Goal: Task Accomplishment & Management: Manage account settings

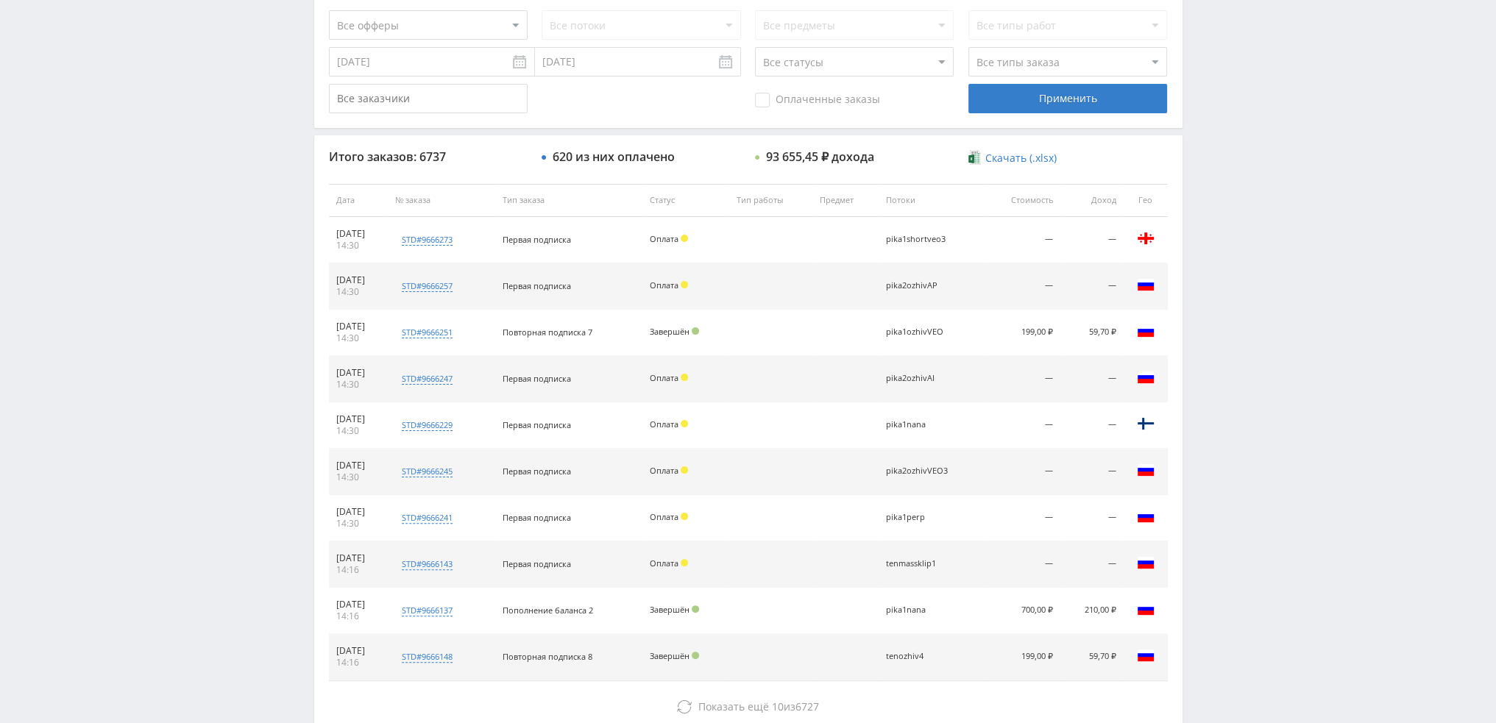
scroll to position [509, 0]
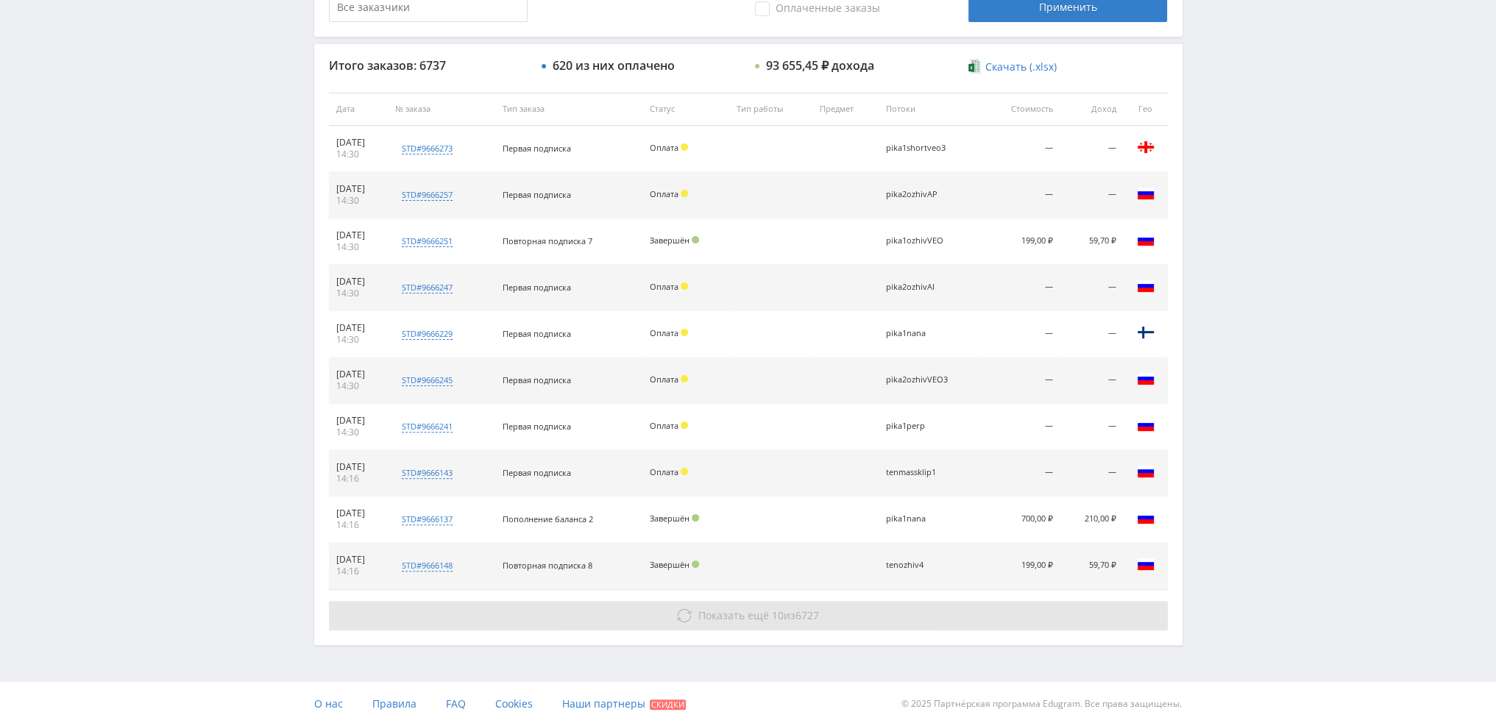
click at [793, 619] on span "Показать ещё 10 из 6727" at bounding box center [758, 616] width 121 height 14
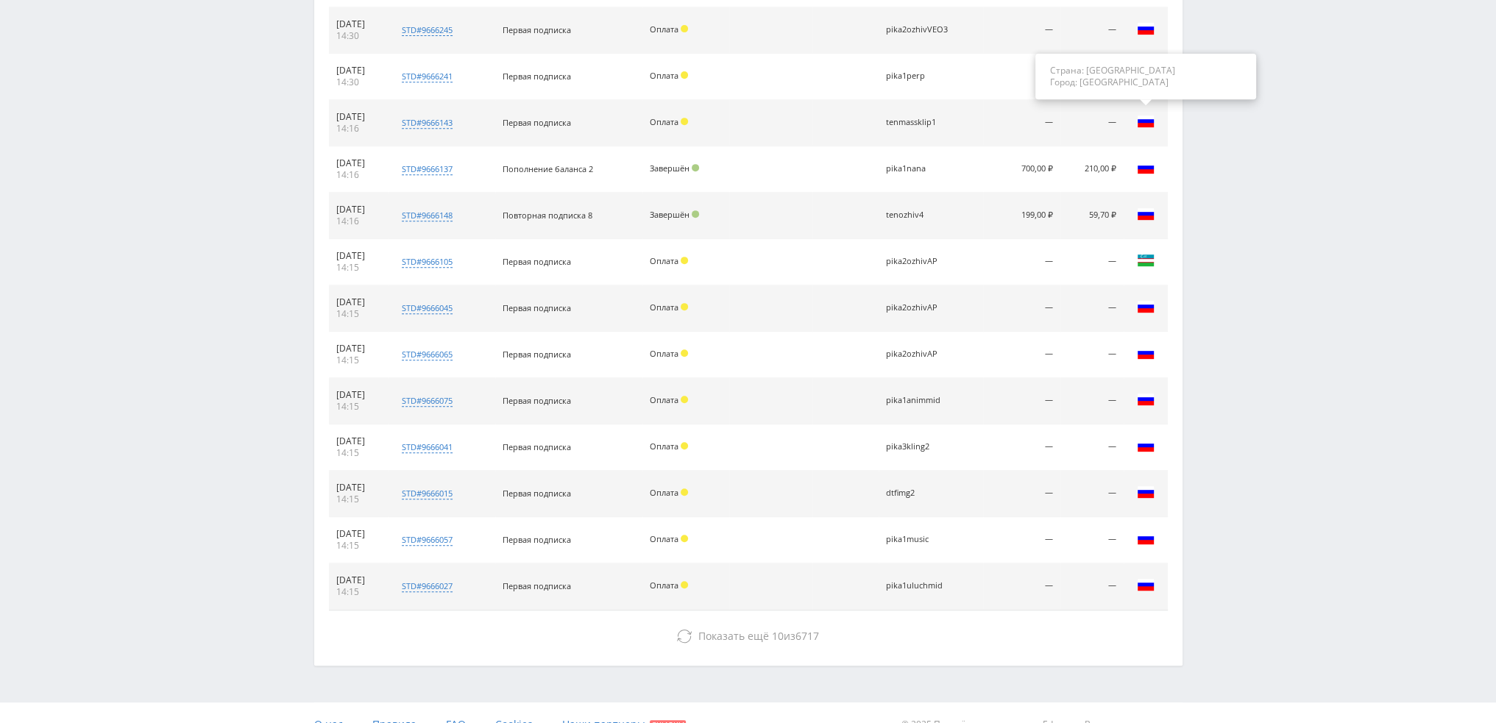
scroll to position [877, 0]
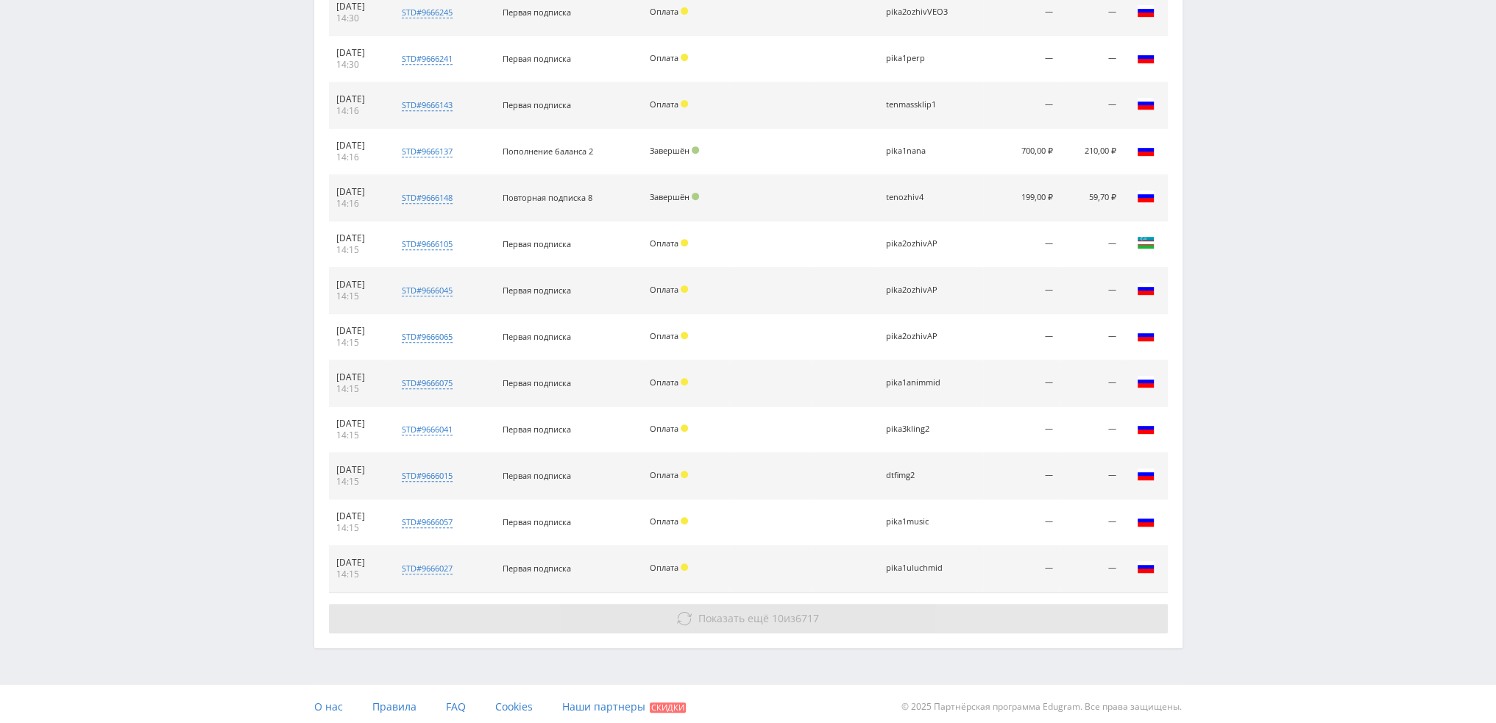
click at [974, 617] on button "Показать ещё 10 из 6717" at bounding box center [748, 618] width 839 height 29
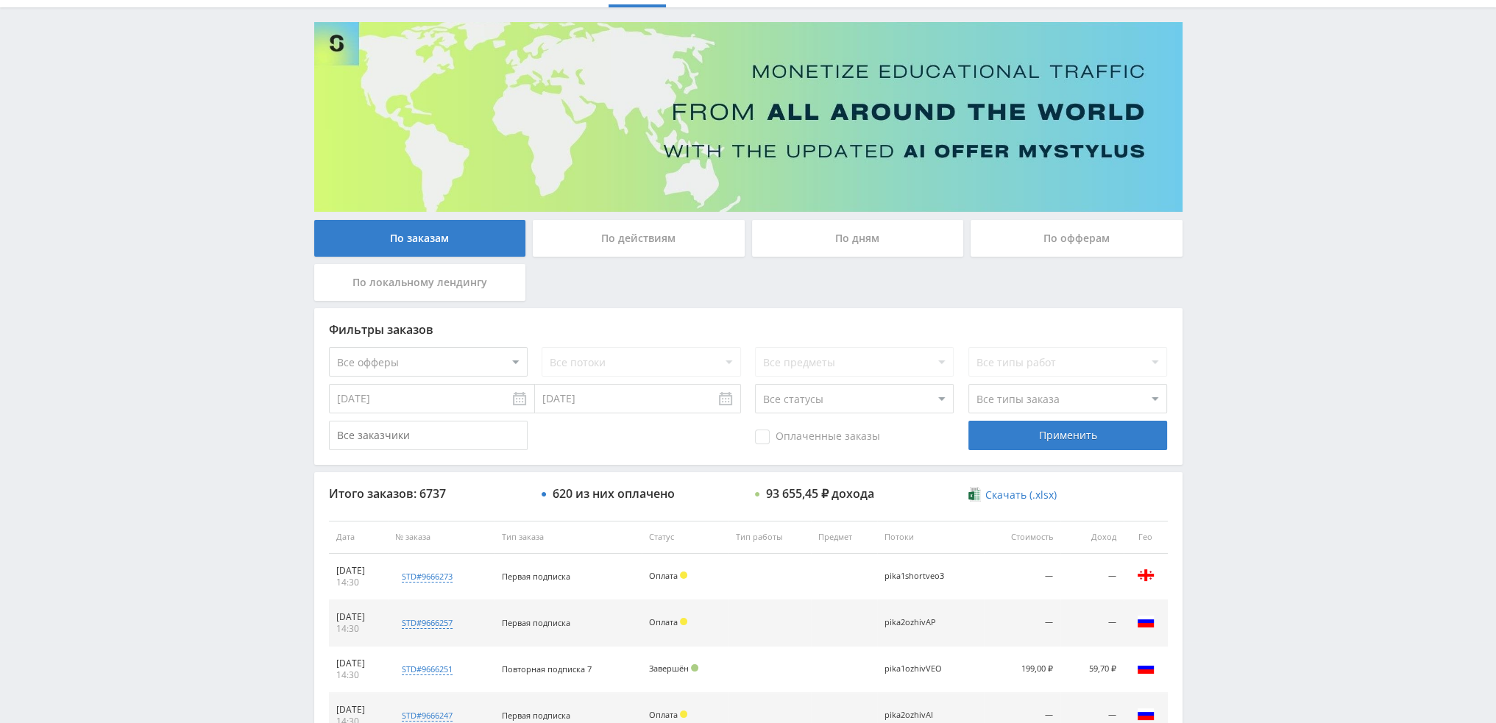
scroll to position [80, 0]
click at [874, 252] on div "По дням" at bounding box center [858, 239] width 212 height 37
click at [0, 0] on input "По дням" at bounding box center [0, 0] width 0 height 0
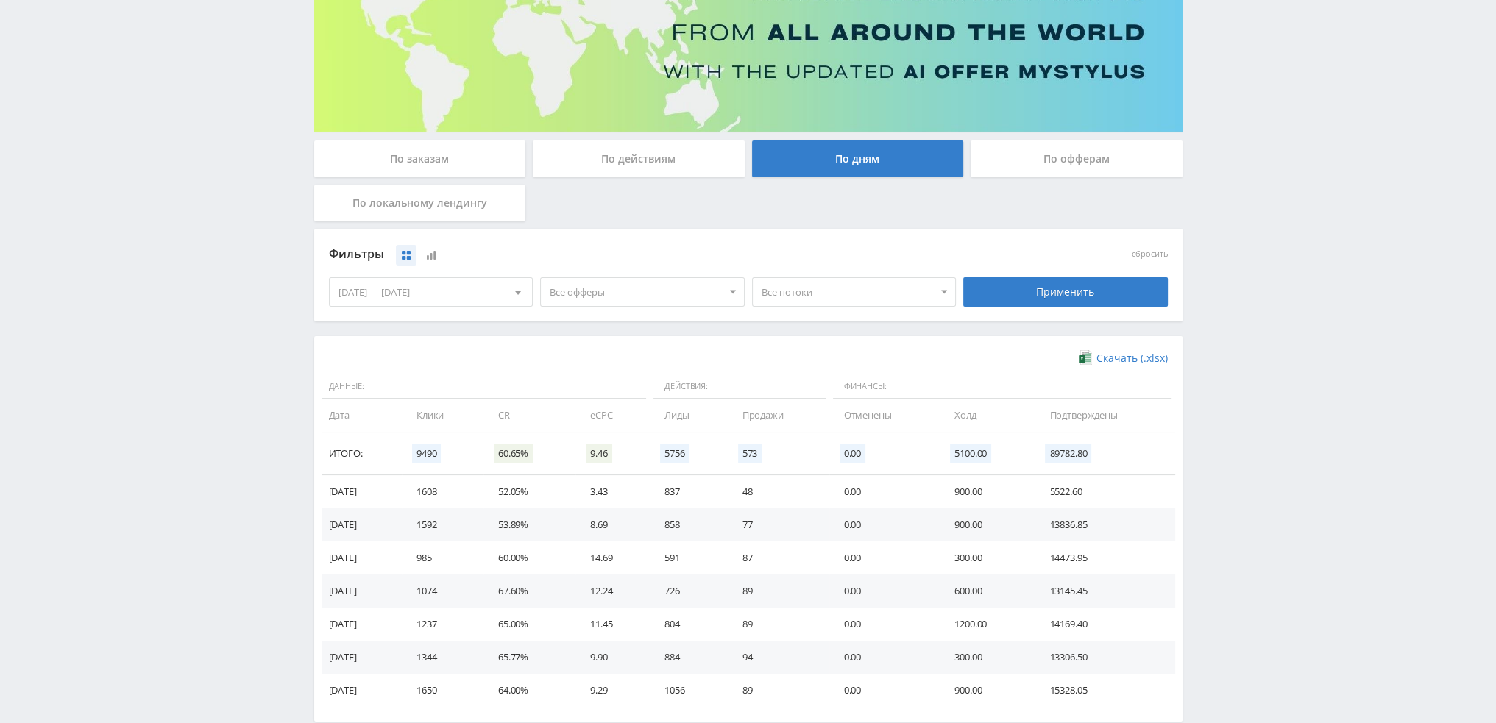
scroll to position [238, 0]
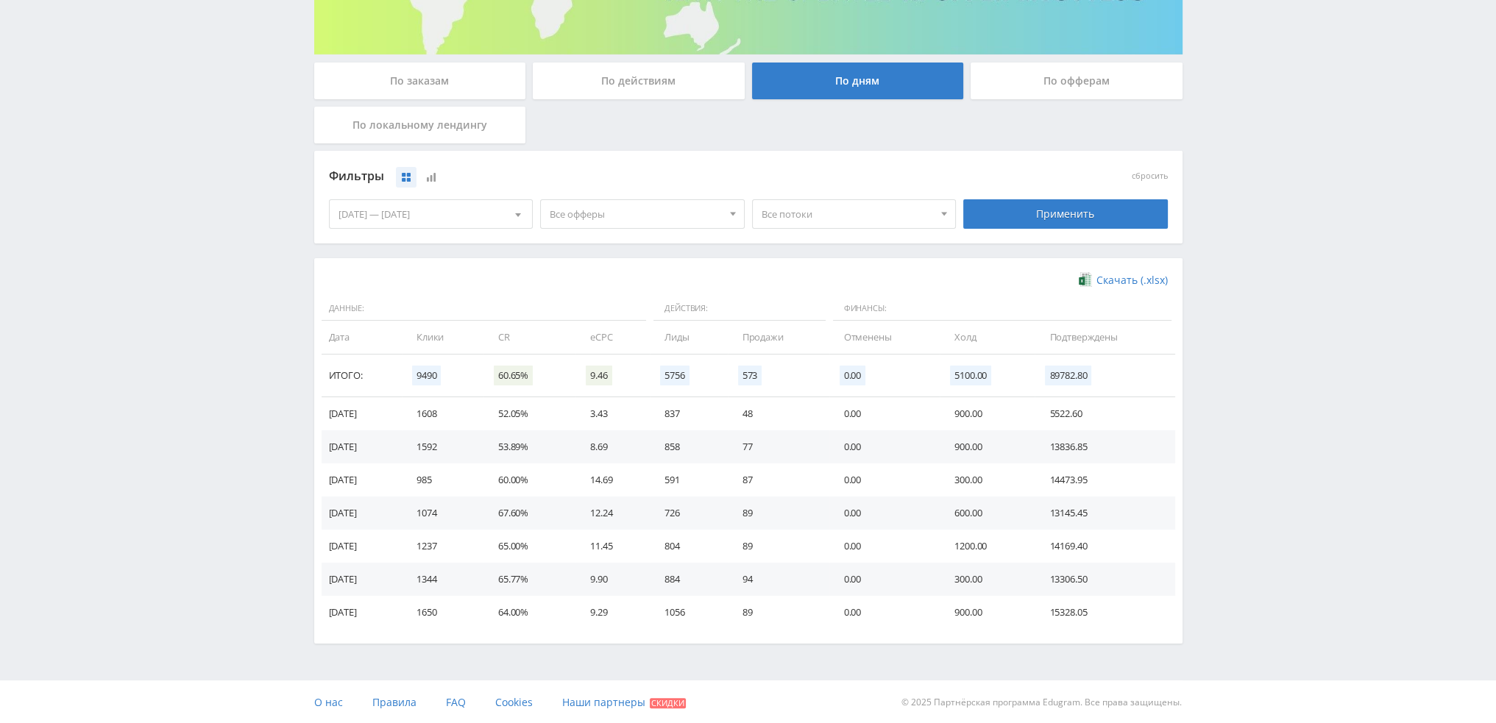
click at [807, 206] on span "Все потоки" at bounding box center [848, 214] width 172 height 28
click at [803, 240] on button "Все потоки" at bounding box center [854, 241] width 203 height 21
click at [807, 209] on span "Все потоки" at bounding box center [848, 214] width 172 height 28
click at [639, 215] on span "Все офферы" at bounding box center [636, 214] width 172 height 28
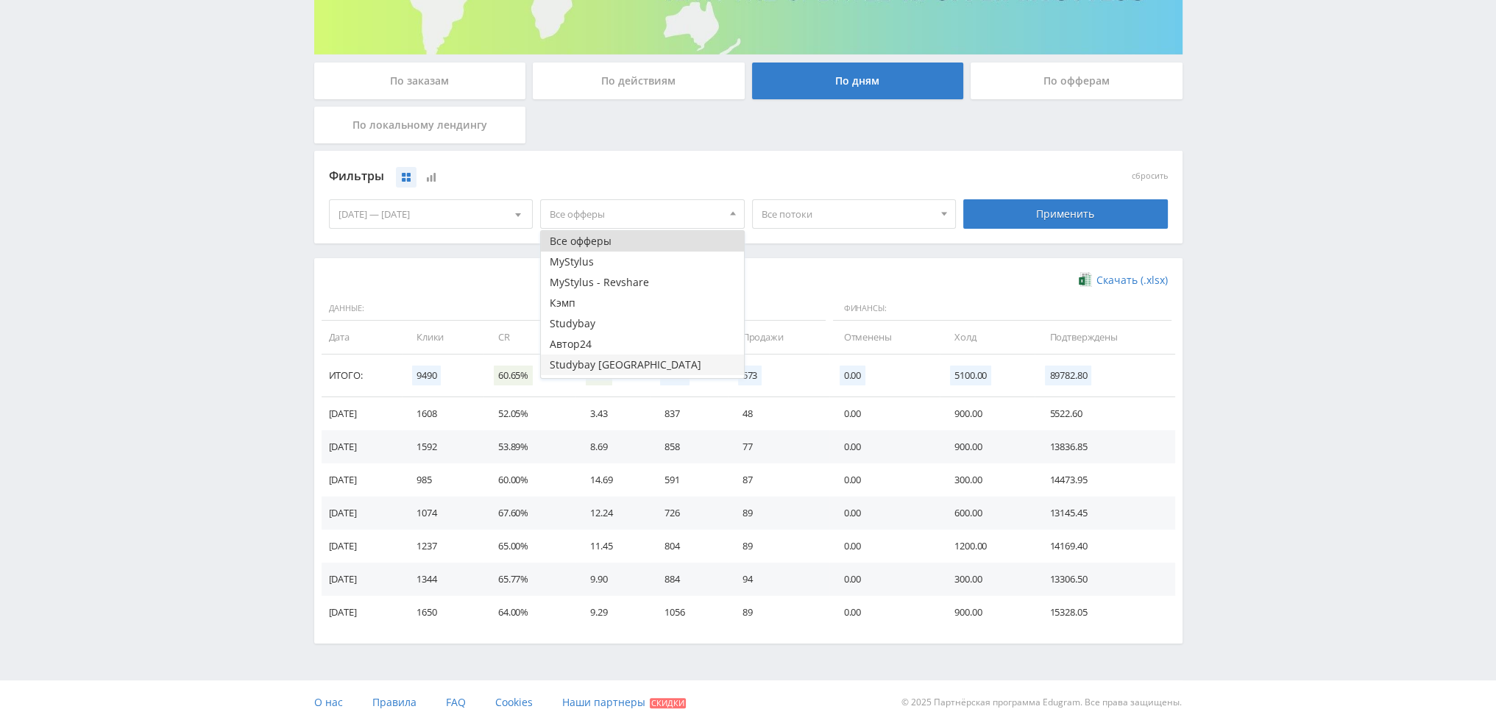
click at [559, 364] on button "Studybay [GEOGRAPHIC_DATA]" at bounding box center [642, 365] width 203 height 21
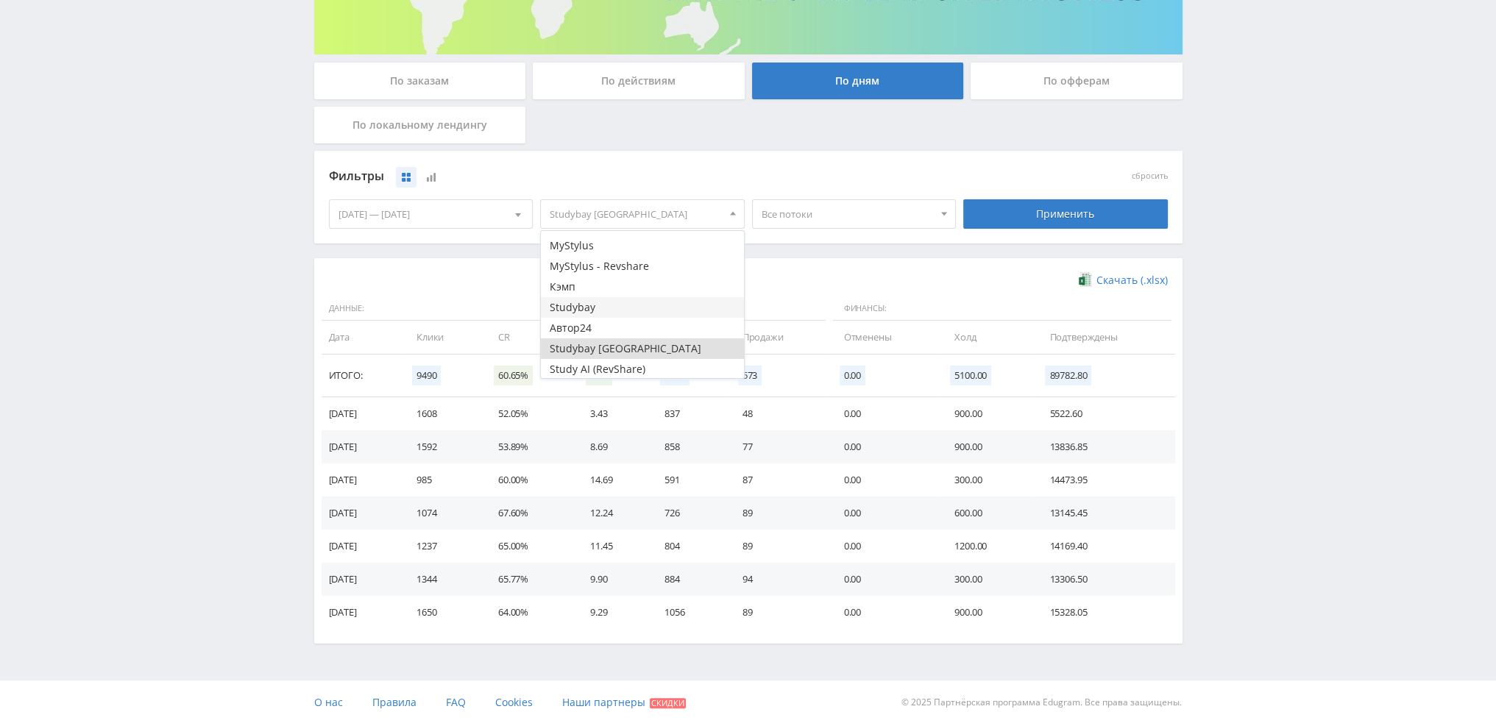
scroll to position [18, 0]
click at [590, 345] on button "Studybay [GEOGRAPHIC_DATA]" at bounding box center [642, 347] width 203 height 21
click at [599, 282] on button "Кэмп" at bounding box center [642, 285] width 203 height 21
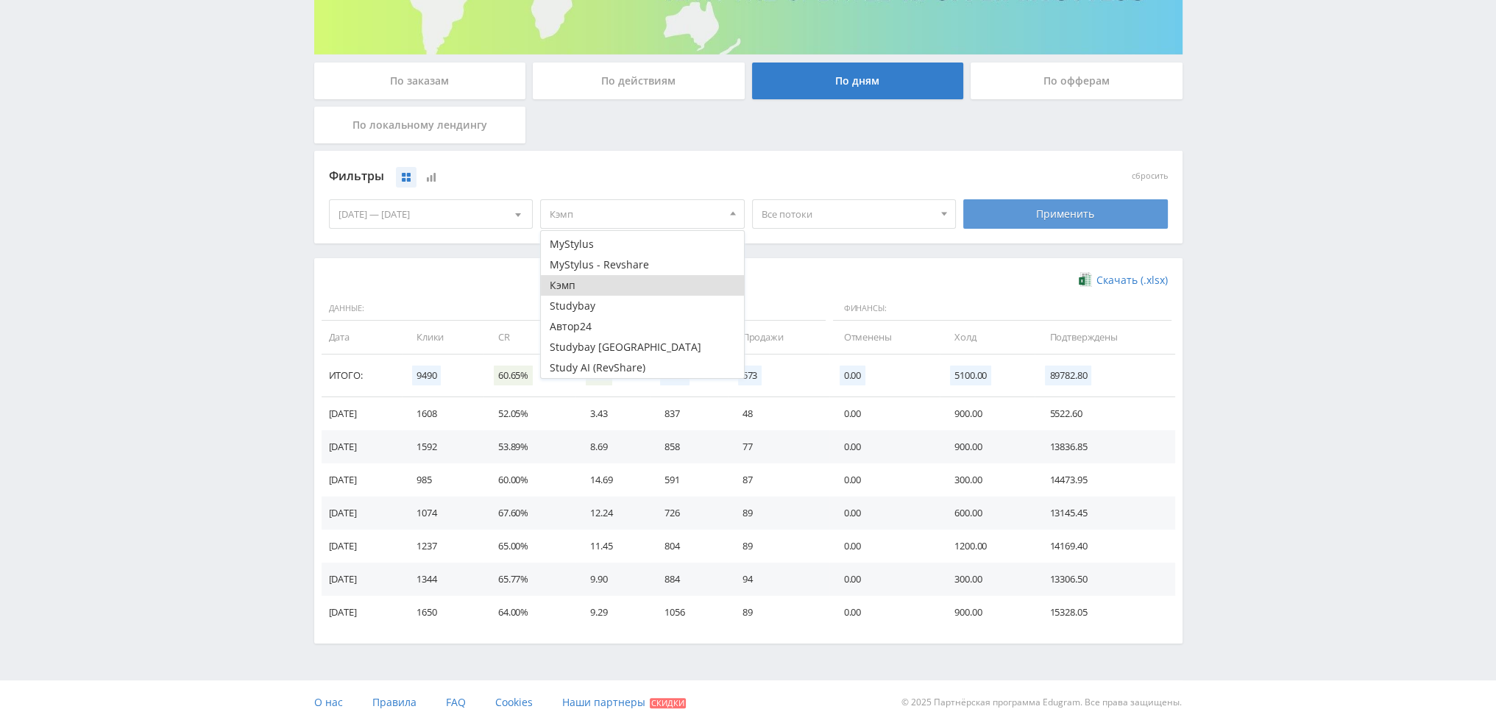
click at [1055, 199] on div "Применить" at bounding box center [1065, 213] width 205 height 29
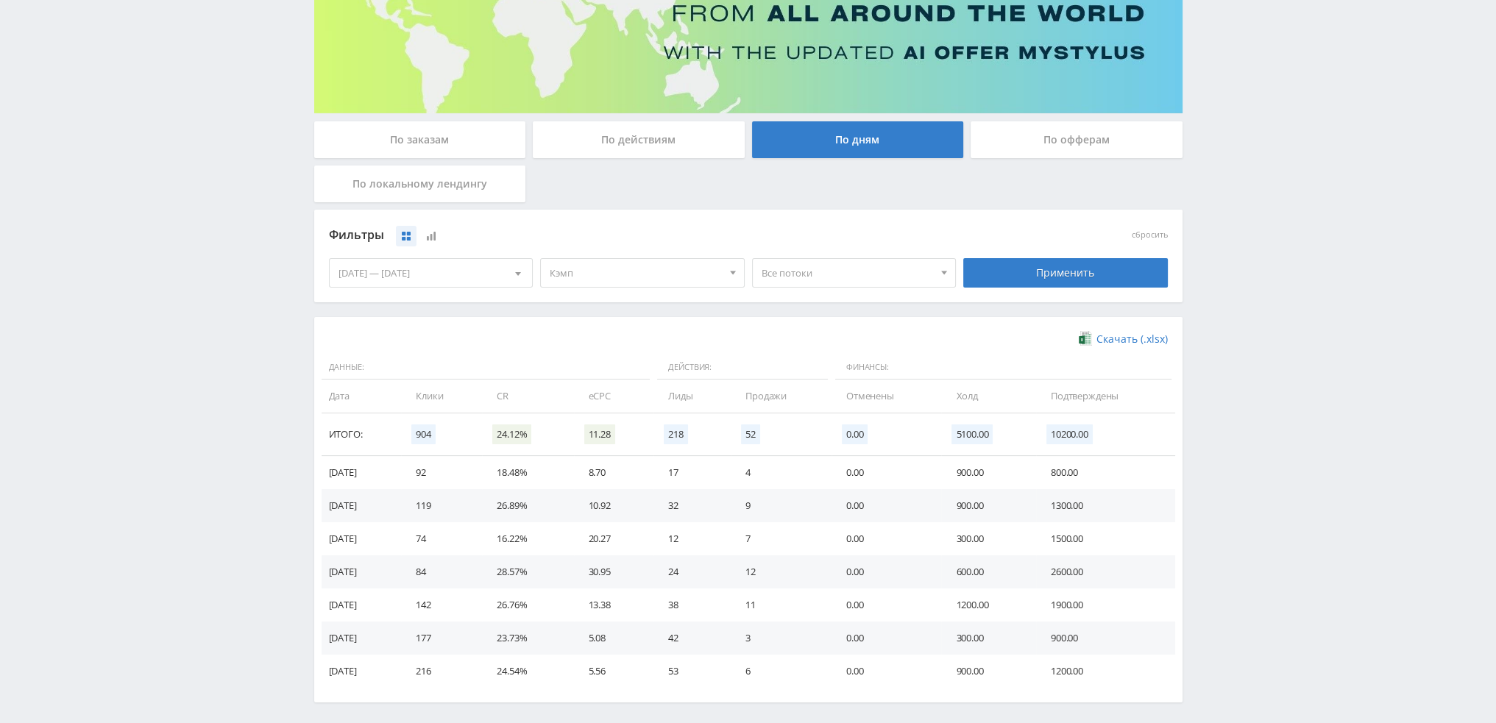
scroll to position [238, 0]
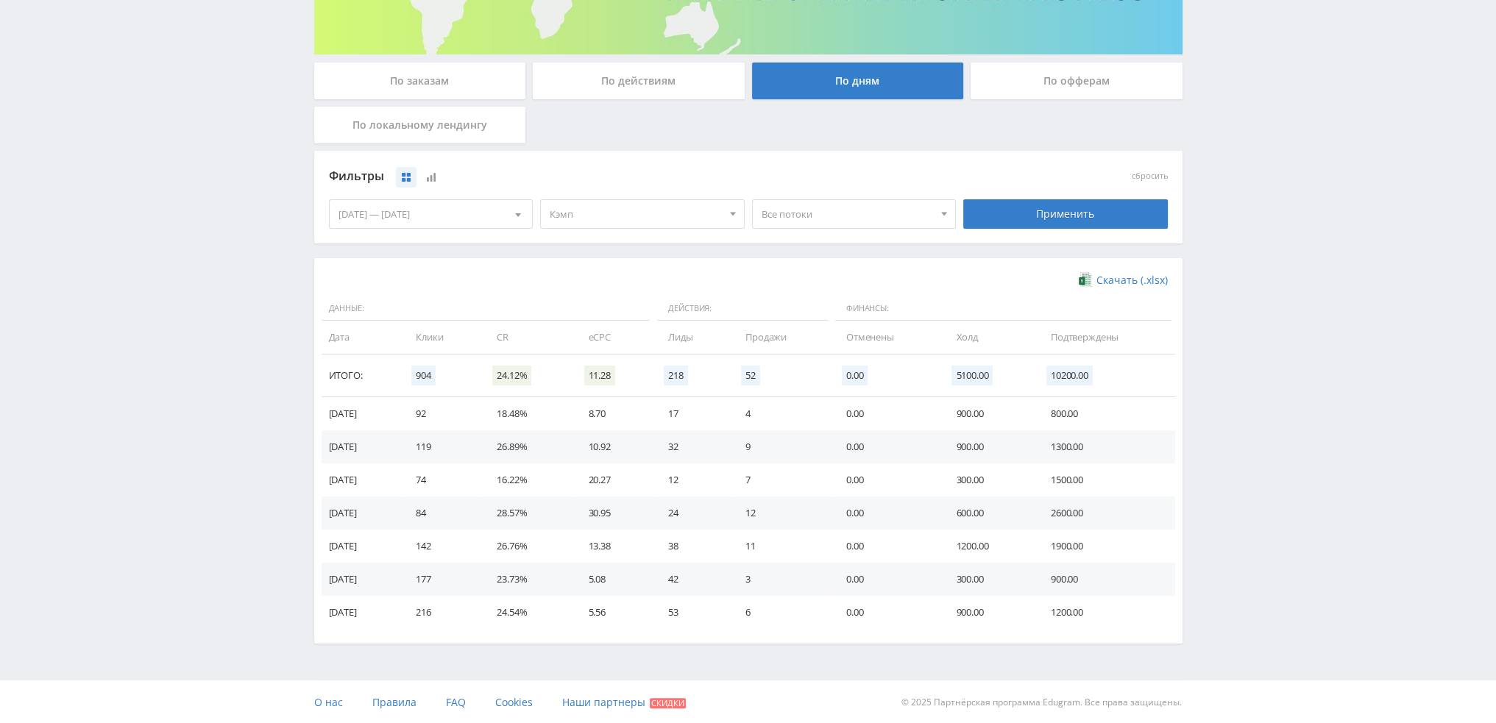
click at [683, 219] on span "Кэмп" at bounding box center [636, 214] width 172 height 28
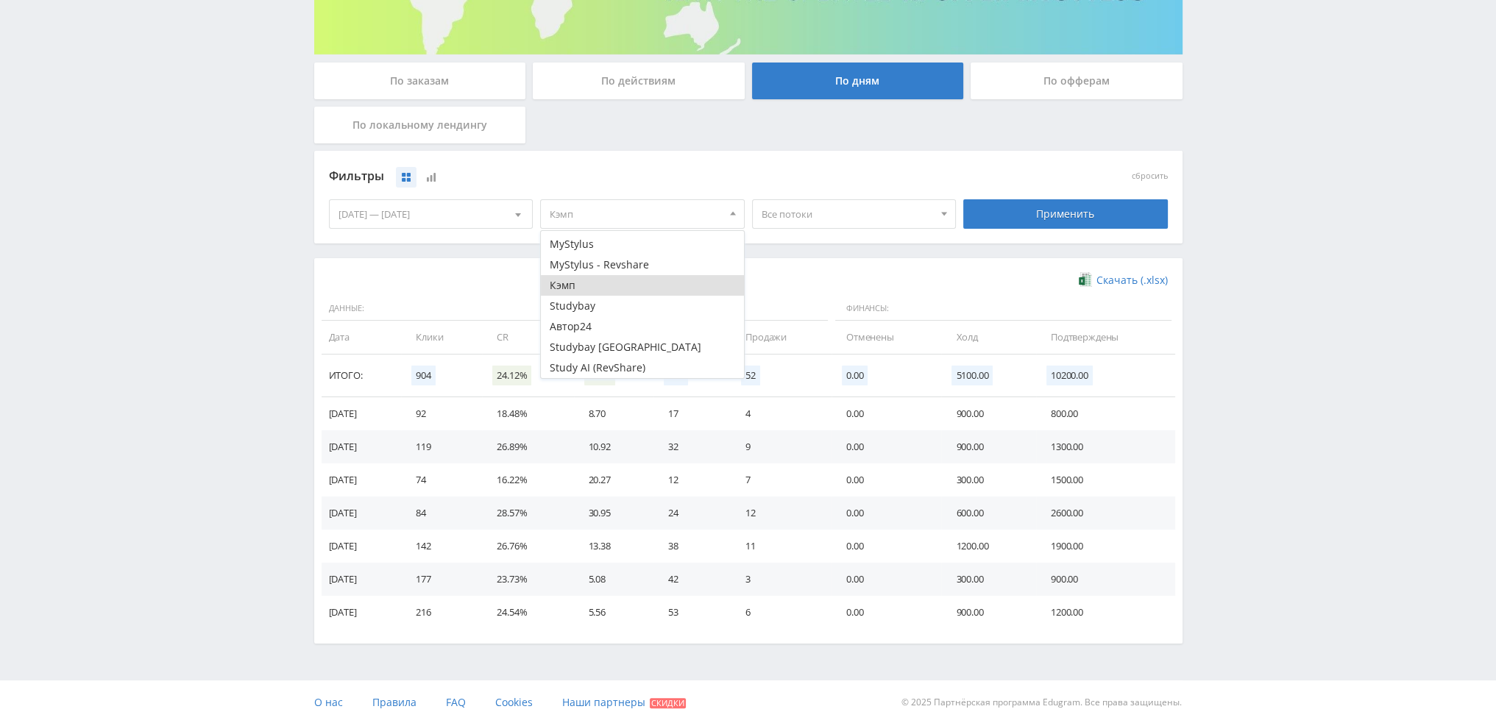
click at [594, 284] on button "Кэмп" at bounding box center [642, 285] width 203 height 21
click at [635, 271] on button "MyStylus - Revshare" at bounding box center [642, 265] width 203 height 21
click at [639, 237] on button "MyStylus" at bounding box center [642, 244] width 203 height 21
click at [1028, 209] on div "Применить" at bounding box center [1065, 213] width 205 height 29
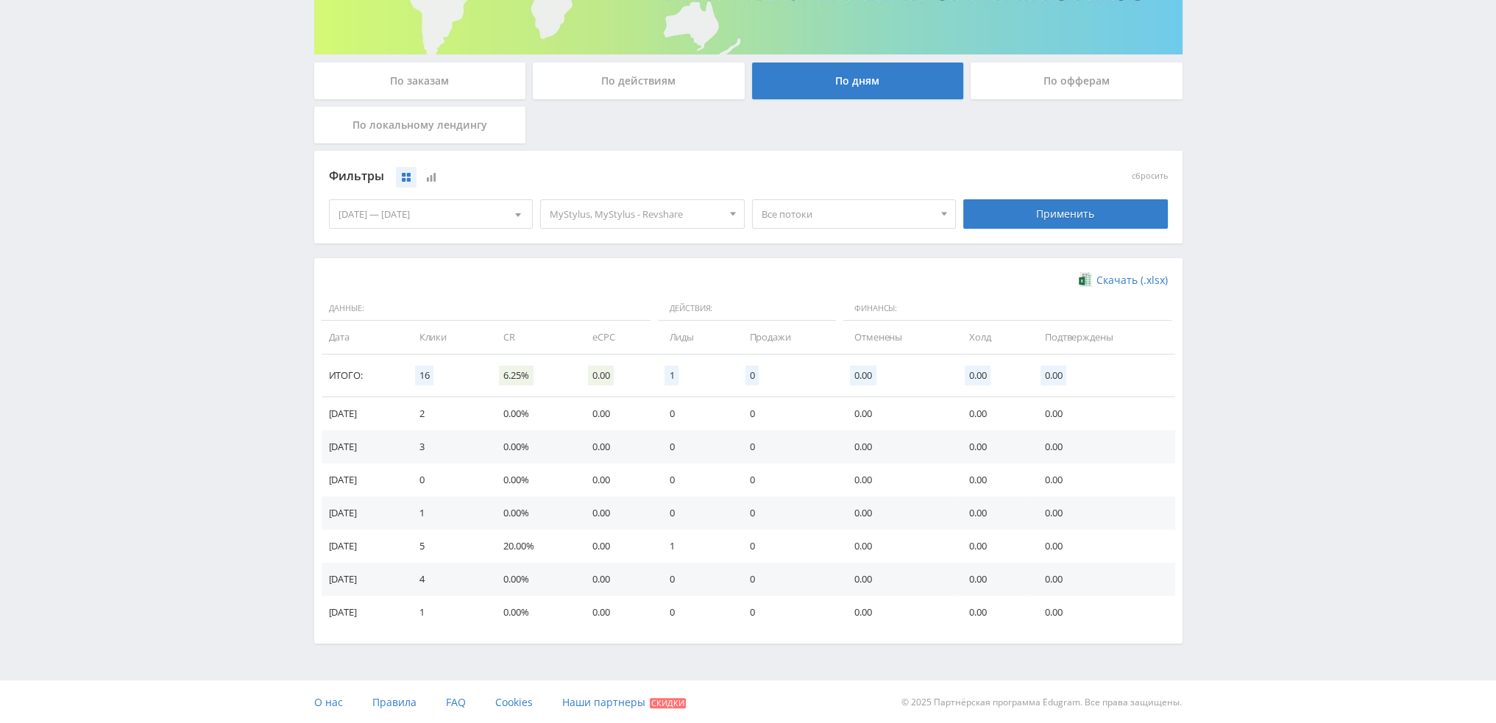
click at [683, 216] on span "MyStylus, MyStylus - Revshare" at bounding box center [636, 214] width 172 height 28
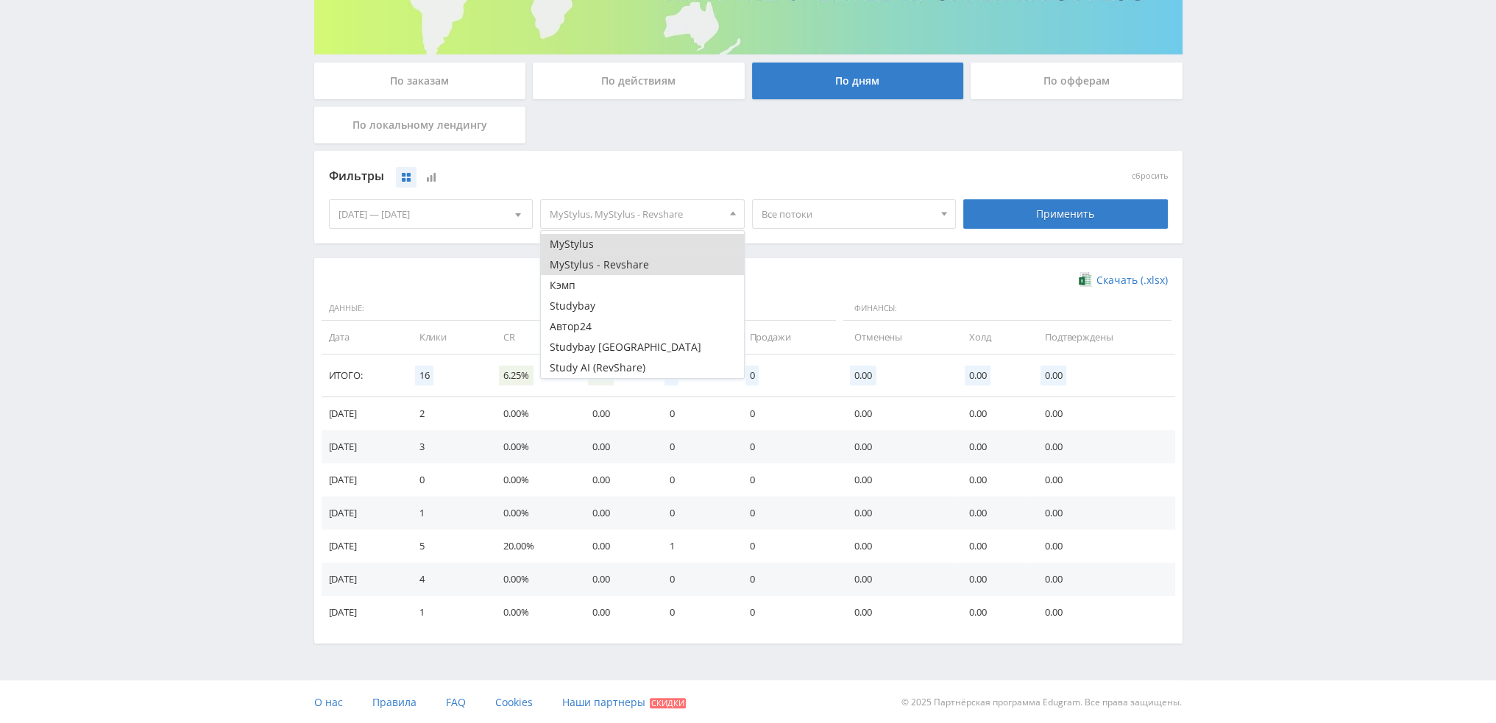
click at [616, 264] on button "MyStylus - Revshare" at bounding box center [642, 265] width 203 height 21
click at [617, 246] on button "MyStylus" at bounding box center [642, 244] width 203 height 21
click at [639, 264] on button "MyStylus - Revshare" at bounding box center [642, 265] width 203 height 21
click at [639, 251] on button "MyStylus" at bounding box center [642, 244] width 203 height 21
click at [1043, 205] on div "Применить" at bounding box center [1065, 213] width 205 height 29
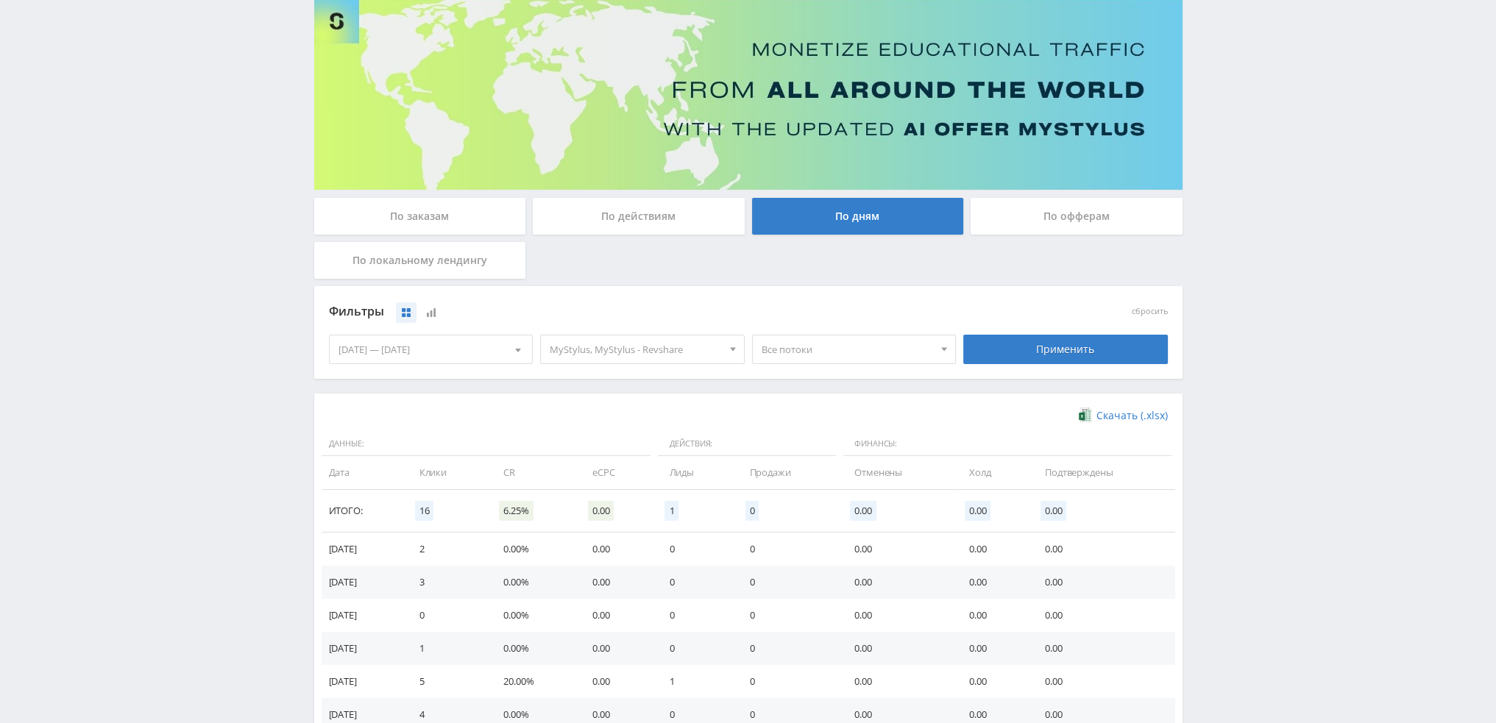
scroll to position [221, 0]
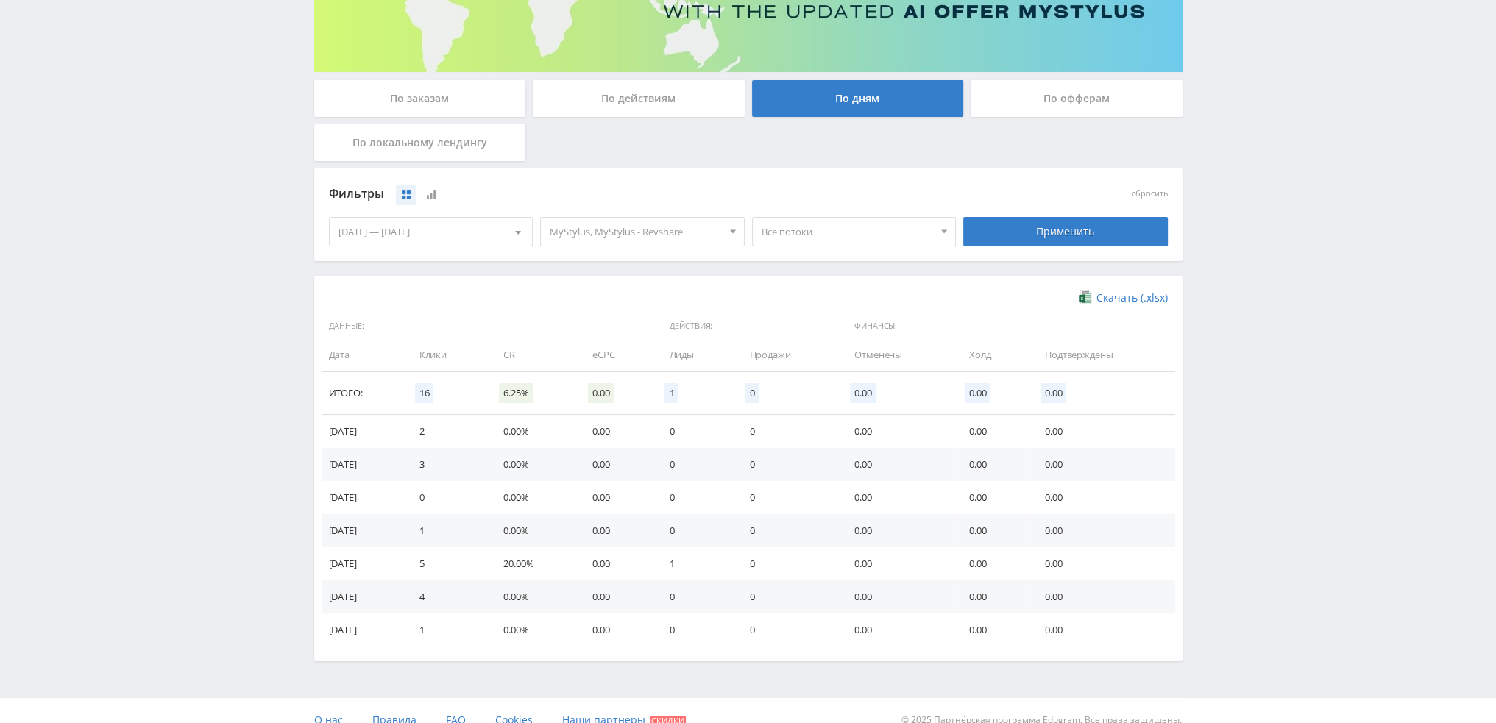
click at [835, 238] on span "Все потоки" at bounding box center [848, 232] width 172 height 28
click at [804, 283] on button "fs1" at bounding box center [854, 279] width 203 height 21
click at [805, 303] on button "quora1" at bounding box center [854, 300] width 203 height 21
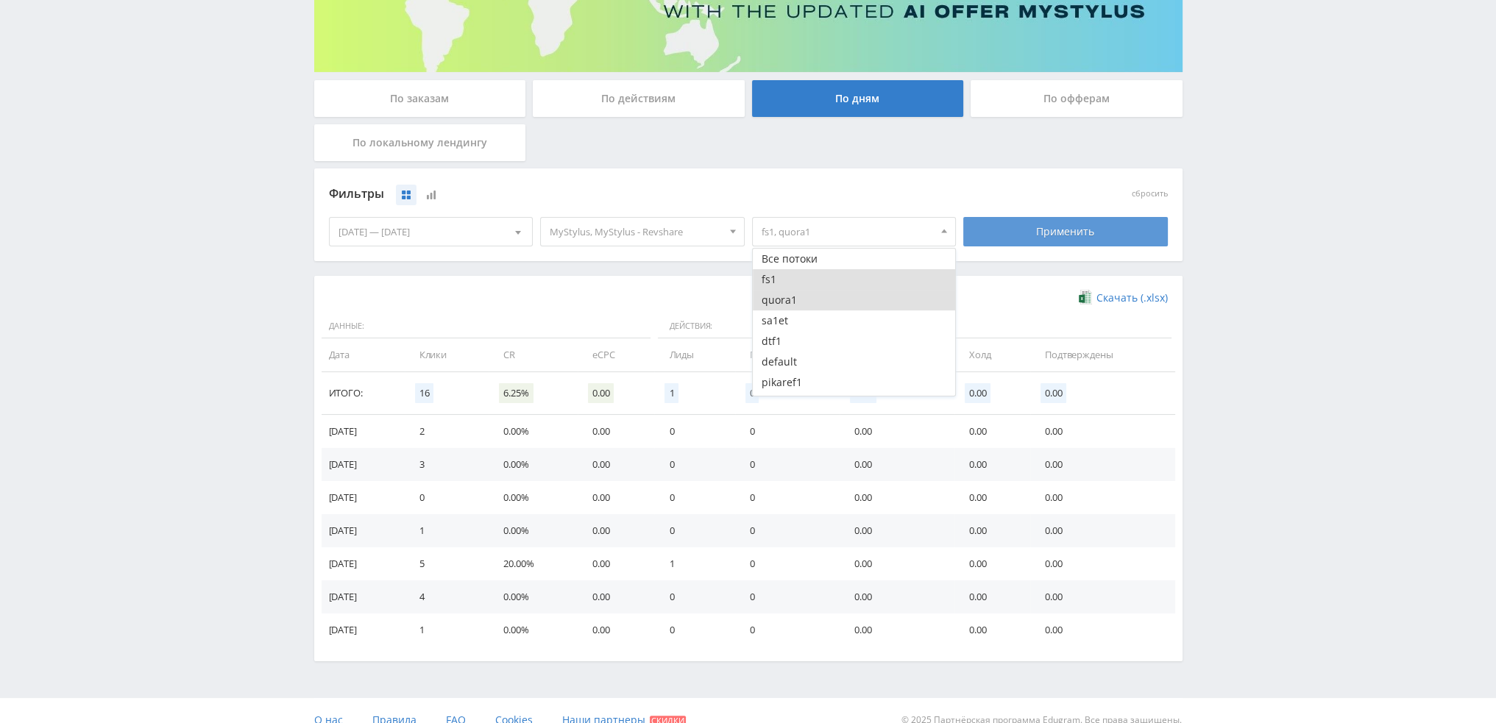
click at [1021, 238] on div "Применить" at bounding box center [1065, 231] width 205 height 29
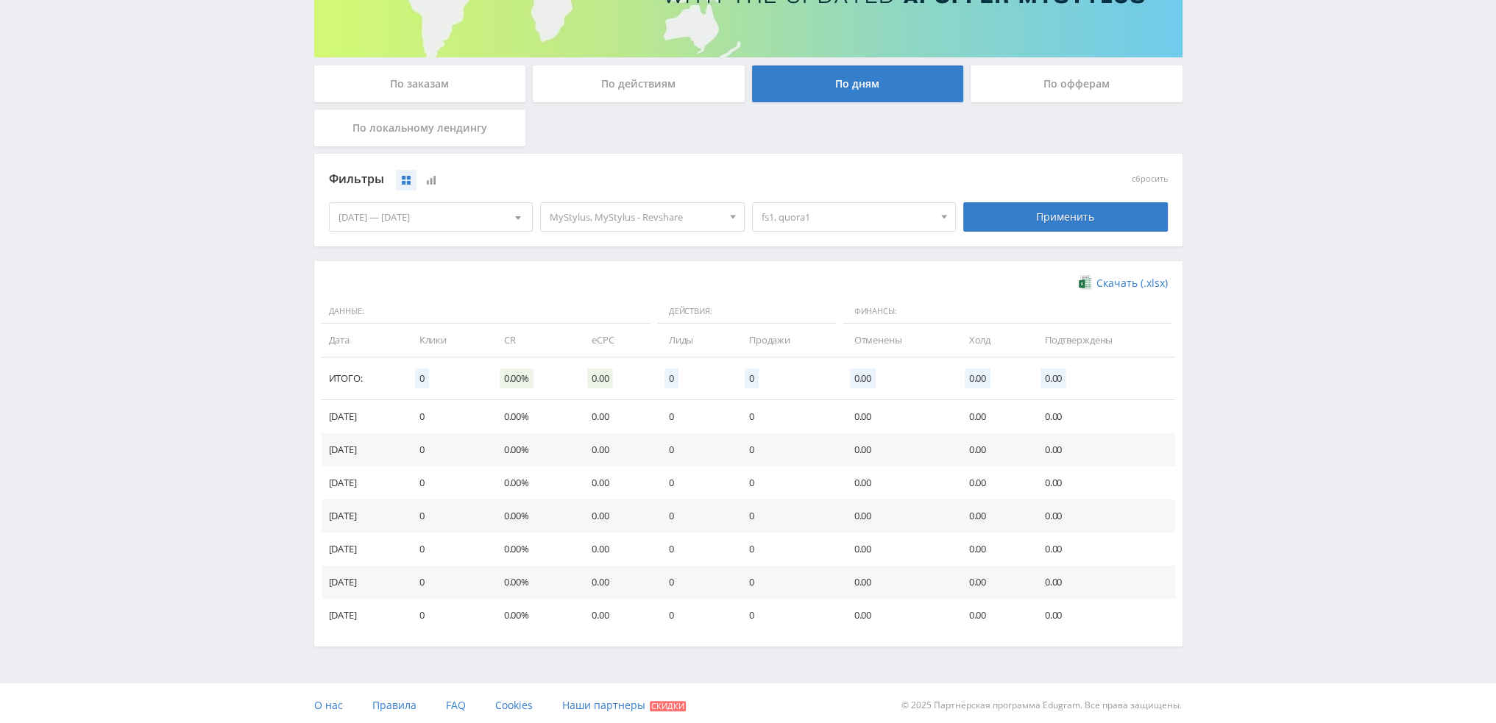
scroll to position [238, 0]
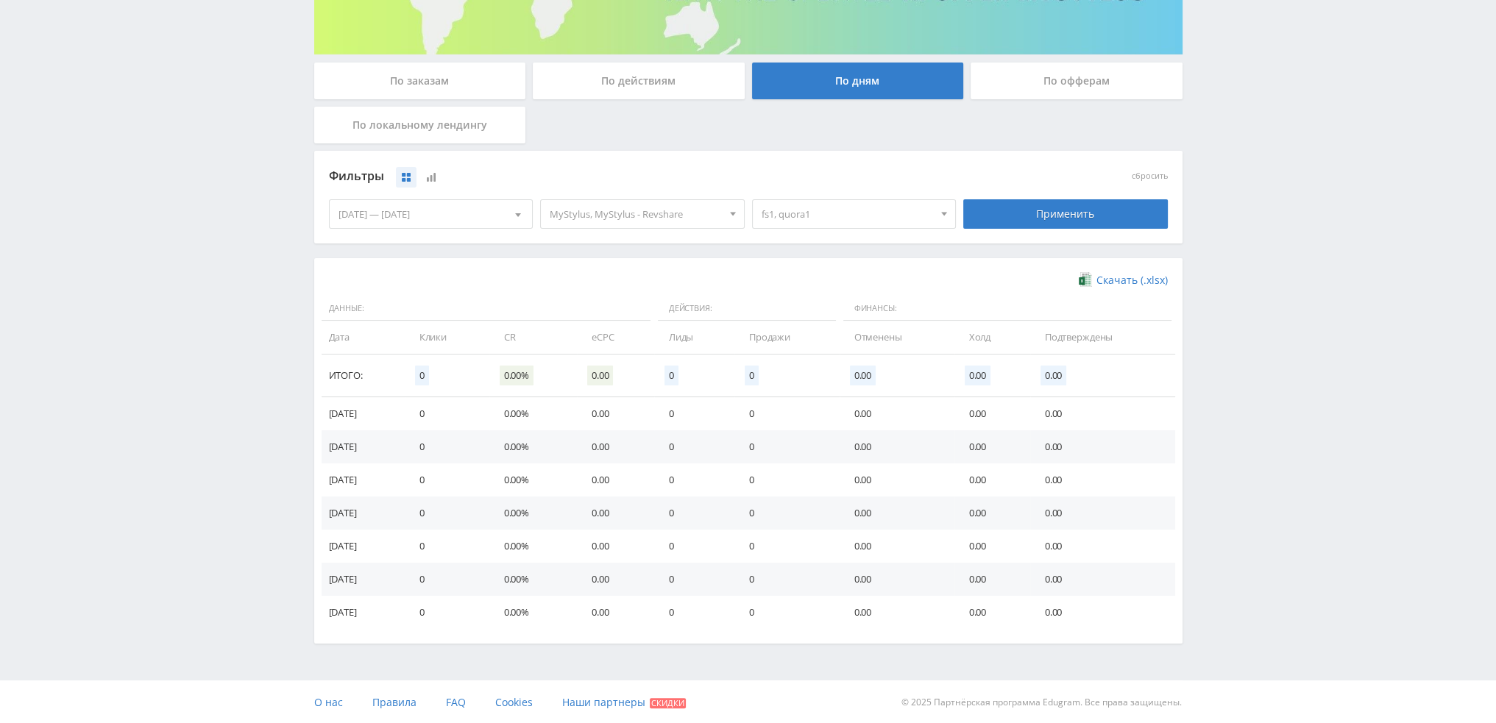
click at [815, 219] on span "fs1, quora1" at bounding box center [848, 214] width 172 height 28
click at [796, 278] on button "quora1" at bounding box center [854, 282] width 203 height 21
click at [796, 263] on button "fs1" at bounding box center [854, 262] width 203 height 21
click at [815, 291] on button "pikaref1" at bounding box center [854, 285] width 203 height 21
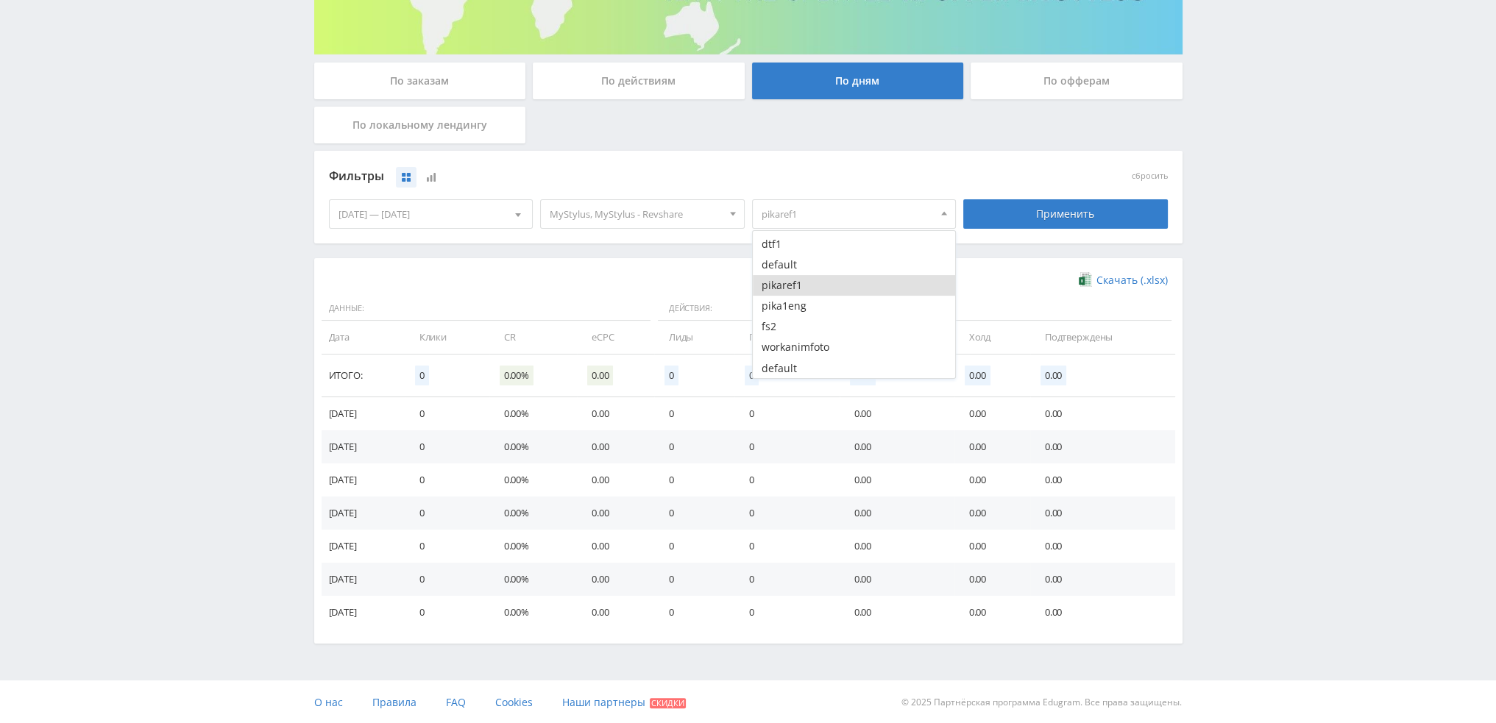
click at [815, 291] on button "pikaref1" at bounding box center [854, 285] width 203 height 21
click at [813, 311] on button "pika1eng" at bounding box center [854, 306] width 203 height 21
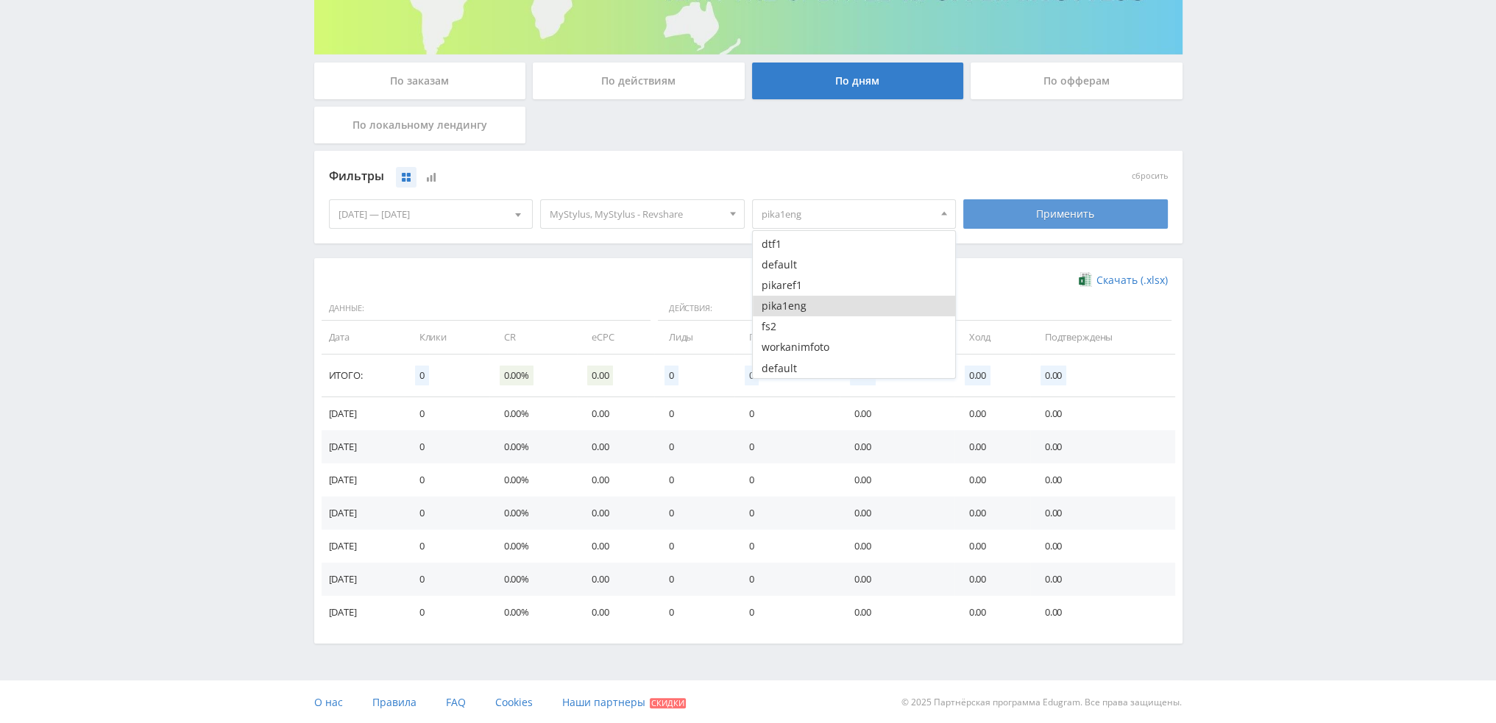
click at [1099, 217] on div "Применить" at bounding box center [1065, 213] width 205 height 29
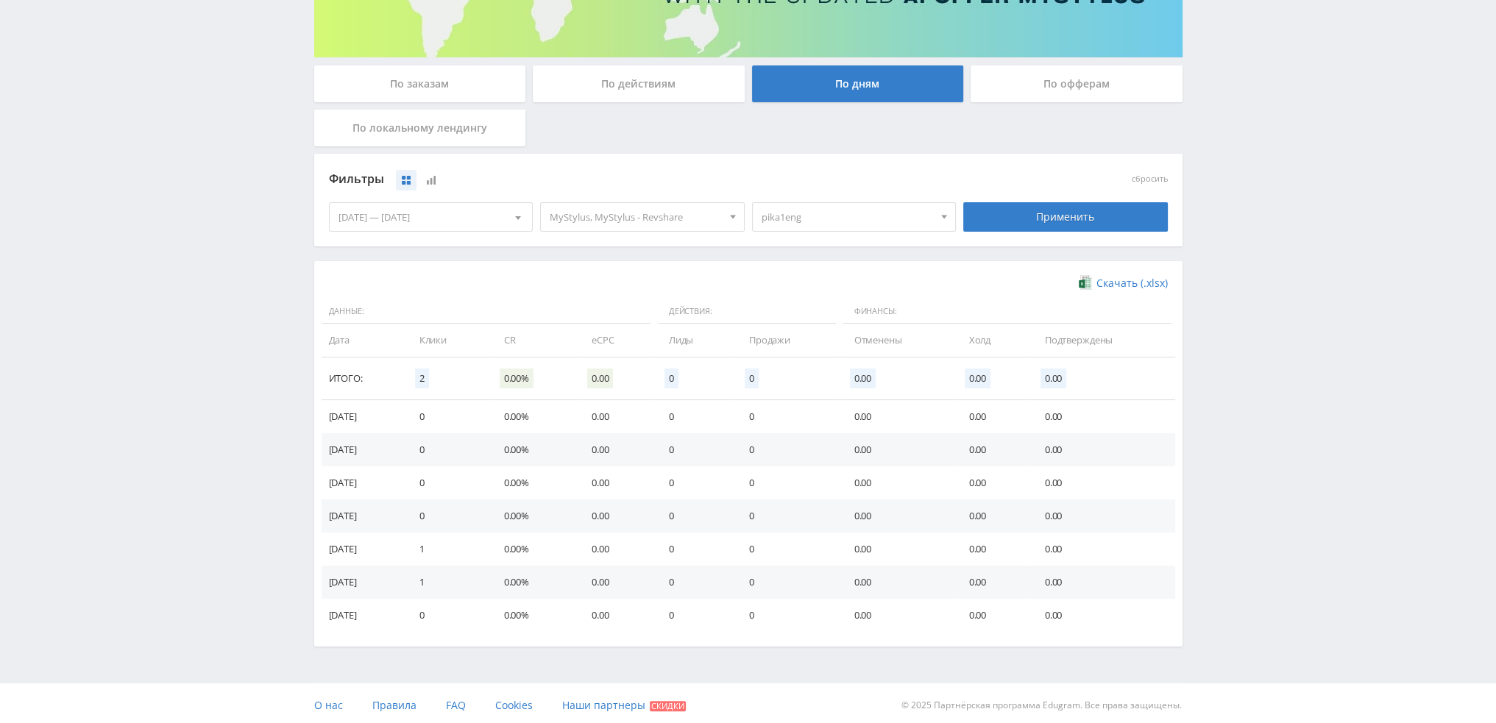
scroll to position [238, 0]
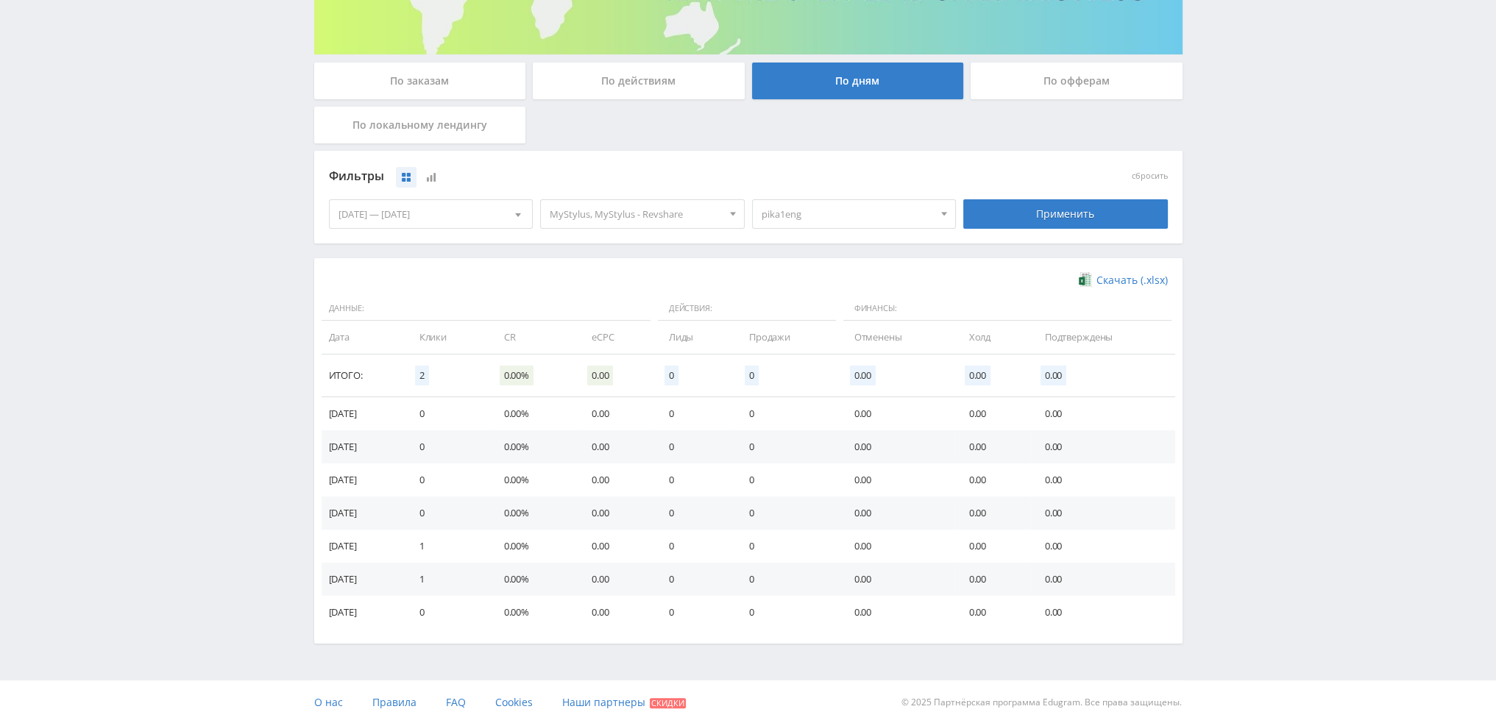
click at [851, 216] on span "pika1eng" at bounding box center [848, 214] width 172 height 28
click at [815, 302] on button "pika1eng" at bounding box center [854, 306] width 203 height 21
click at [815, 287] on button "pikaref1" at bounding box center [854, 285] width 203 height 21
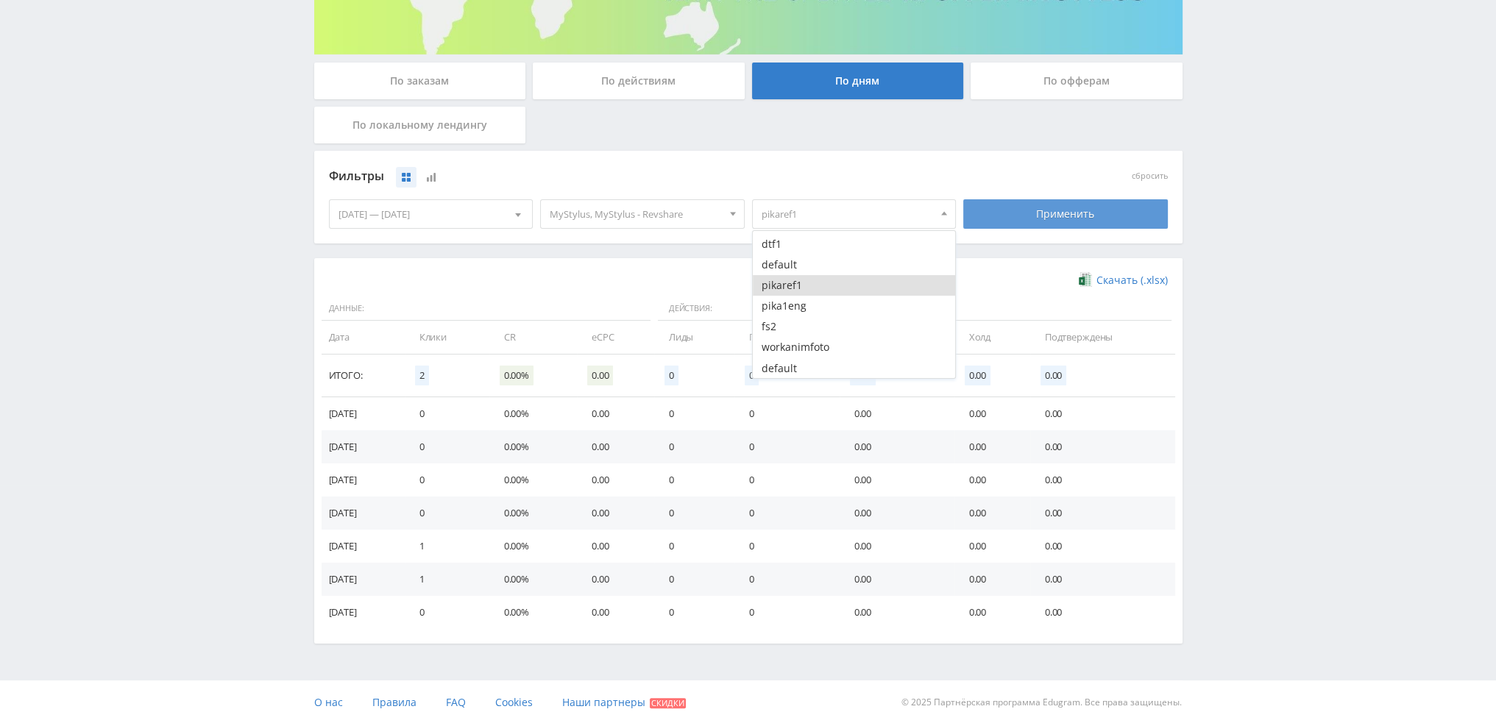
click at [1019, 220] on div "Применить" at bounding box center [1065, 213] width 205 height 29
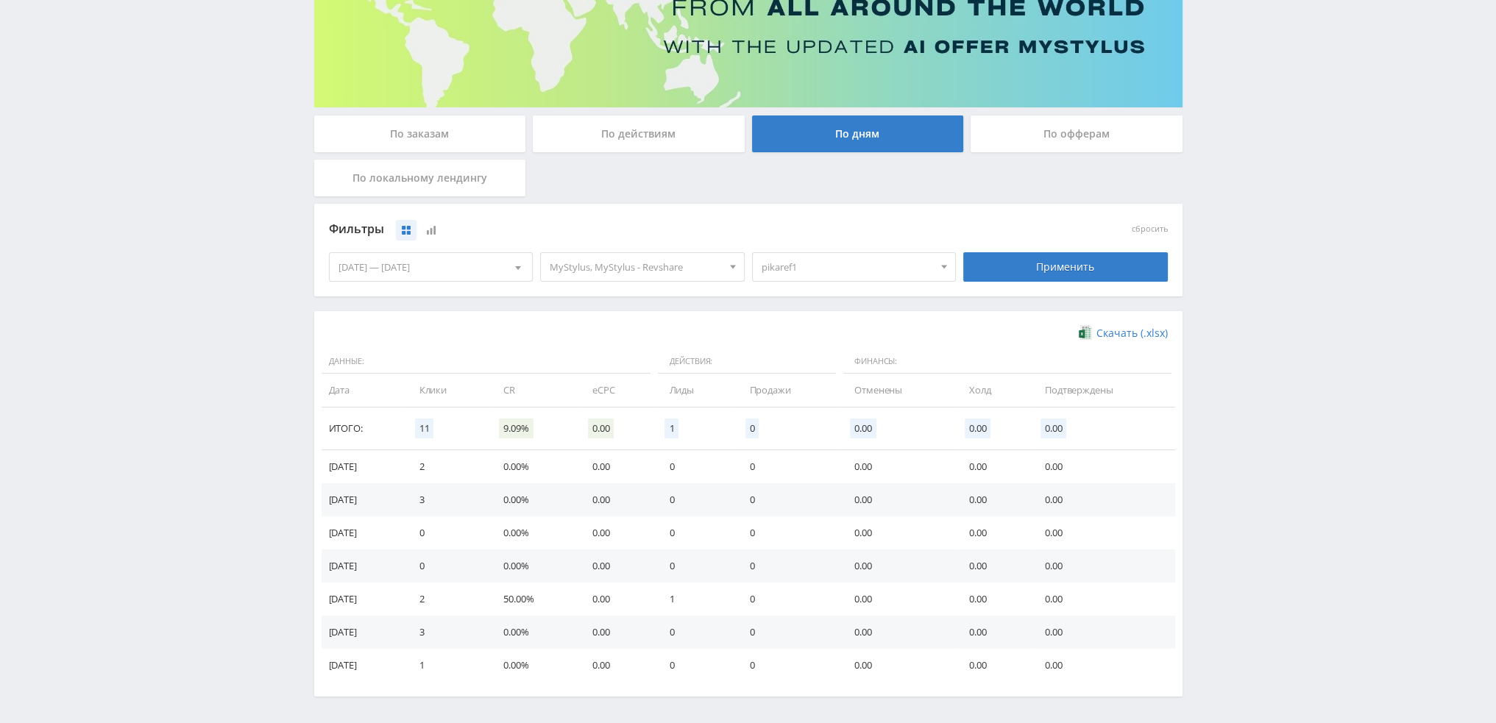
scroll to position [18, 0]
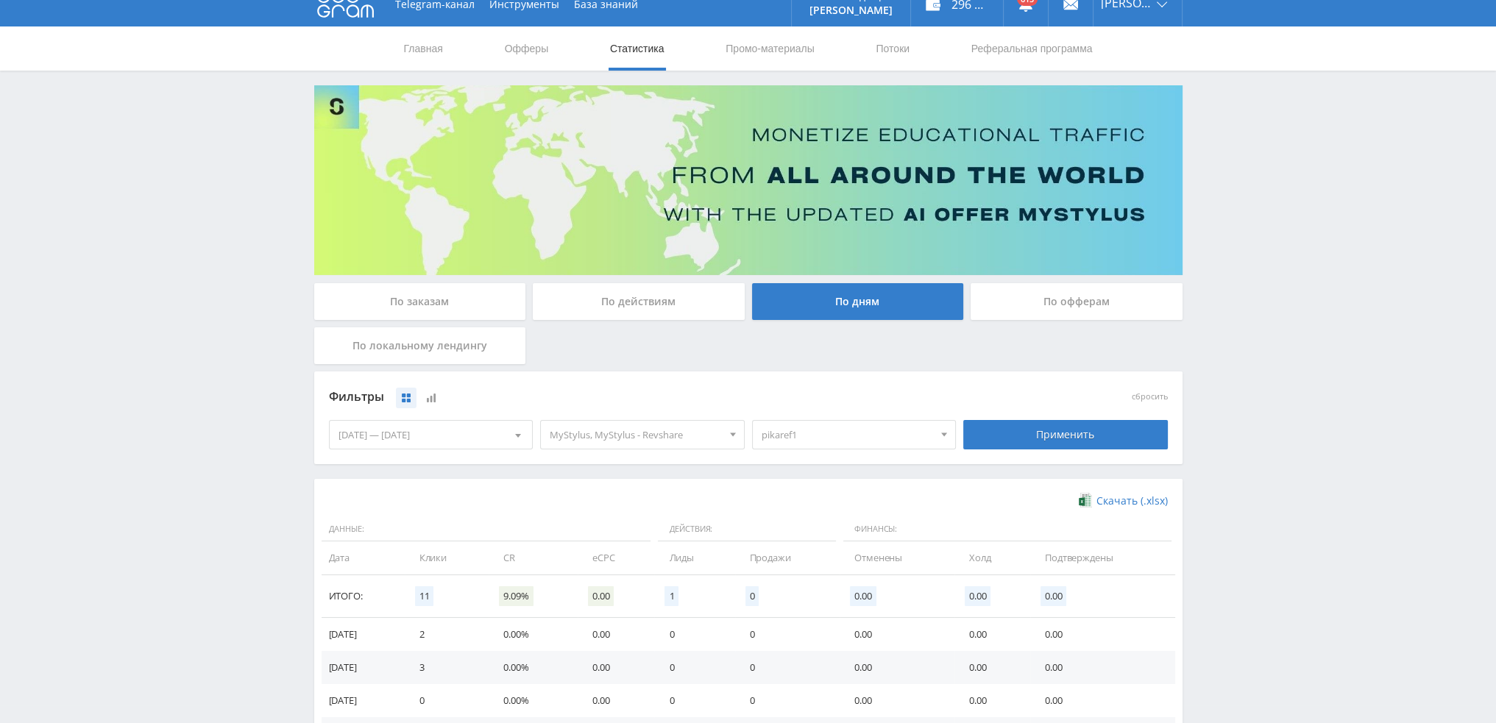
click at [635, 435] on span "MyStylus, MyStylus - Revshare" at bounding box center [636, 435] width 172 height 28
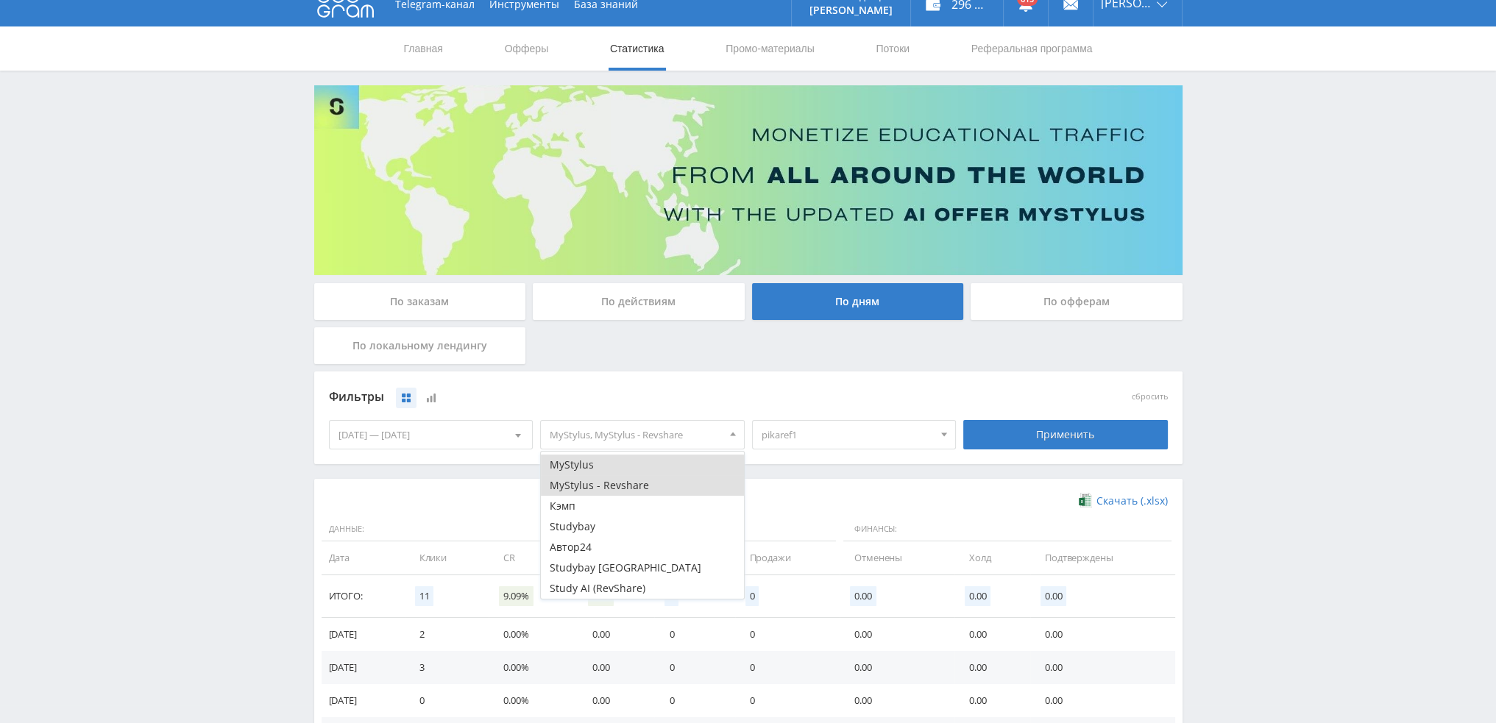
click at [629, 484] on button "MyStylus - Revshare" at bounding box center [642, 485] width 203 height 21
click at [636, 459] on button "MyStylus" at bounding box center [642, 465] width 203 height 21
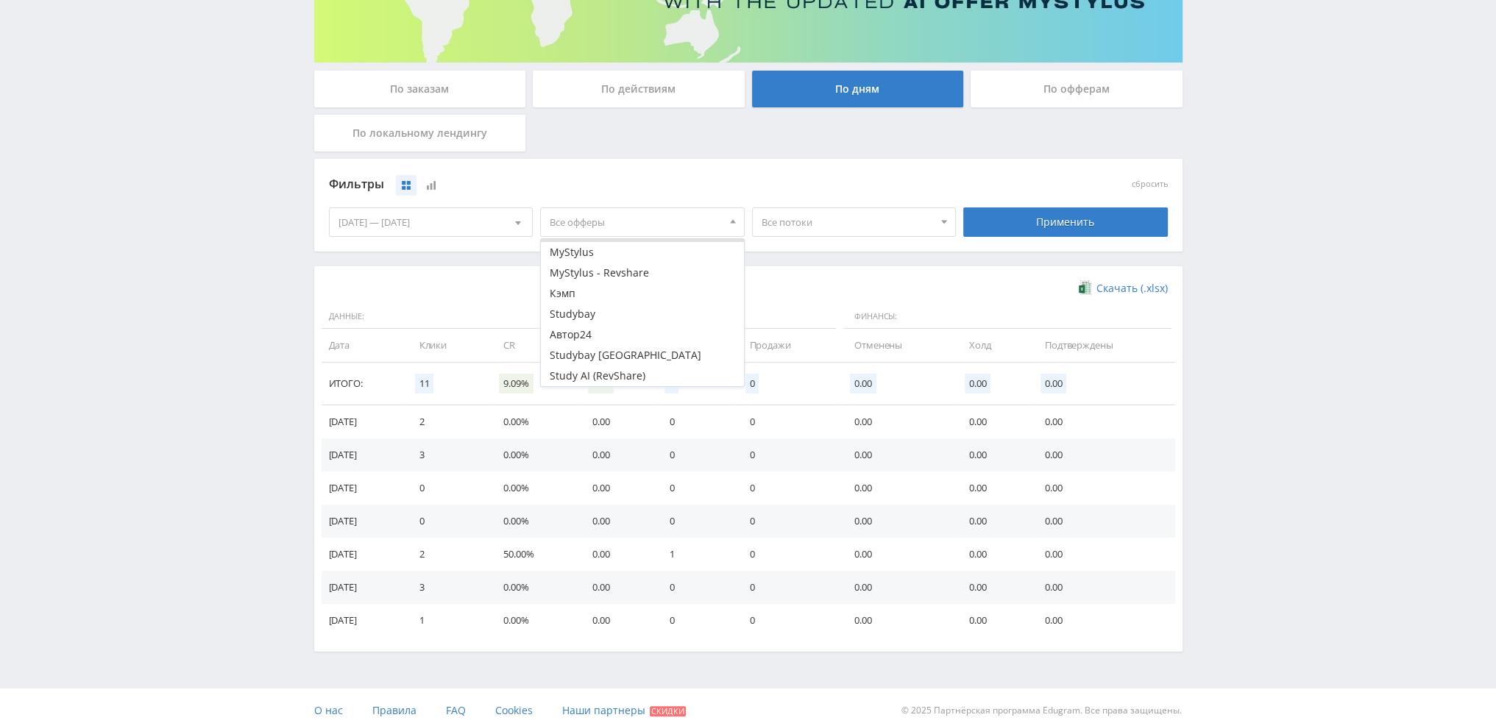
scroll to position [238, 0]
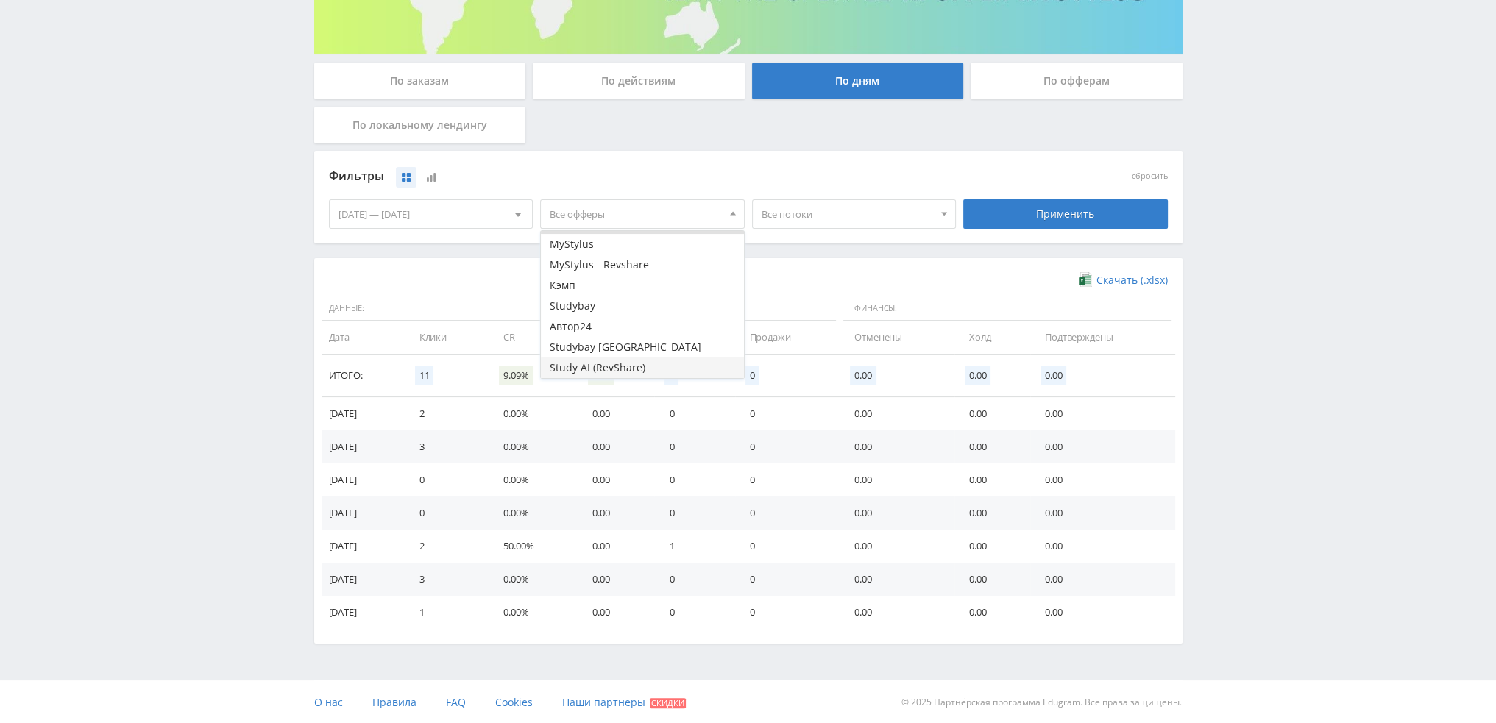
click at [636, 367] on button "Study AI (RevShare)" at bounding box center [642, 368] width 203 height 21
click at [1103, 208] on div "Применить" at bounding box center [1065, 213] width 205 height 29
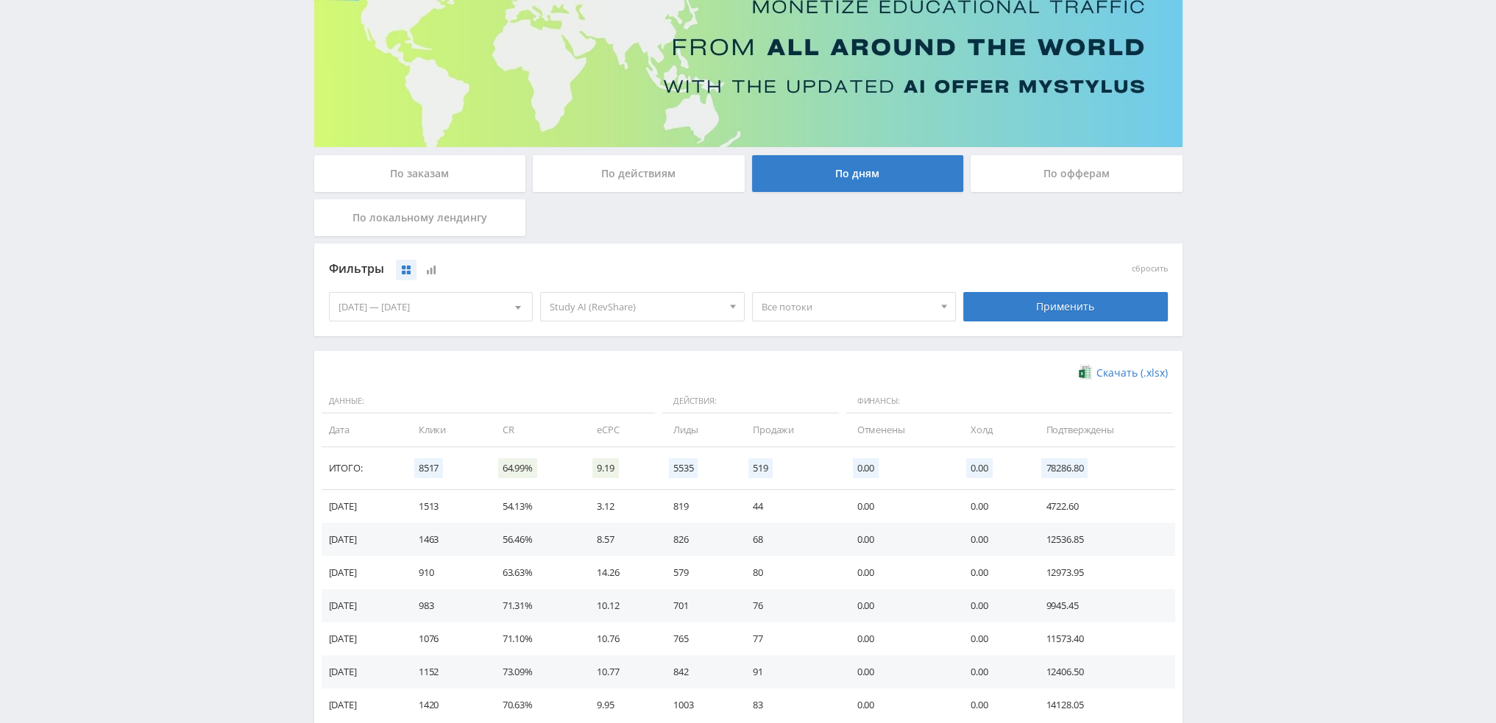
scroll to position [221, 0]
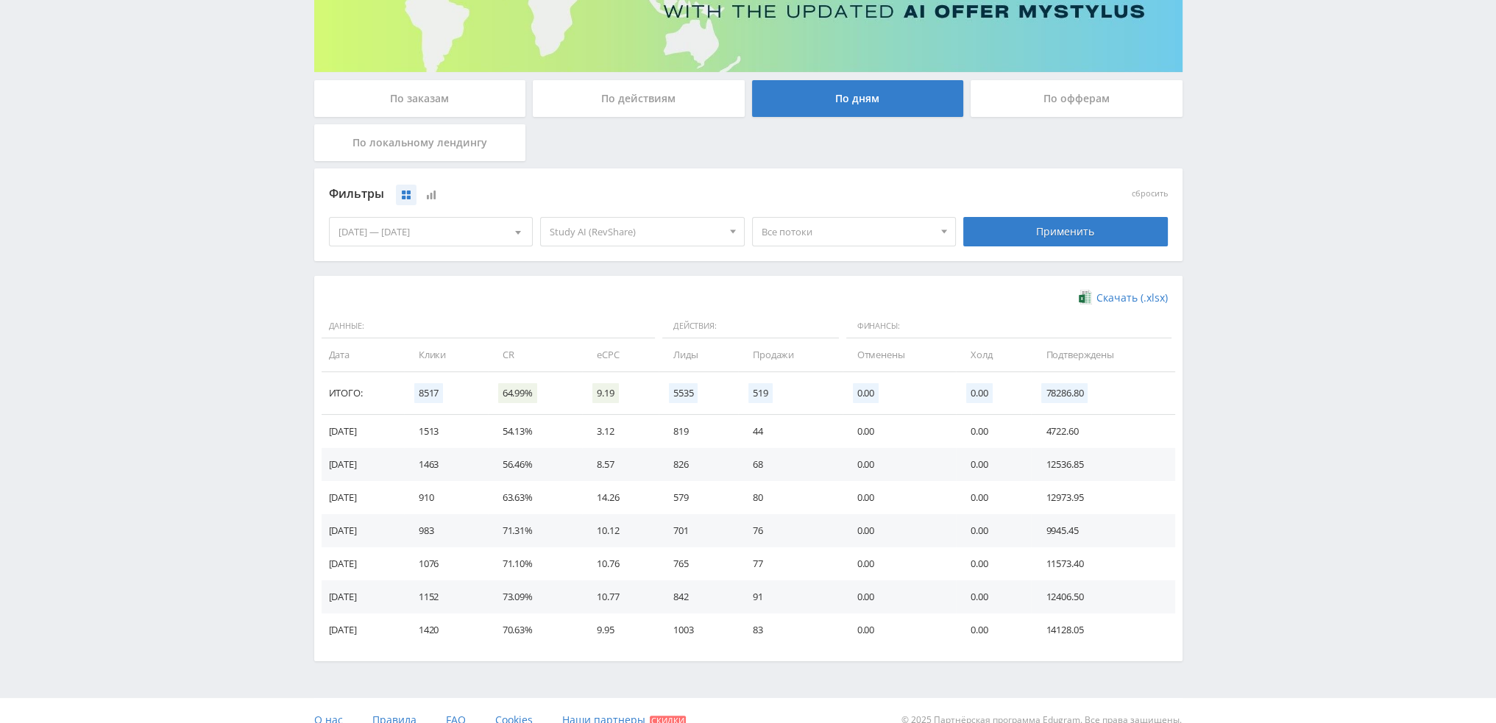
click at [849, 247] on div "Все потоки Все потоки dtfgpt pika1uchresh pika1uchai pika1uchprez pika1uchgpt p…" at bounding box center [854, 231] width 212 height 41
click at [850, 243] on span "Все потоки" at bounding box center [848, 232] width 172 height 28
click at [836, 281] on button "pika1fotvvidKLING16" at bounding box center [854, 282] width 203 height 21
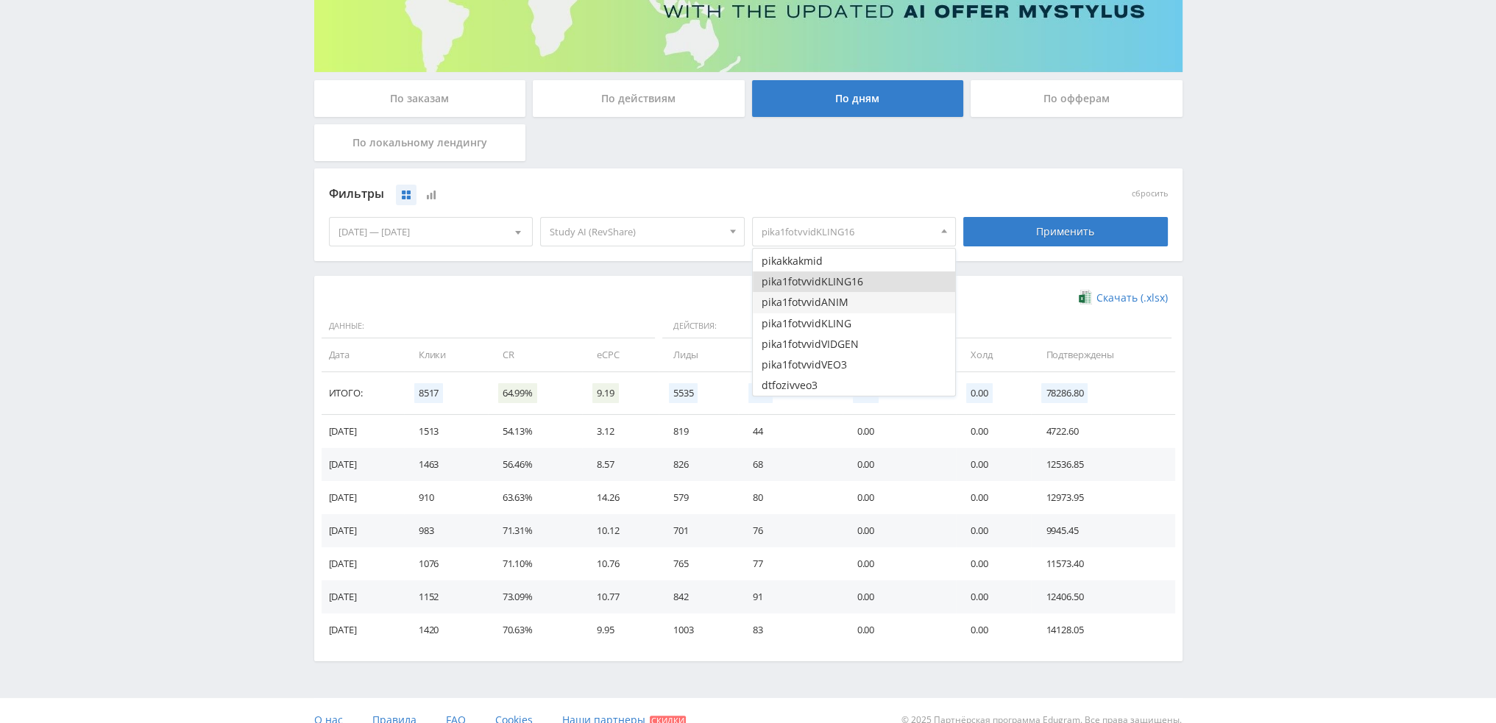
drag, startPoint x: 831, startPoint y: 300, endPoint x: 833, endPoint y: 320, distance: 20.7
click at [831, 301] on button "pika1fotvvidANIM" at bounding box center [854, 302] width 203 height 21
click at [833, 320] on button "pika1fotvvidKLING" at bounding box center [854, 324] width 203 height 21
click at [840, 347] on button "pika1fotvvidVIDGEN" at bounding box center [854, 344] width 203 height 21
click at [844, 370] on button "pika1fotvvidVEO3" at bounding box center [854, 365] width 203 height 21
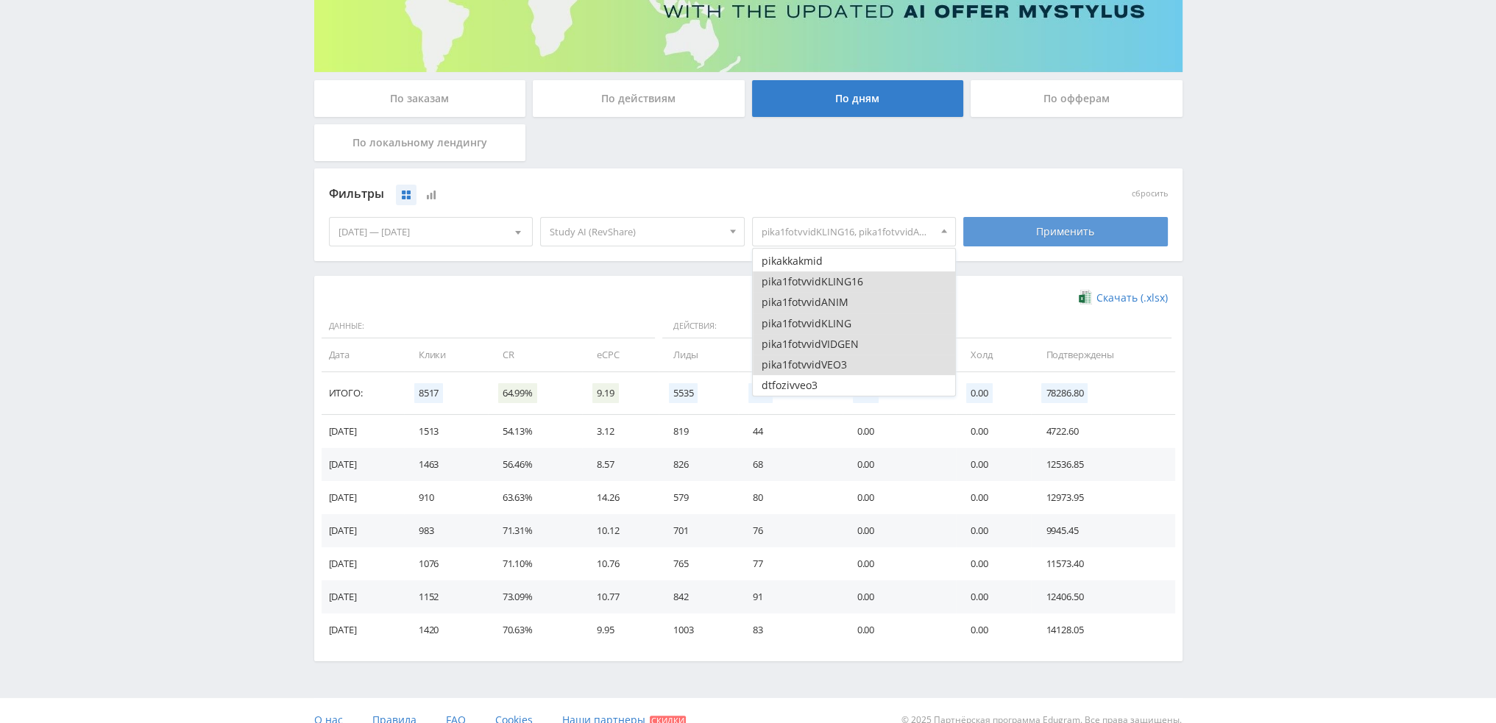
click at [1036, 229] on div "Применить" at bounding box center [1065, 231] width 205 height 29
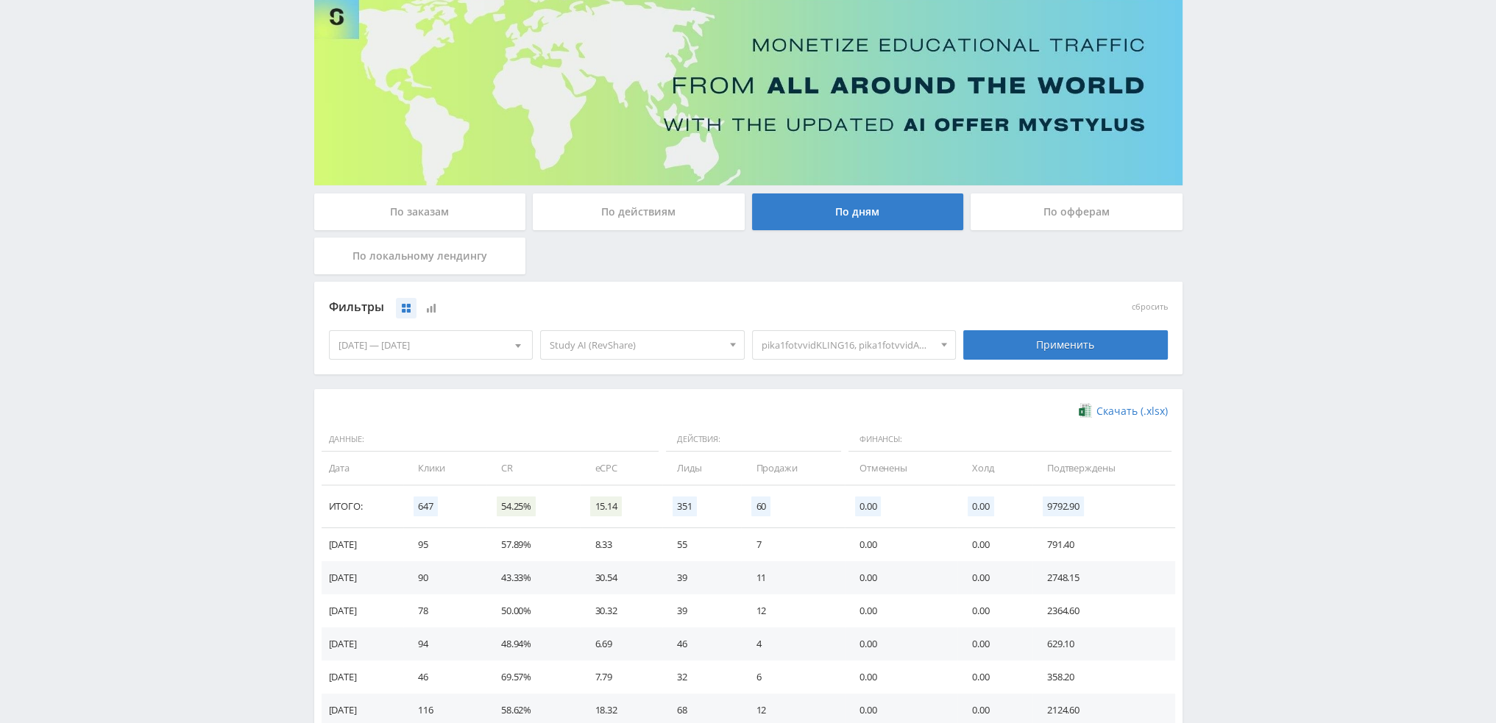
scroll to position [238, 0]
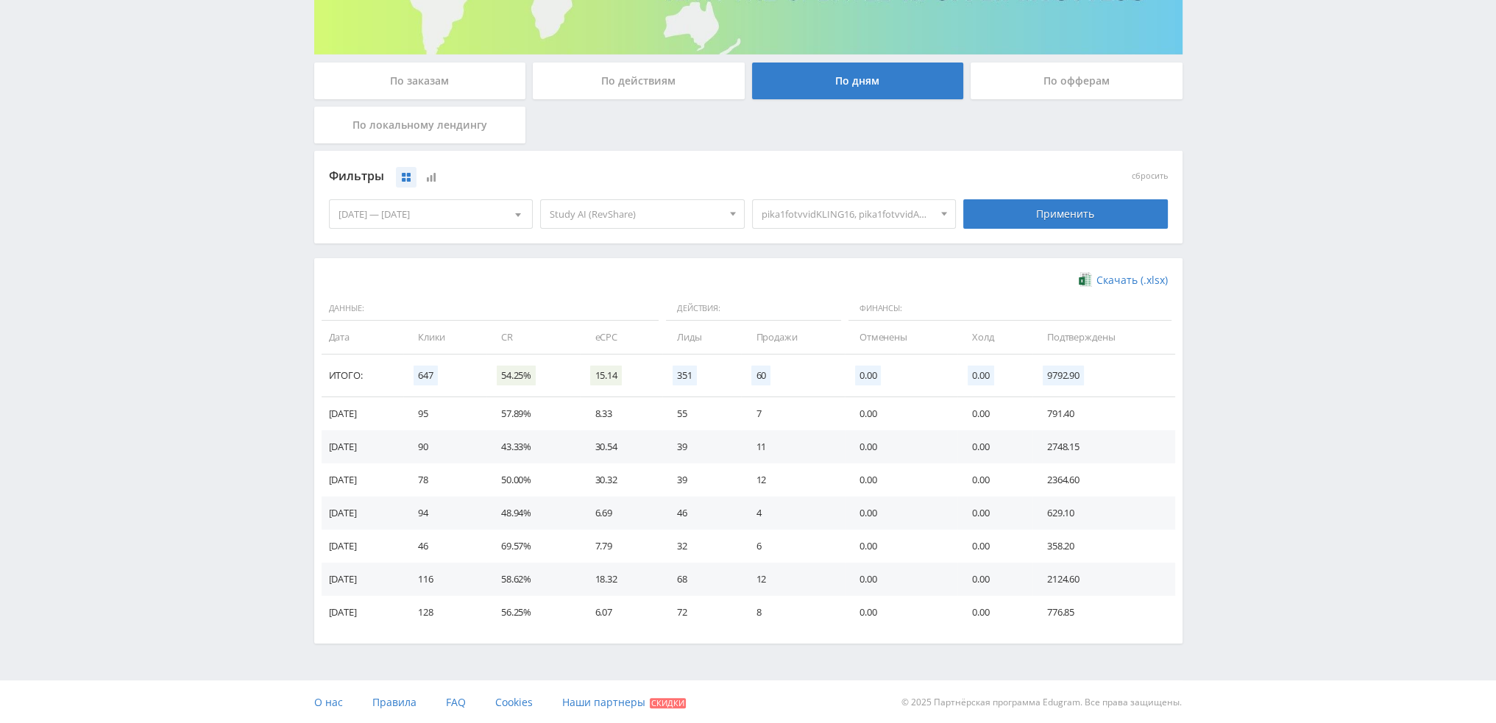
click at [450, 213] on div "[DATE] — [DATE]" at bounding box center [431, 214] width 203 height 28
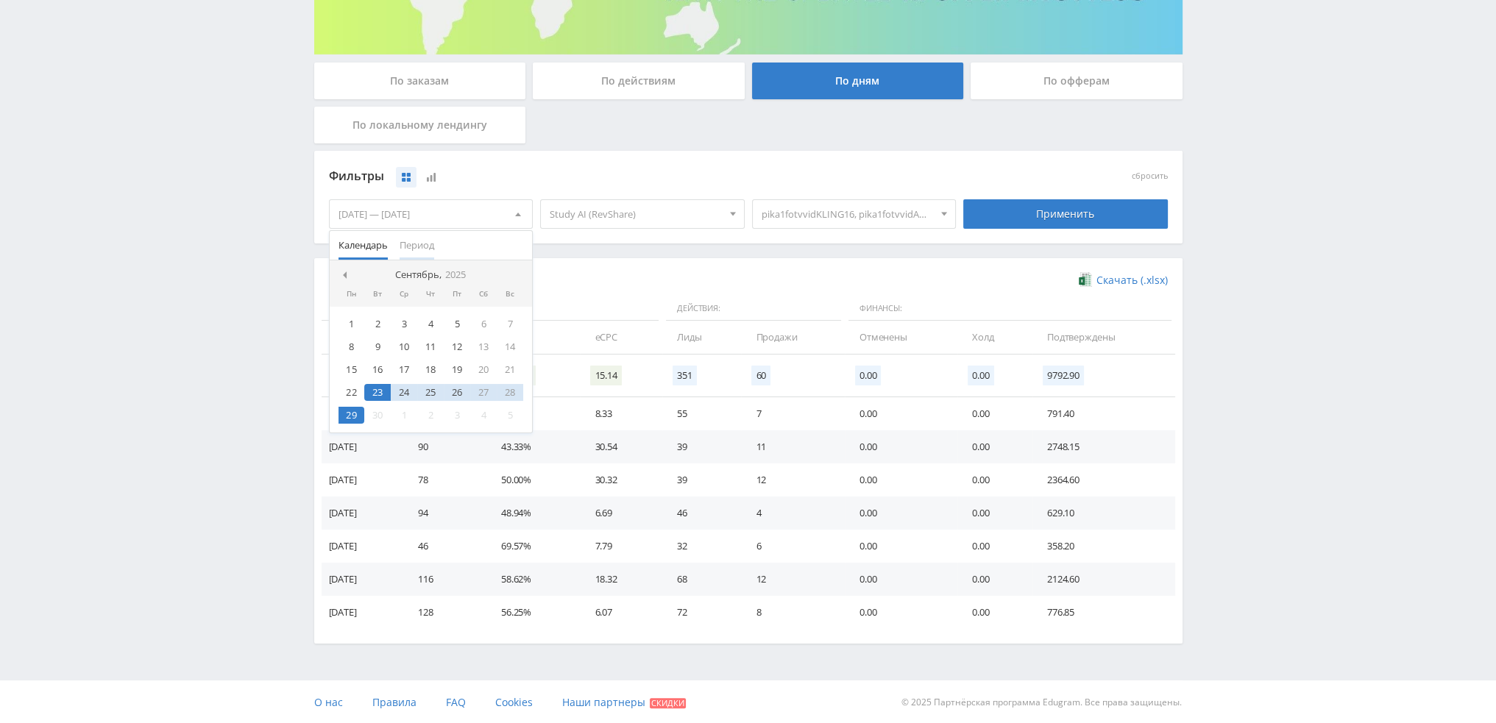
click at [428, 238] on span "Период" at bounding box center [417, 245] width 35 height 29
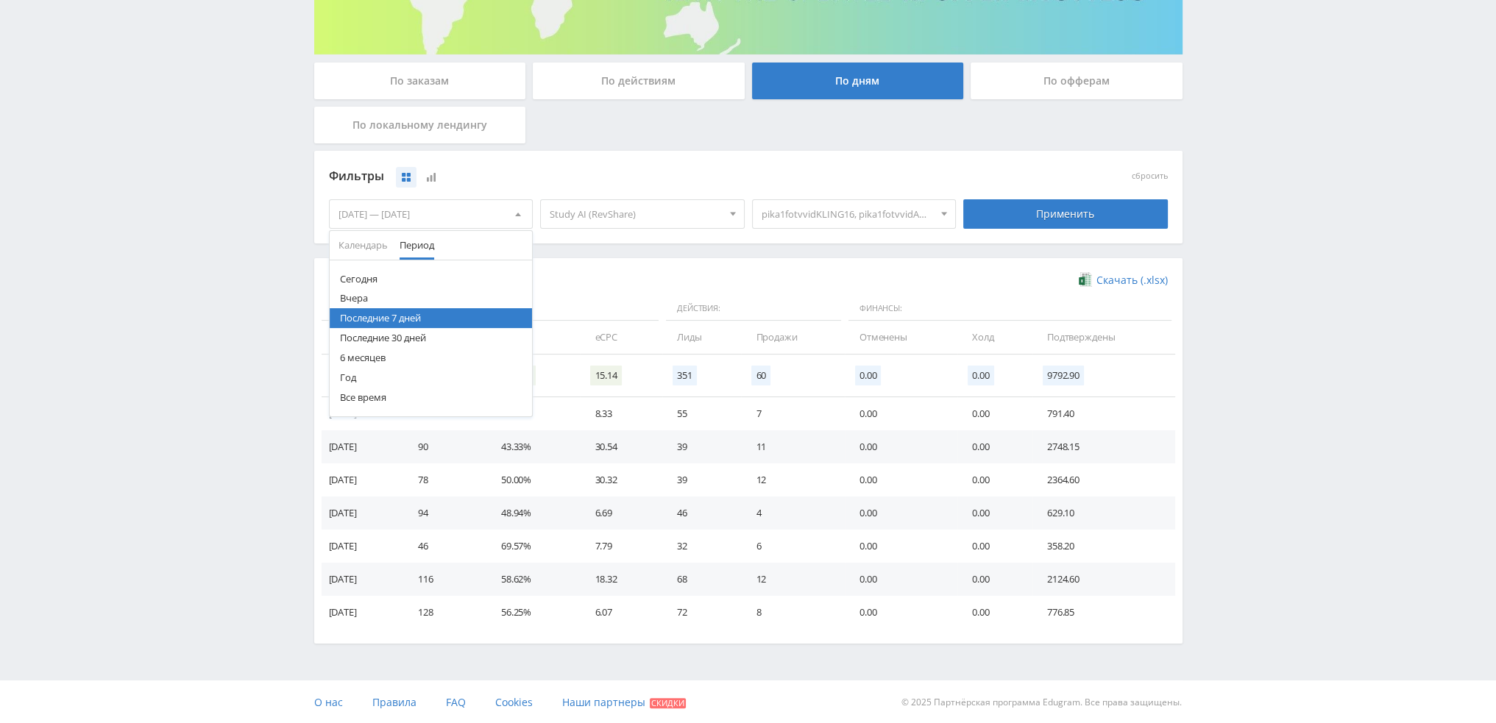
click at [413, 339] on button "Последние 30 дней" at bounding box center [431, 338] width 203 height 20
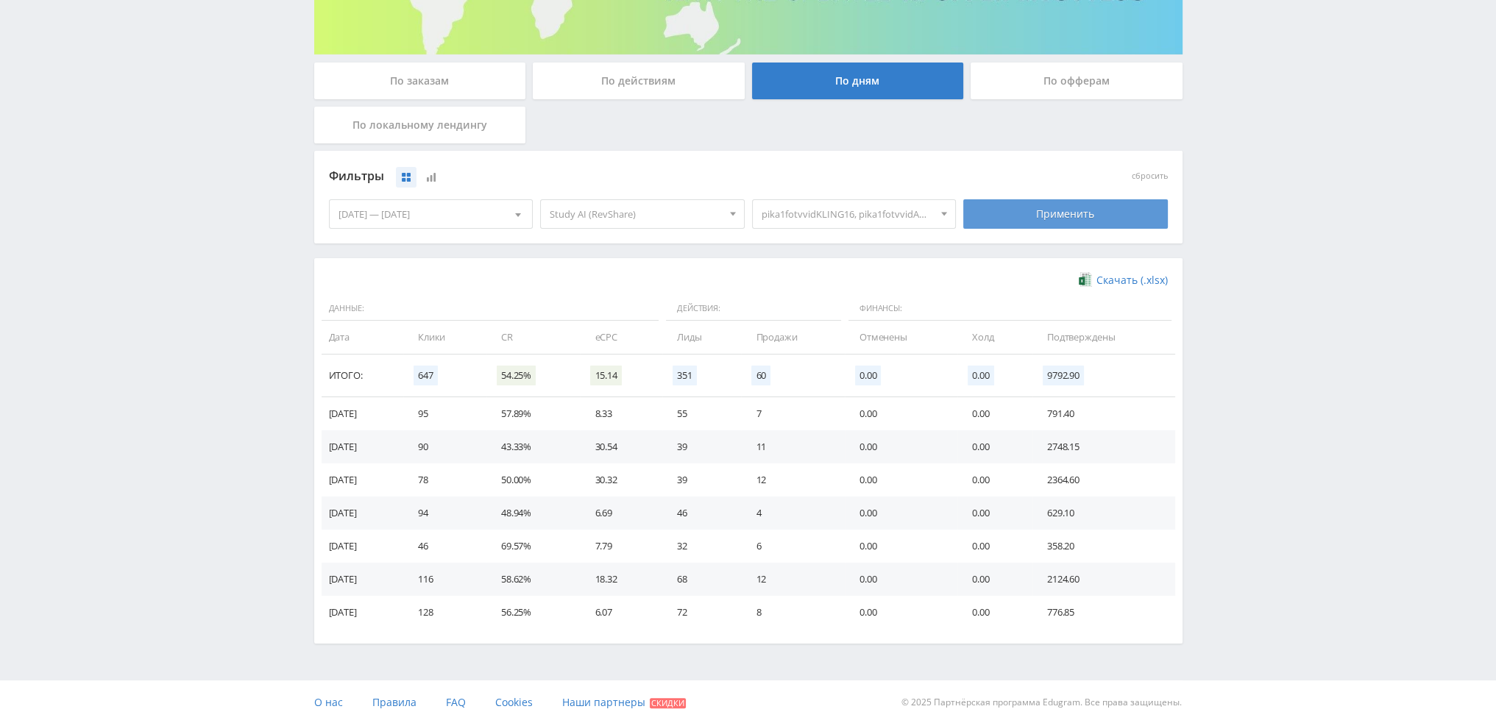
click at [1089, 215] on div "Применить" at bounding box center [1065, 213] width 205 height 29
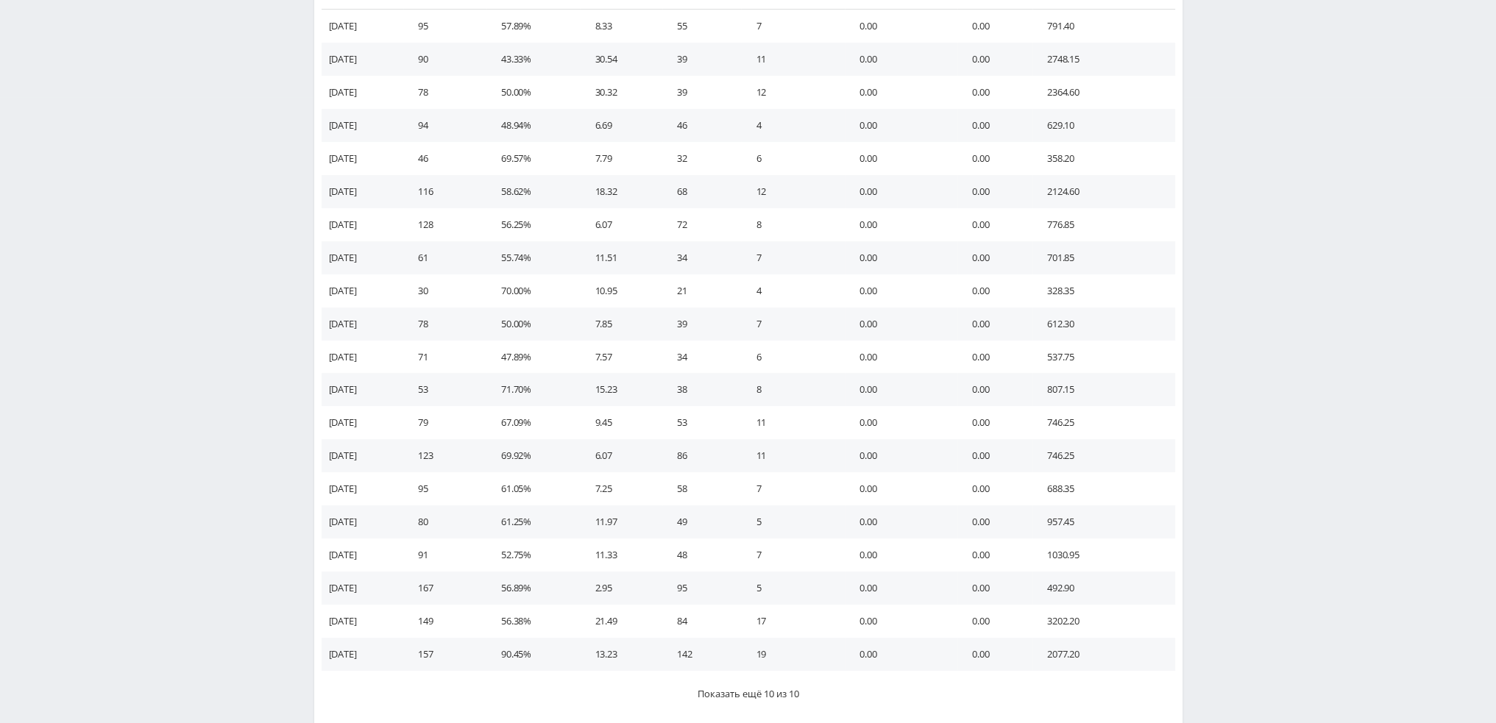
scroll to position [715, 0]
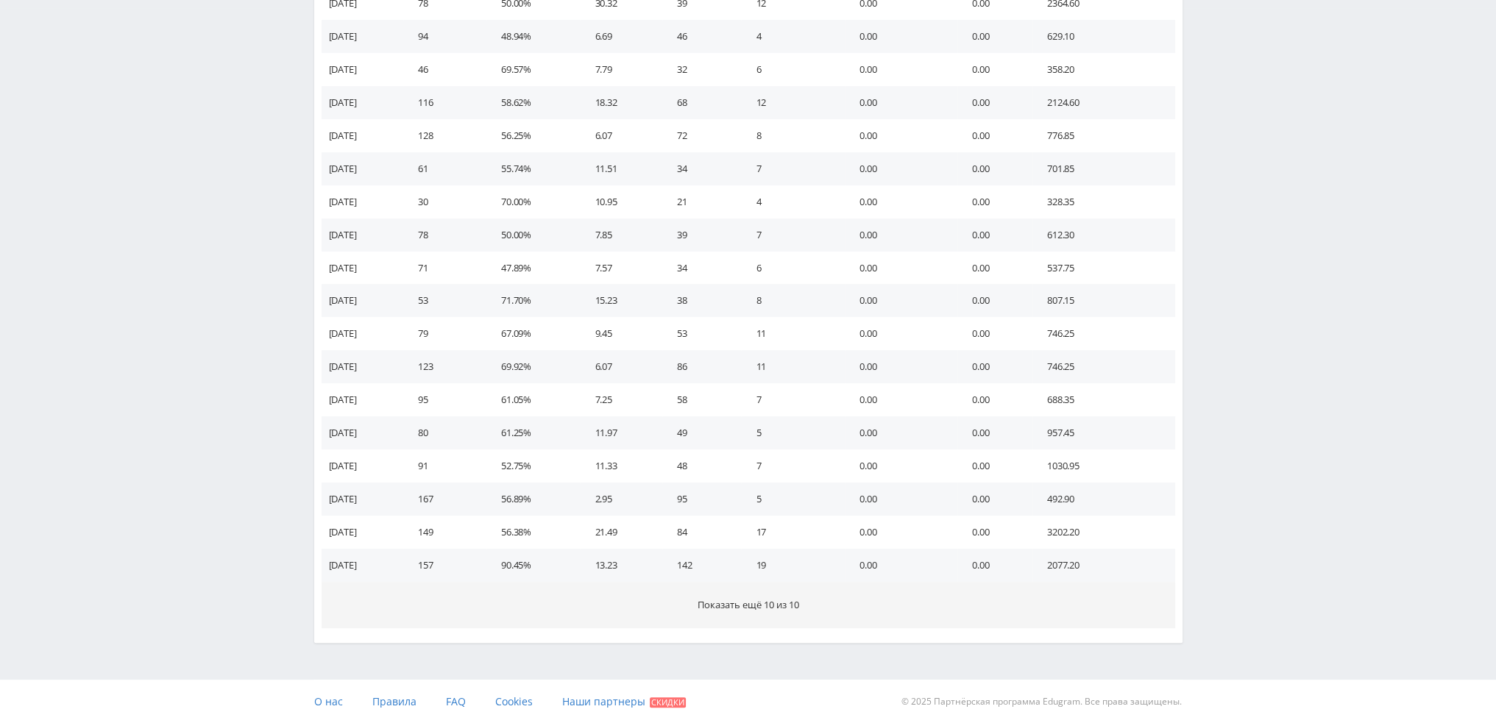
click at [780, 599] on span "Показать ещё 10 из 10" at bounding box center [749, 604] width 102 height 13
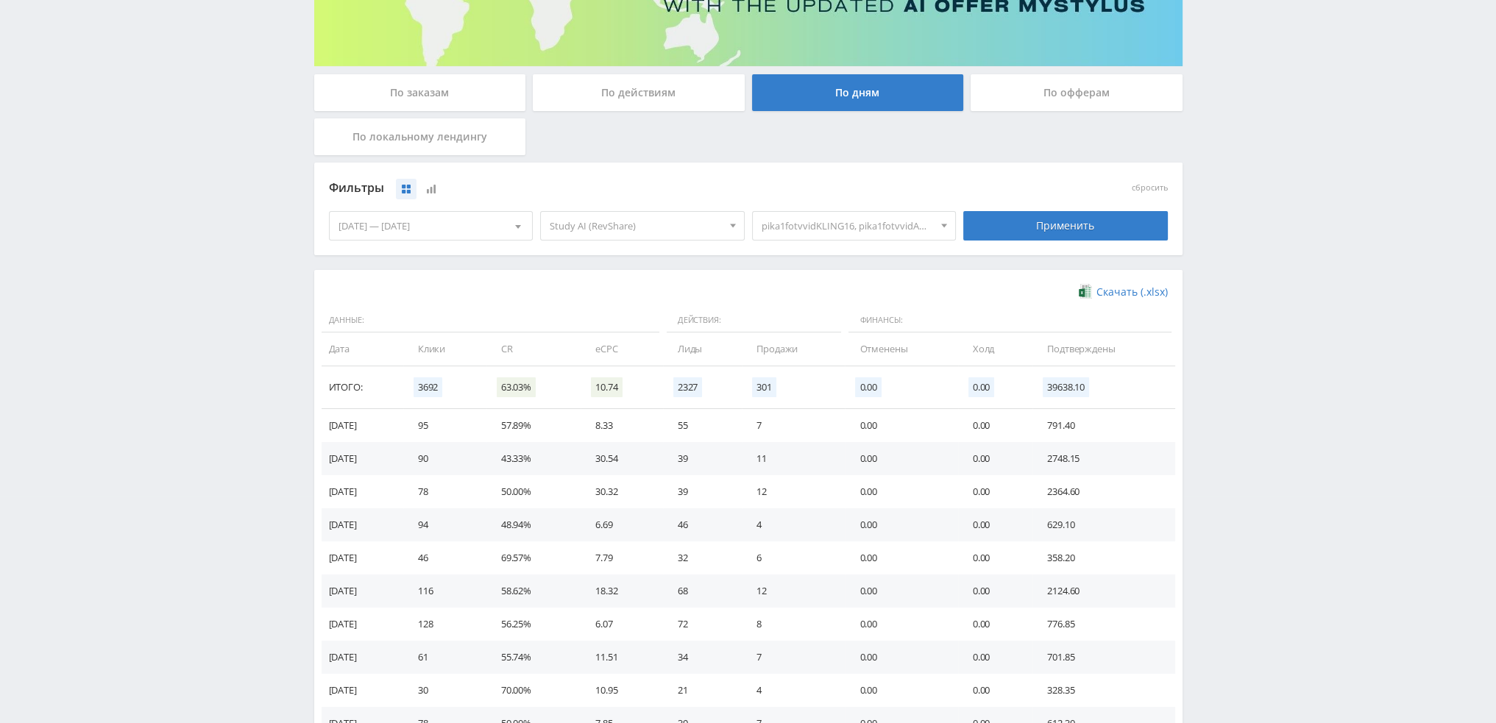
scroll to position [190, 0]
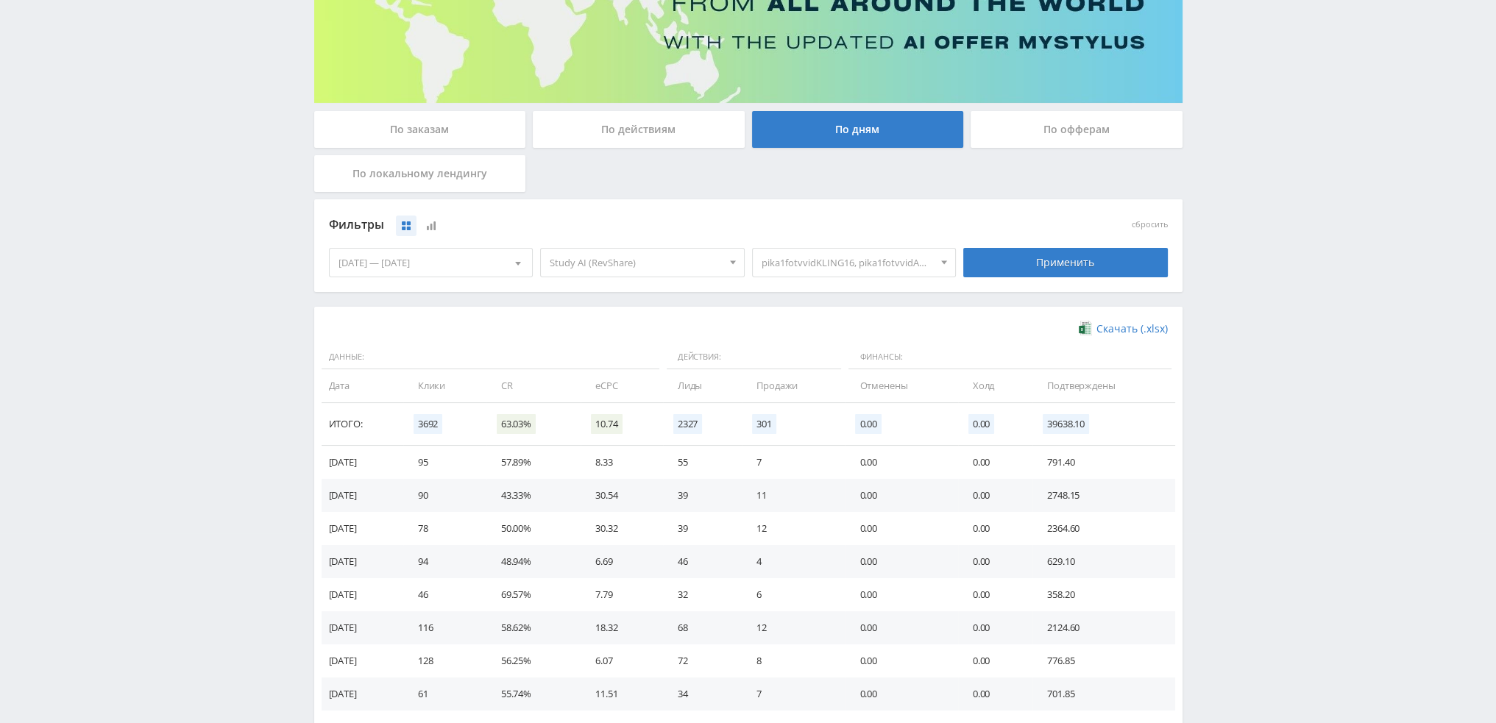
click at [800, 264] on span "pika1fotvvidKLING16, pika1fotvvidANIM, pika1fotvvidKLING, pika1fotvvidVIDGEN, p…" at bounding box center [848, 263] width 172 height 28
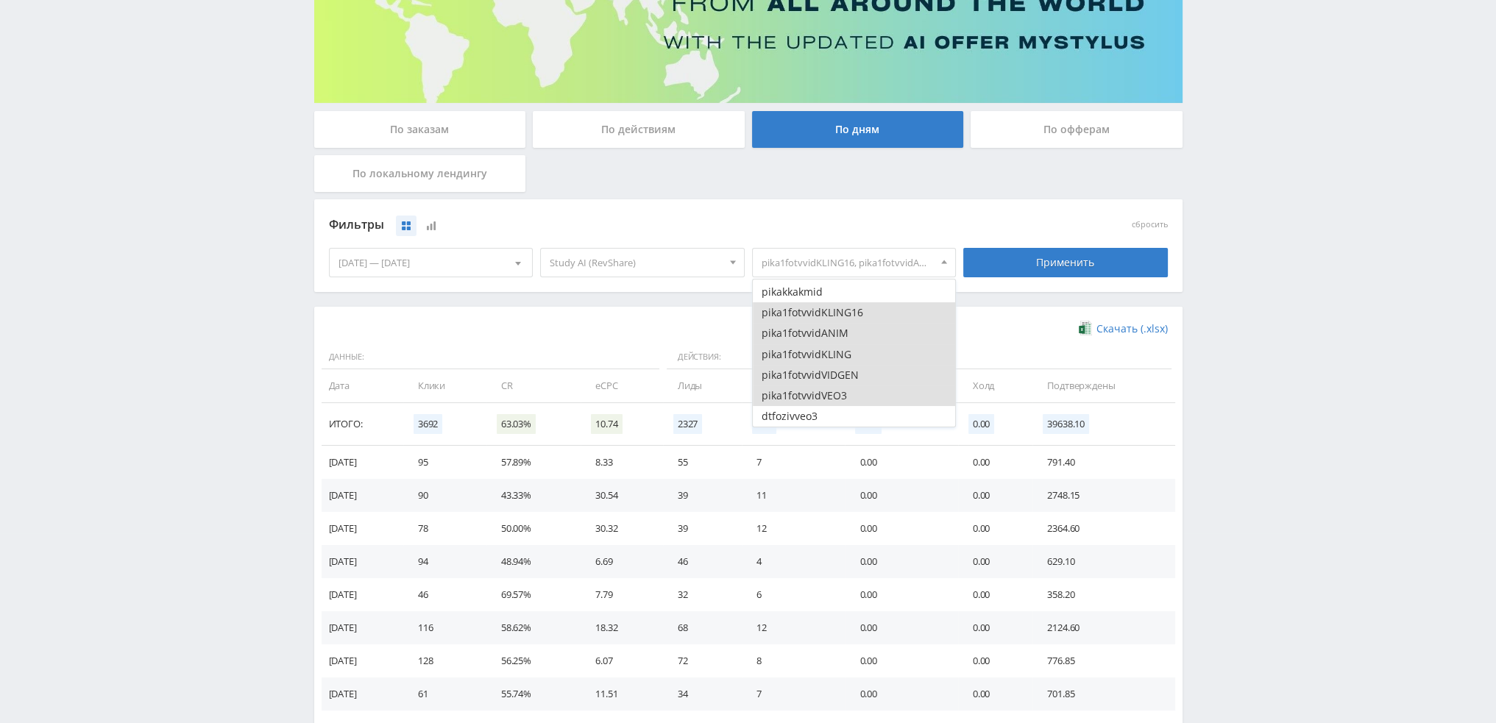
click at [786, 317] on button "pika1fotvvidKLING16" at bounding box center [854, 312] width 203 height 21
click at [787, 339] on button "pika1fotvvidANIM" at bounding box center [854, 333] width 203 height 21
drag, startPoint x: 788, startPoint y: 355, endPoint x: 790, endPoint y: 371, distance: 15.5
click at [788, 356] on button "pika1fotvvidKLING" at bounding box center [854, 354] width 203 height 21
click at [790, 379] on button "pika1fotvvidVIDGEN" at bounding box center [854, 375] width 203 height 21
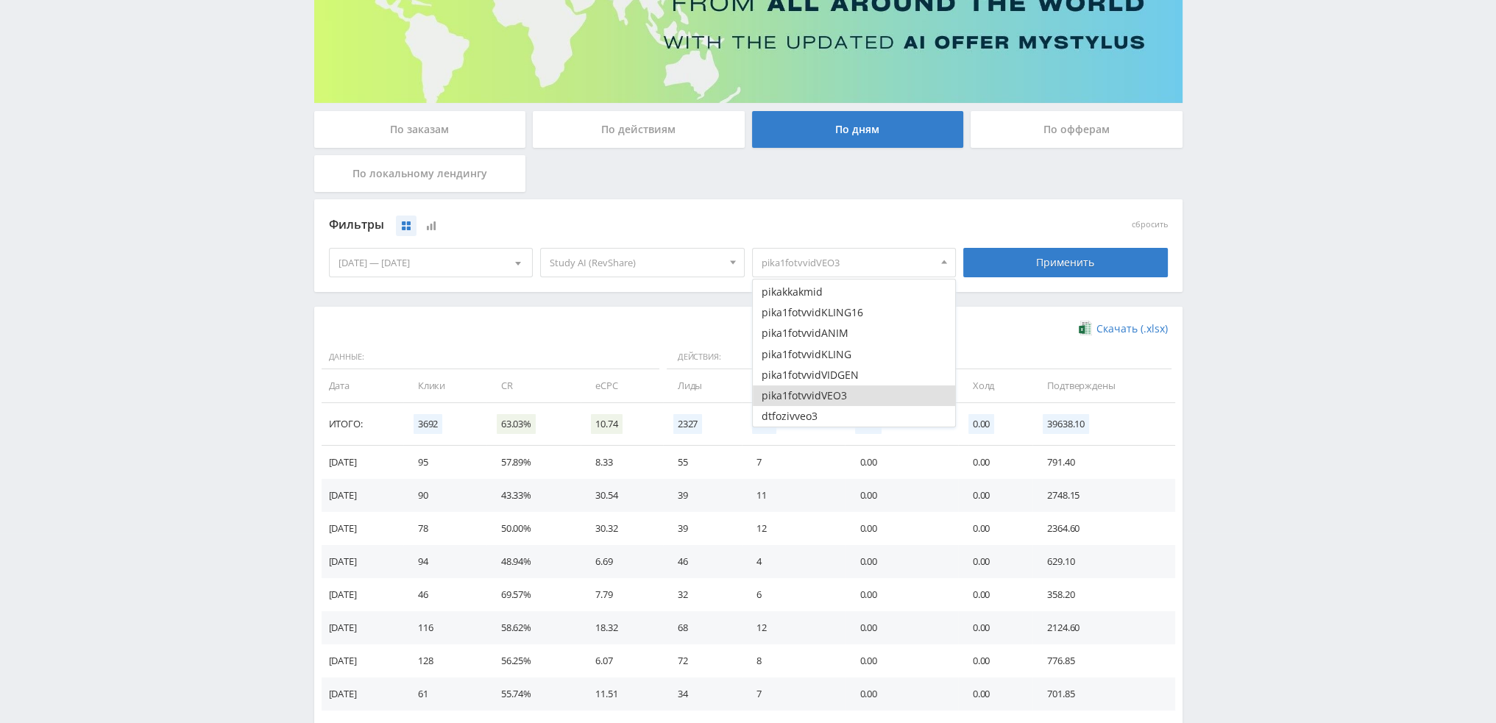
click at [792, 397] on button "pika1fotvvidVEO3" at bounding box center [854, 396] width 203 height 21
click at [799, 354] on button "pika2ozhivVEO3" at bounding box center [854, 360] width 203 height 21
click at [799, 379] on button "pika2ozhivKLI1" at bounding box center [854, 381] width 203 height 21
click at [801, 400] on button "pika2ozhivKLI2" at bounding box center [854, 402] width 203 height 21
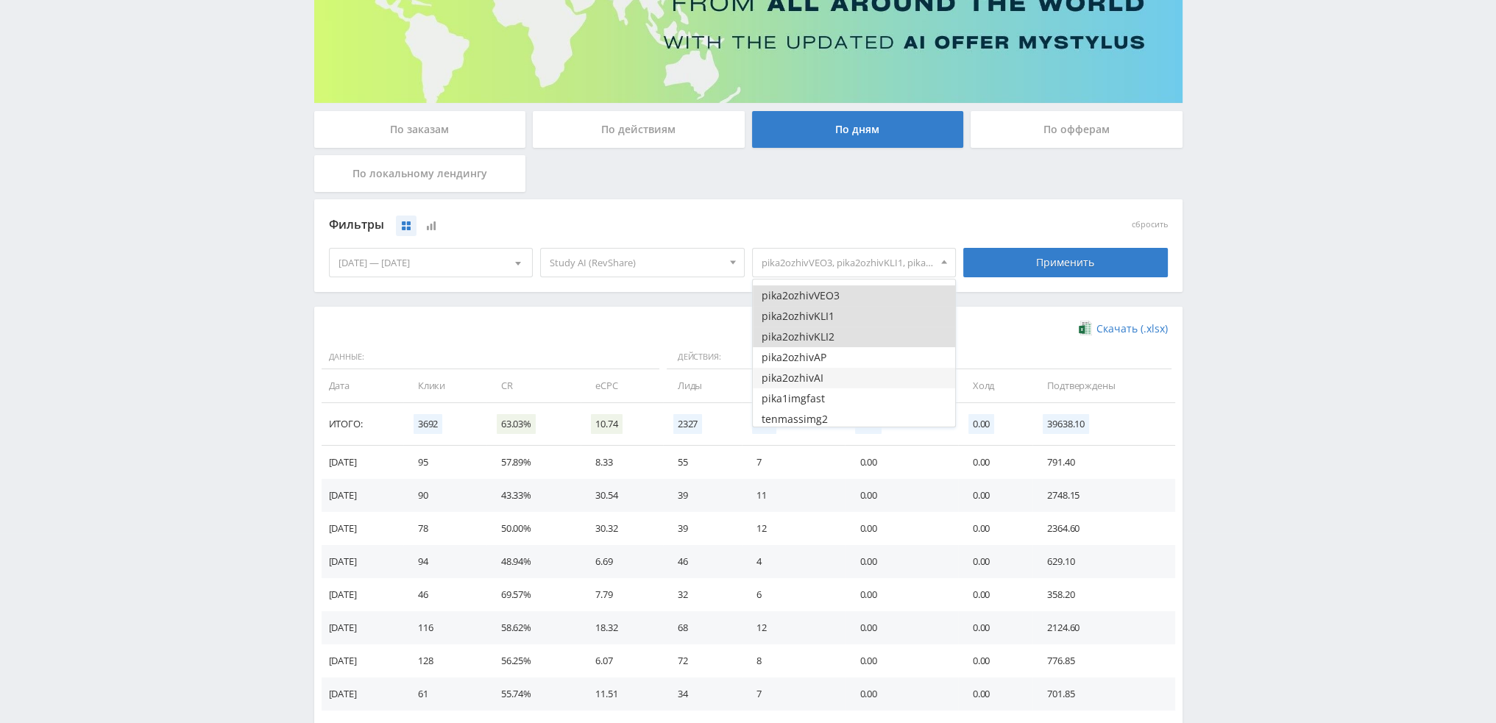
scroll to position [2650, 0]
click at [806, 351] on button "pika2ozhivAP" at bounding box center [854, 349] width 203 height 21
click at [809, 372] on button "pika2ozhivAI" at bounding box center [854, 369] width 203 height 21
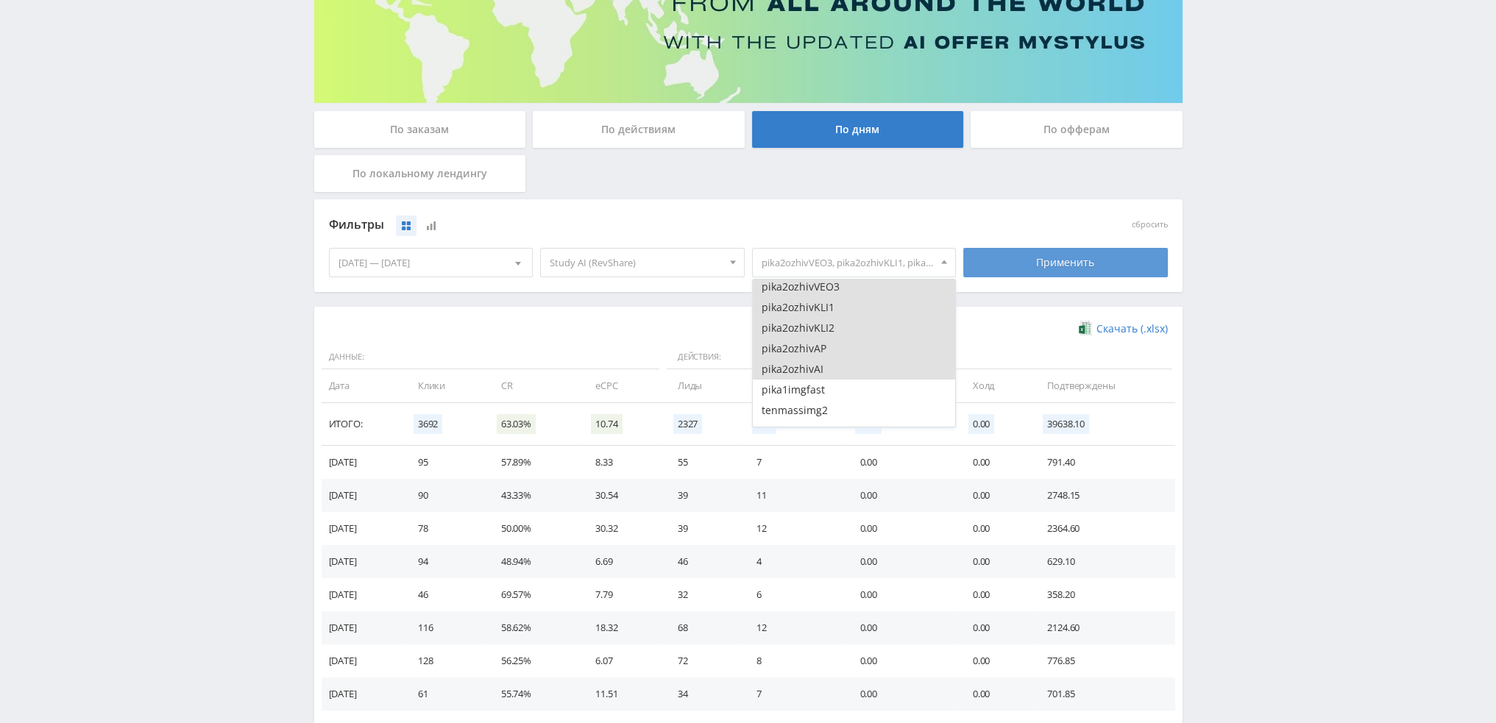
click at [1019, 266] on div "Применить" at bounding box center [1065, 262] width 205 height 29
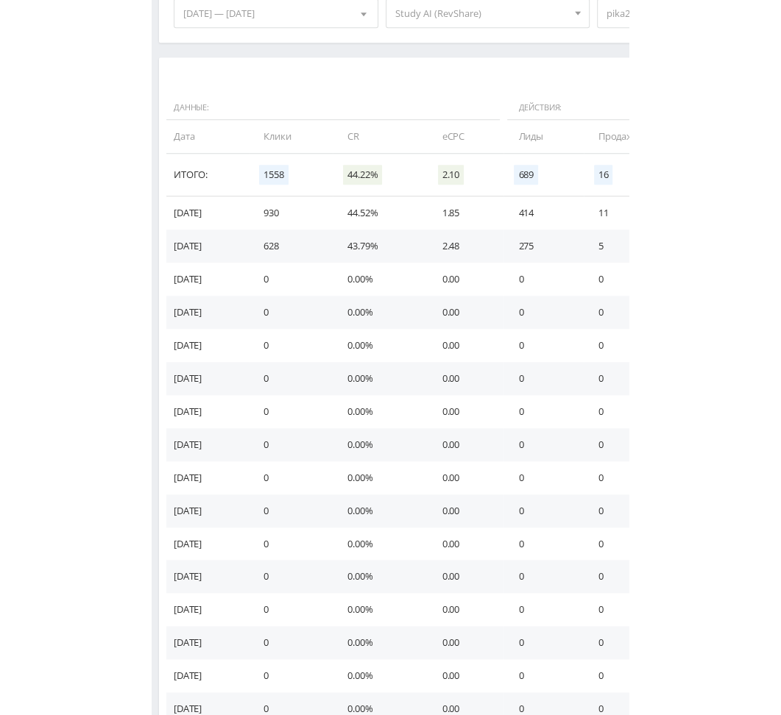
scroll to position [442, 0]
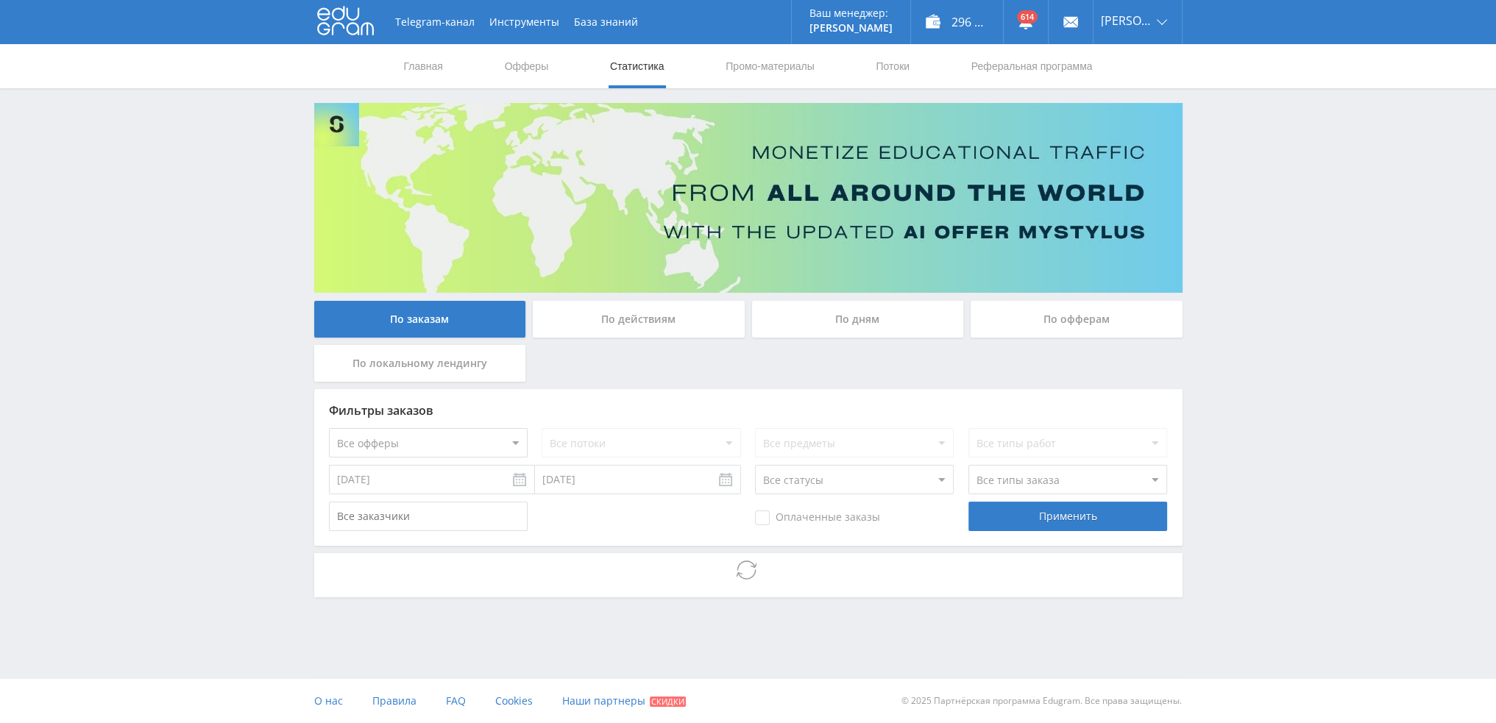
click at [795, 312] on div "По дням" at bounding box center [858, 319] width 212 height 37
click at [0, 0] on input "По дням" at bounding box center [0, 0] width 0 height 0
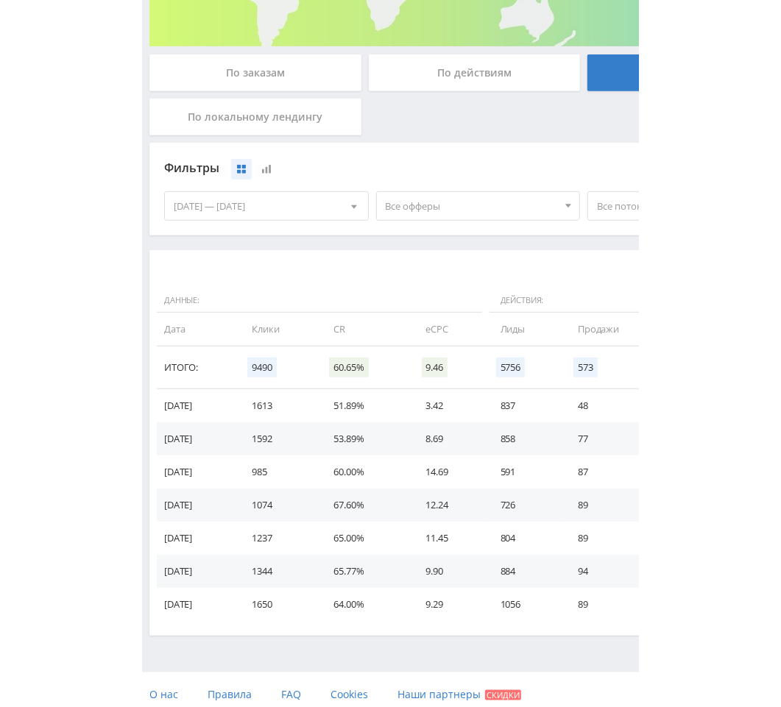
scroll to position [255, 0]
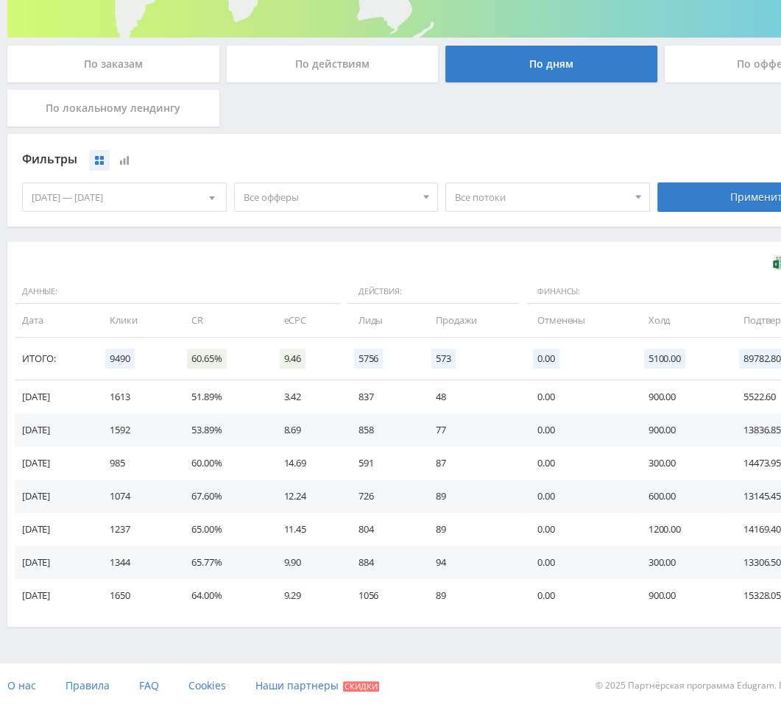
click at [495, 672] on div "© 2025 Партнёрская программа Edugram. Все права защищены." at bounding box center [662, 686] width 427 height 44
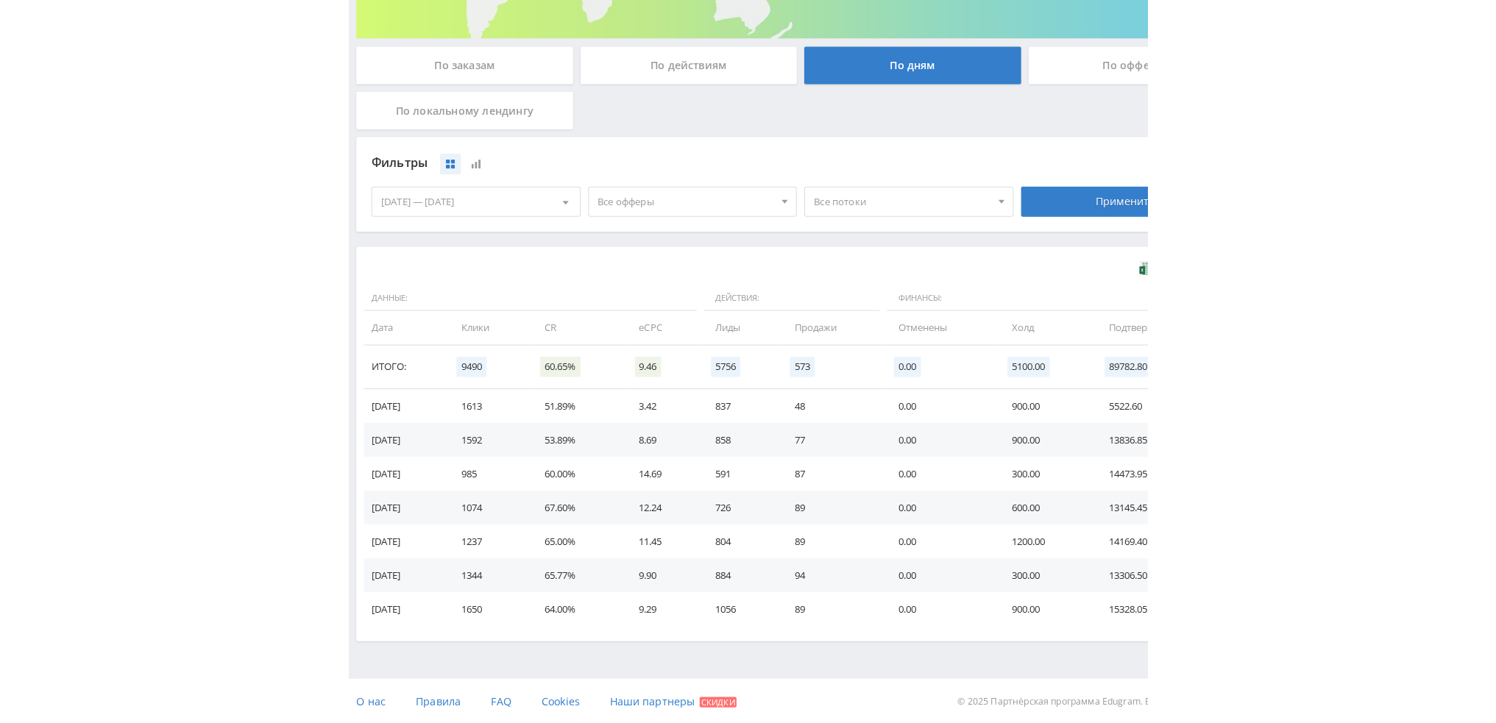
scroll to position [238, 0]
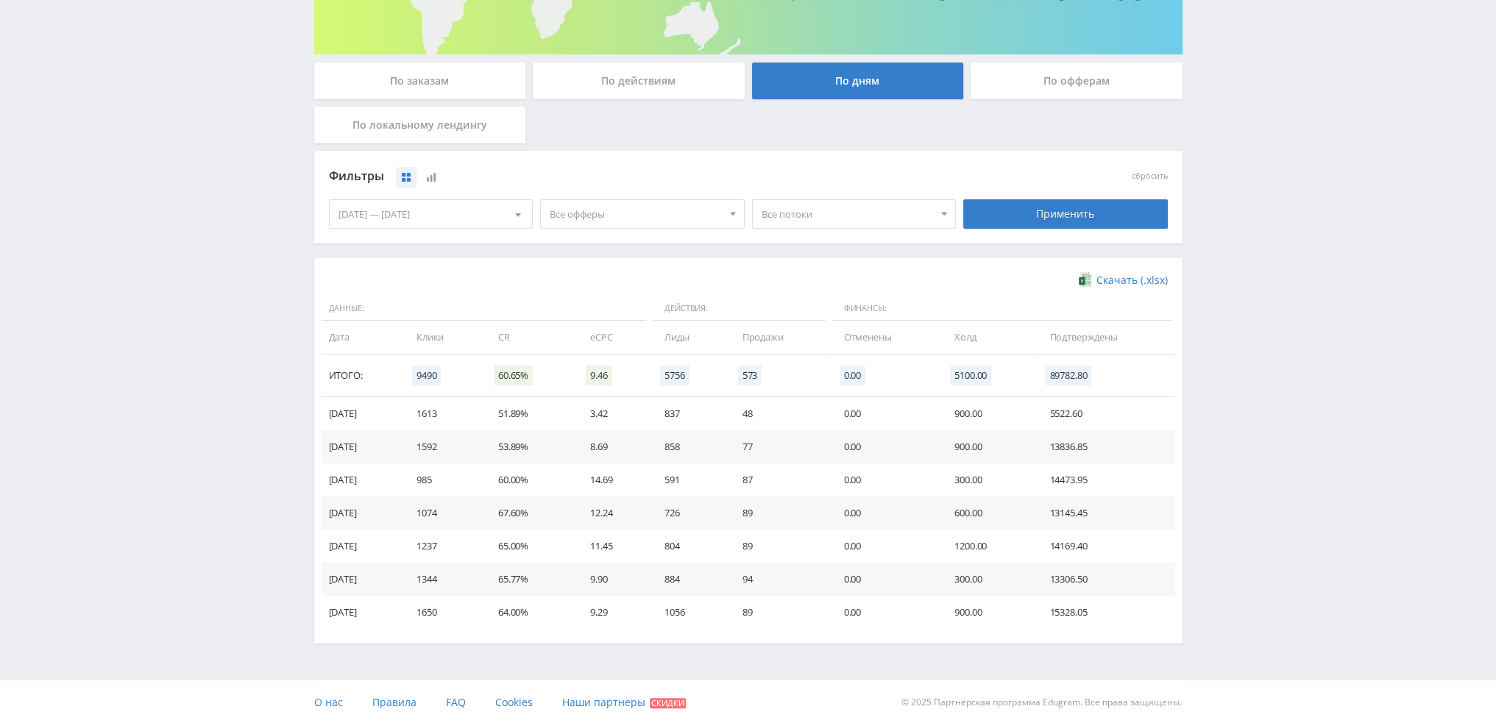
click at [448, 229] on div "23.09.2025 — 29.09.2025 Календарь Период Сентябрь, 2025 Пн Вт Ср Чт Пт Сб Вс 1 …" at bounding box center [431, 214] width 212 height 41
click at [447, 214] on div "23.09.2025 — 29.09.2025" at bounding box center [431, 214] width 203 height 28
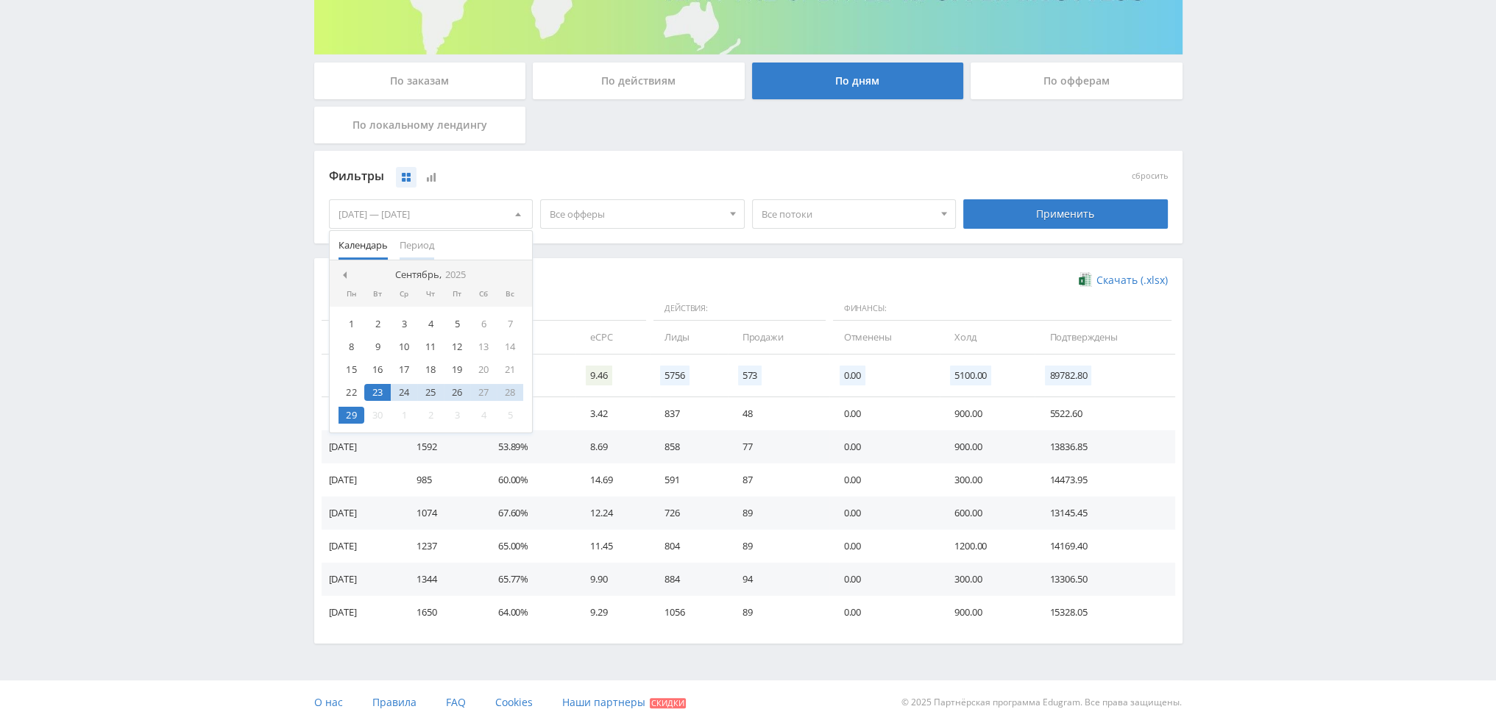
click at [416, 247] on span "Период" at bounding box center [417, 245] width 35 height 29
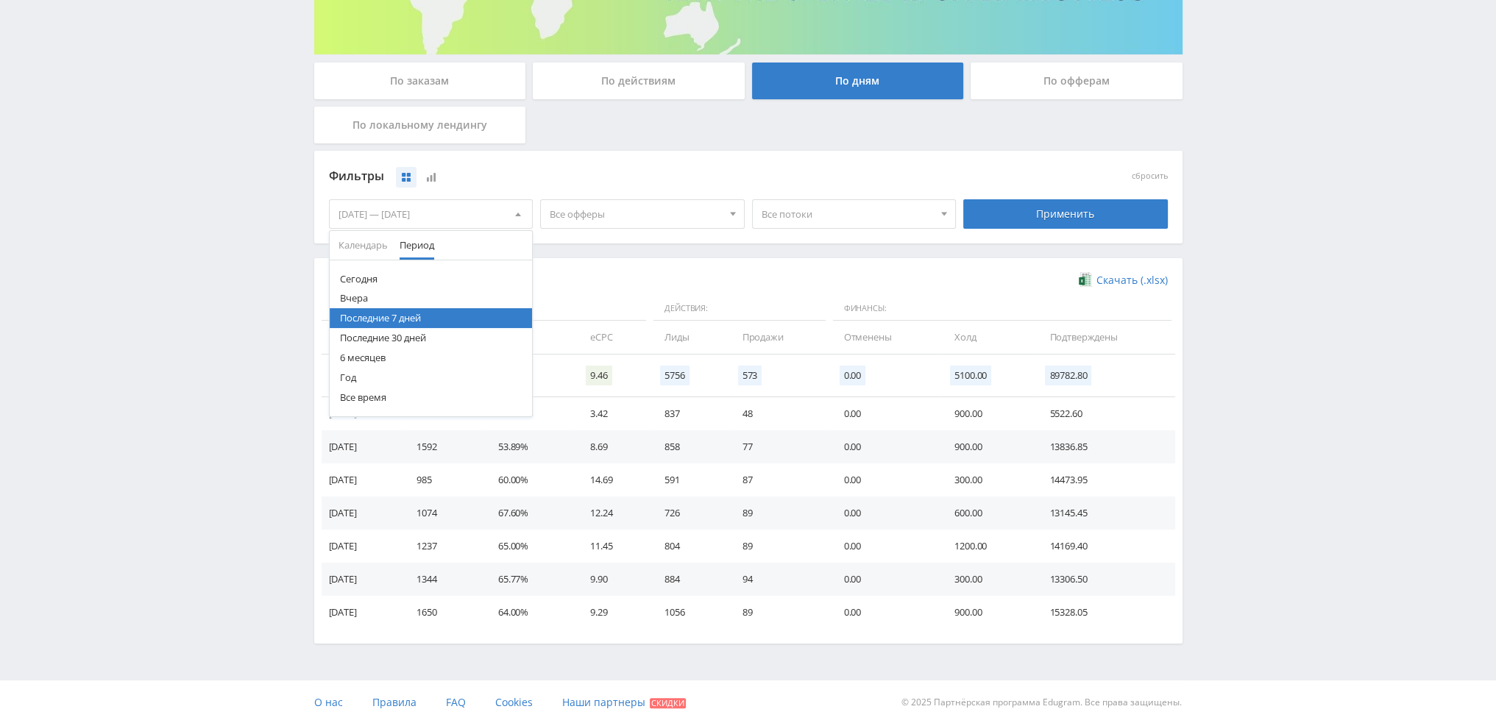
click at [418, 342] on button "Последние 30 дней" at bounding box center [431, 338] width 203 height 20
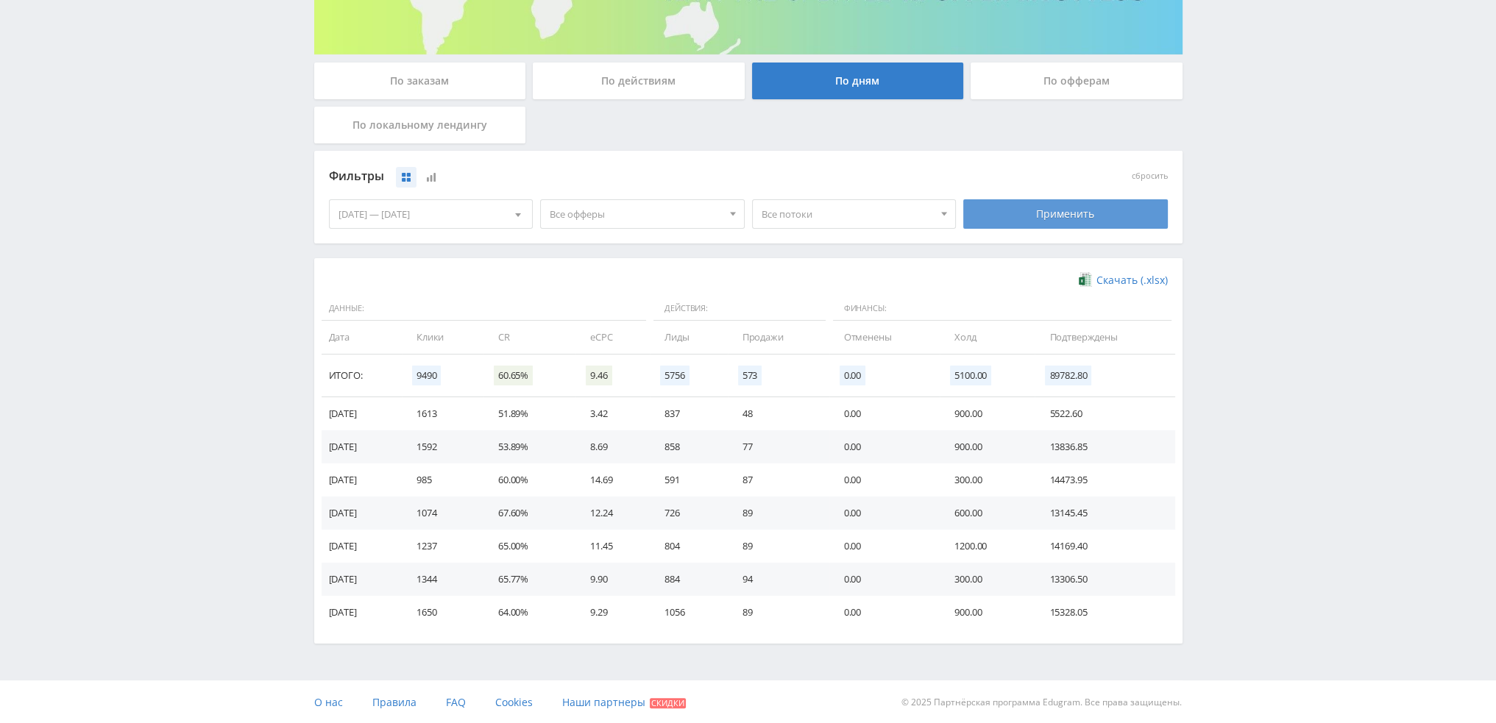
click at [1051, 209] on div "Применить" at bounding box center [1065, 213] width 205 height 29
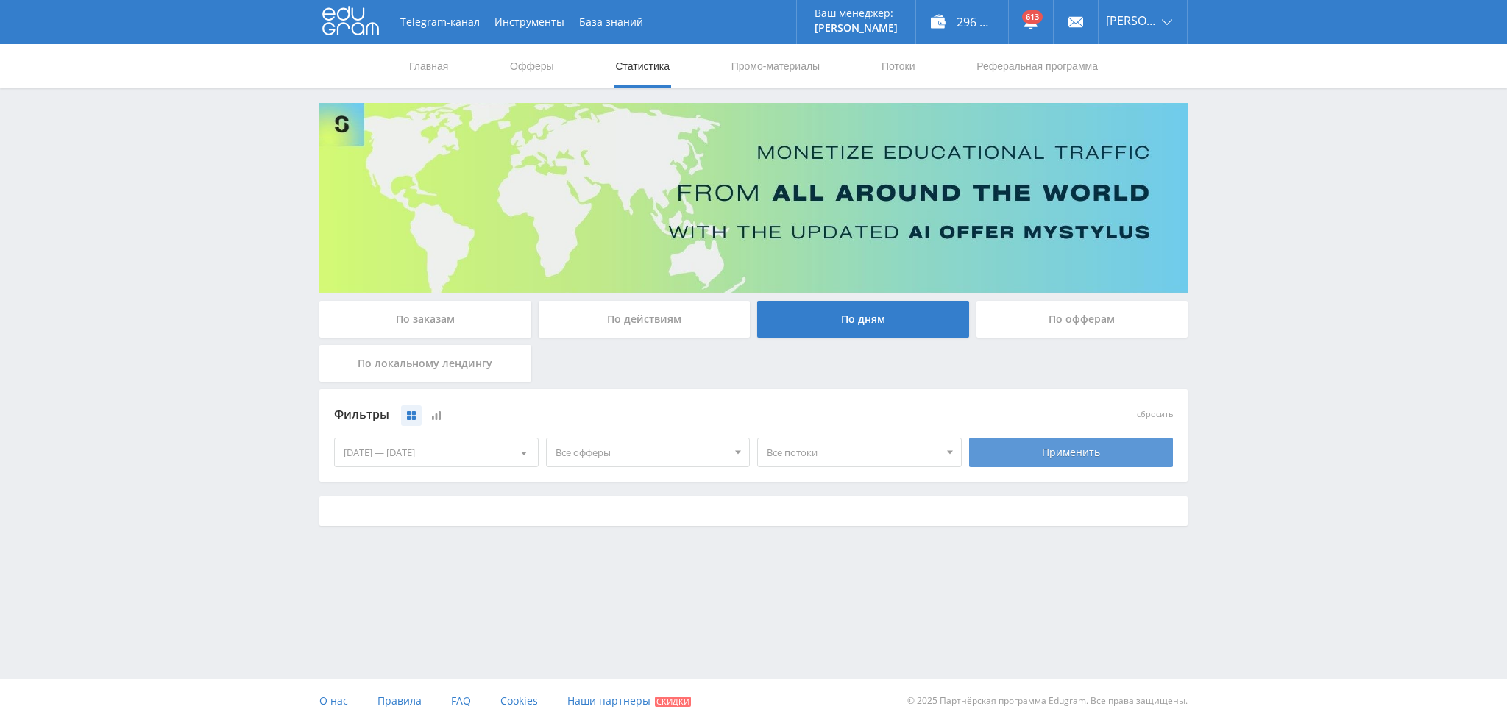
click at [1058, 453] on div "Применить" at bounding box center [1071, 452] width 205 height 29
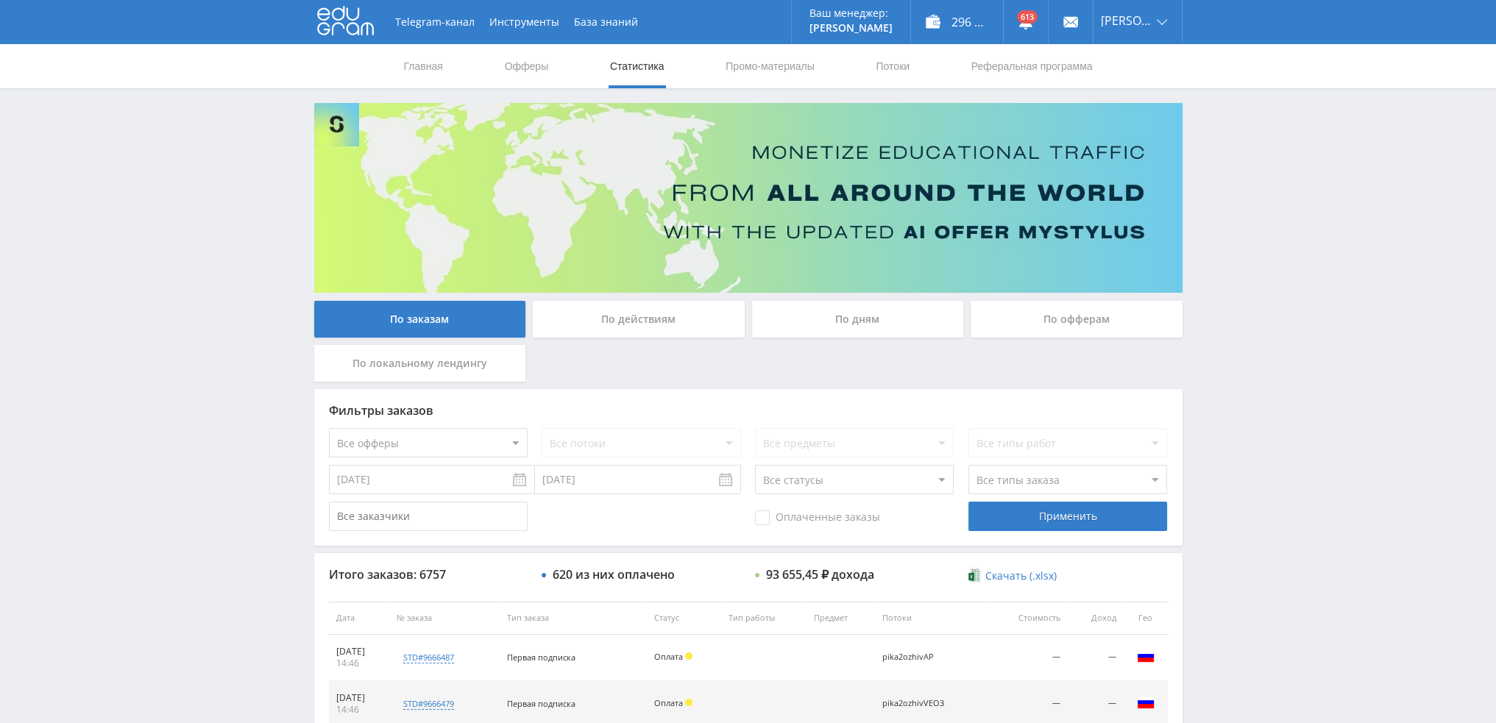
click at [854, 314] on div "По дням" at bounding box center [858, 319] width 212 height 37
click at [0, 0] on input "По дням" at bounding box center [0, 0] width 0 height 0
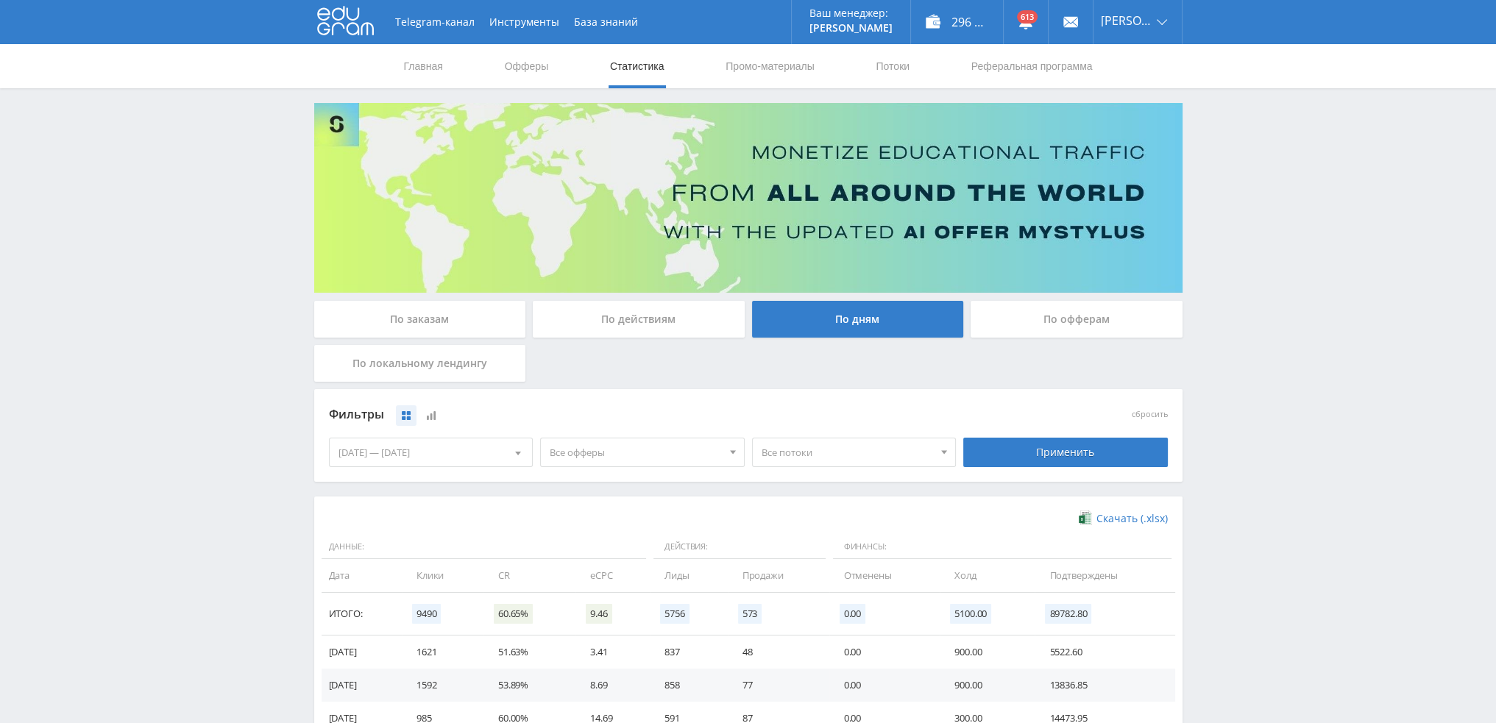
click at [438, 448] on div "23.09.2025 — 29.09.2025" at bounding box center [431, 453] width 203 height 28
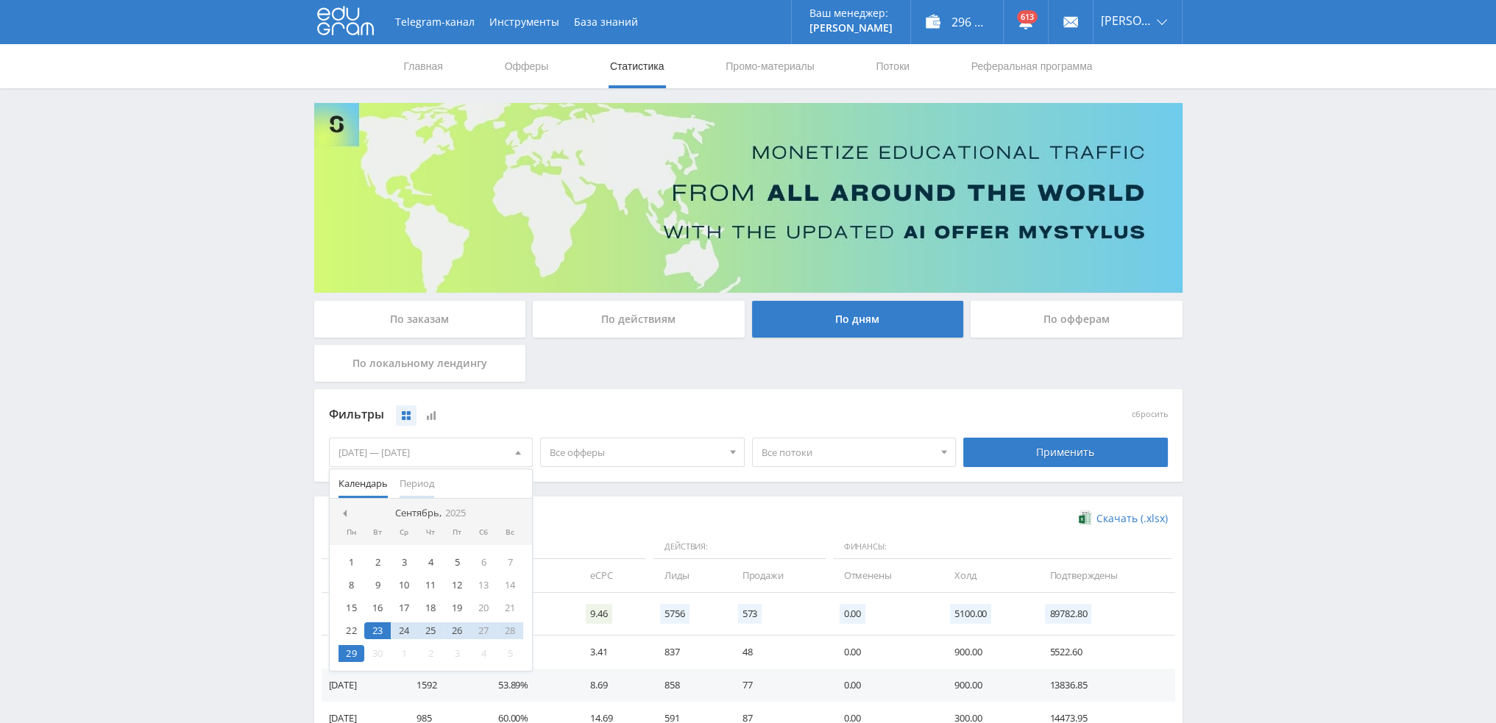
click at [412, 476] on span "Период" at bounding box center [417, 484] width 35 height 29
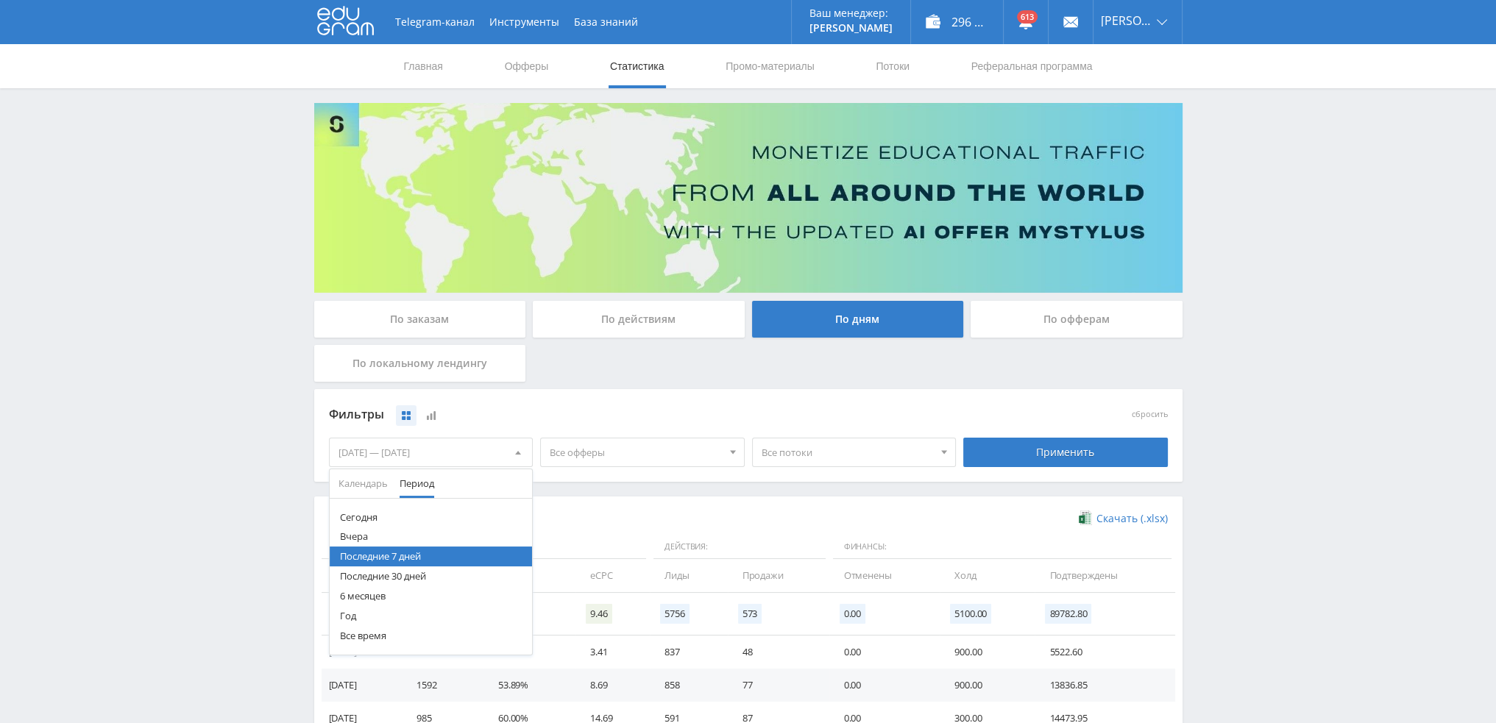
click at [404, 573] on button "Последние 30 дней" at bounding box center [431, 577] width 203 height 20
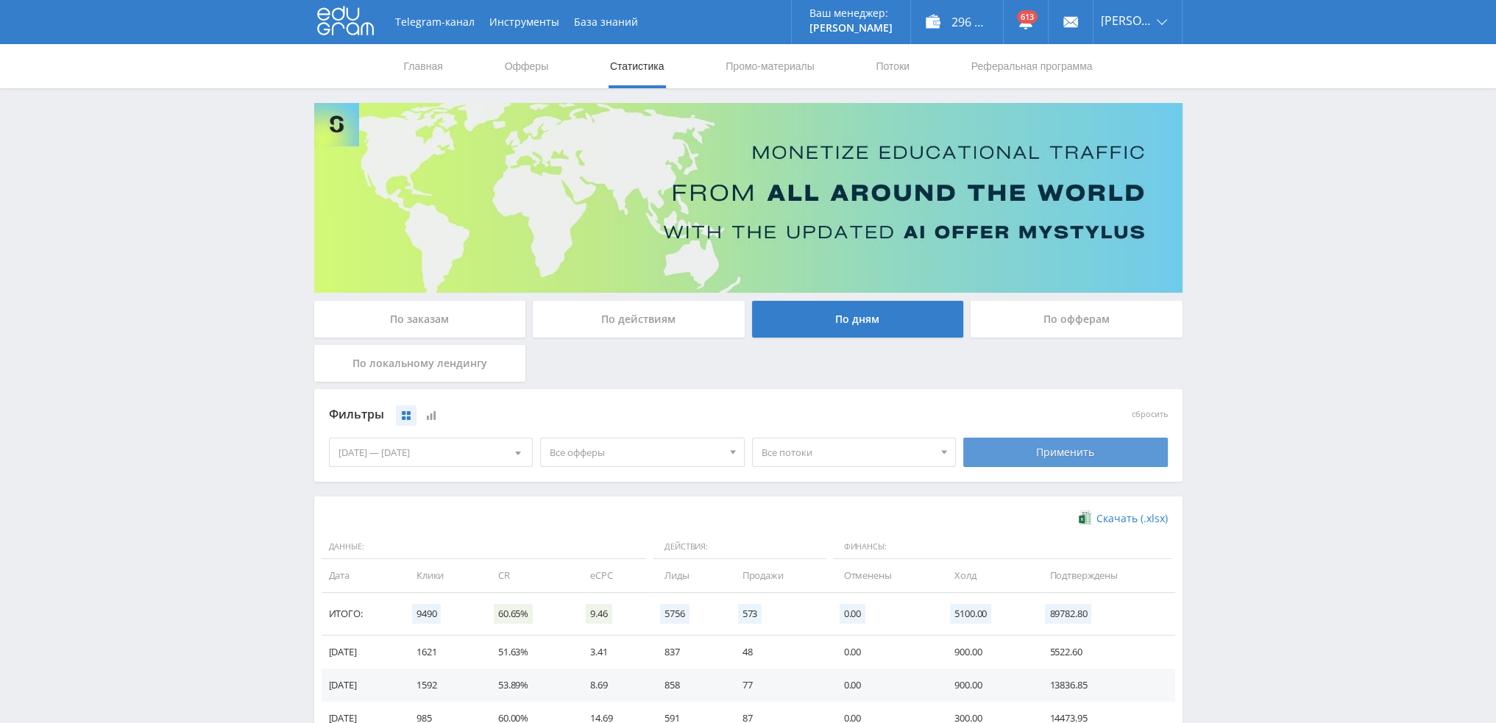
click at [1061, 455] on div "Применить" at bounding box center [1065, 452] width 205 height 29
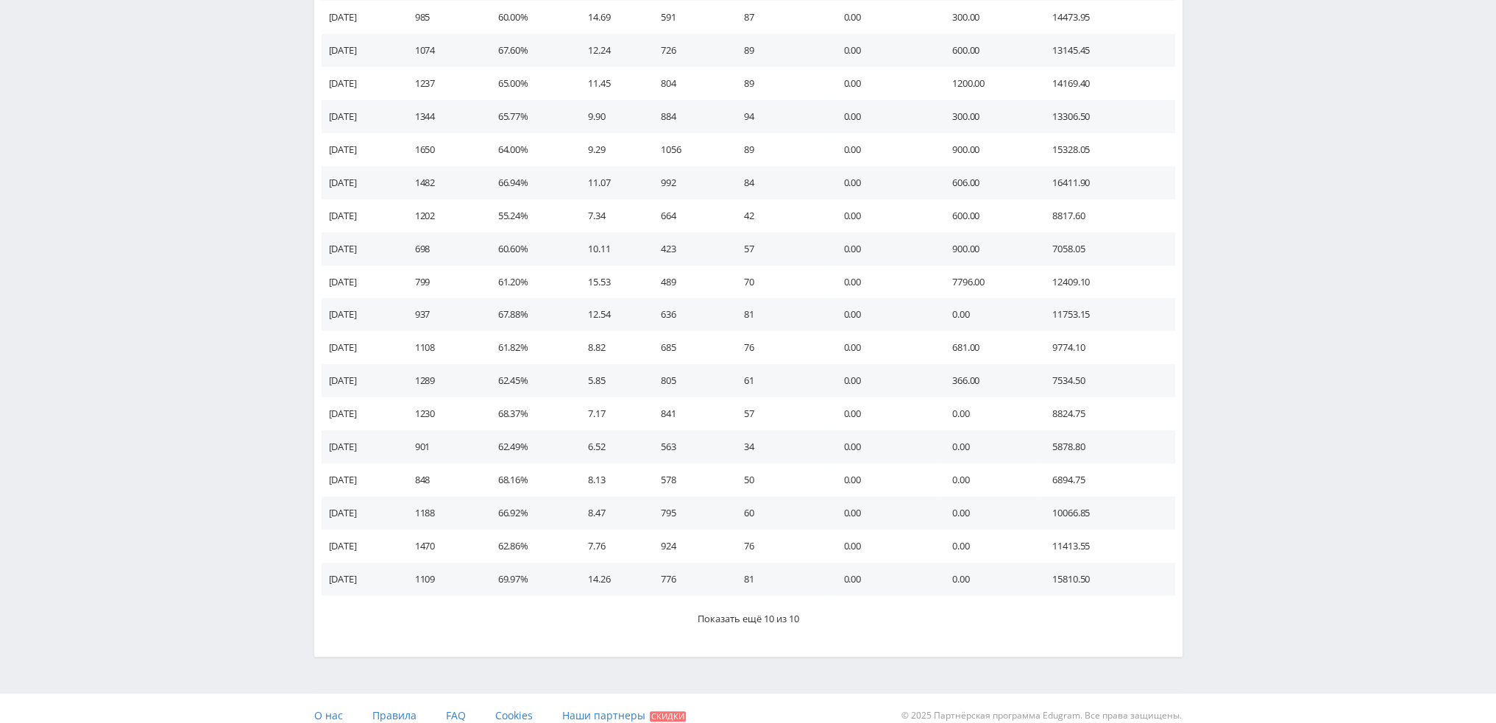
scroll to position [715, 0]
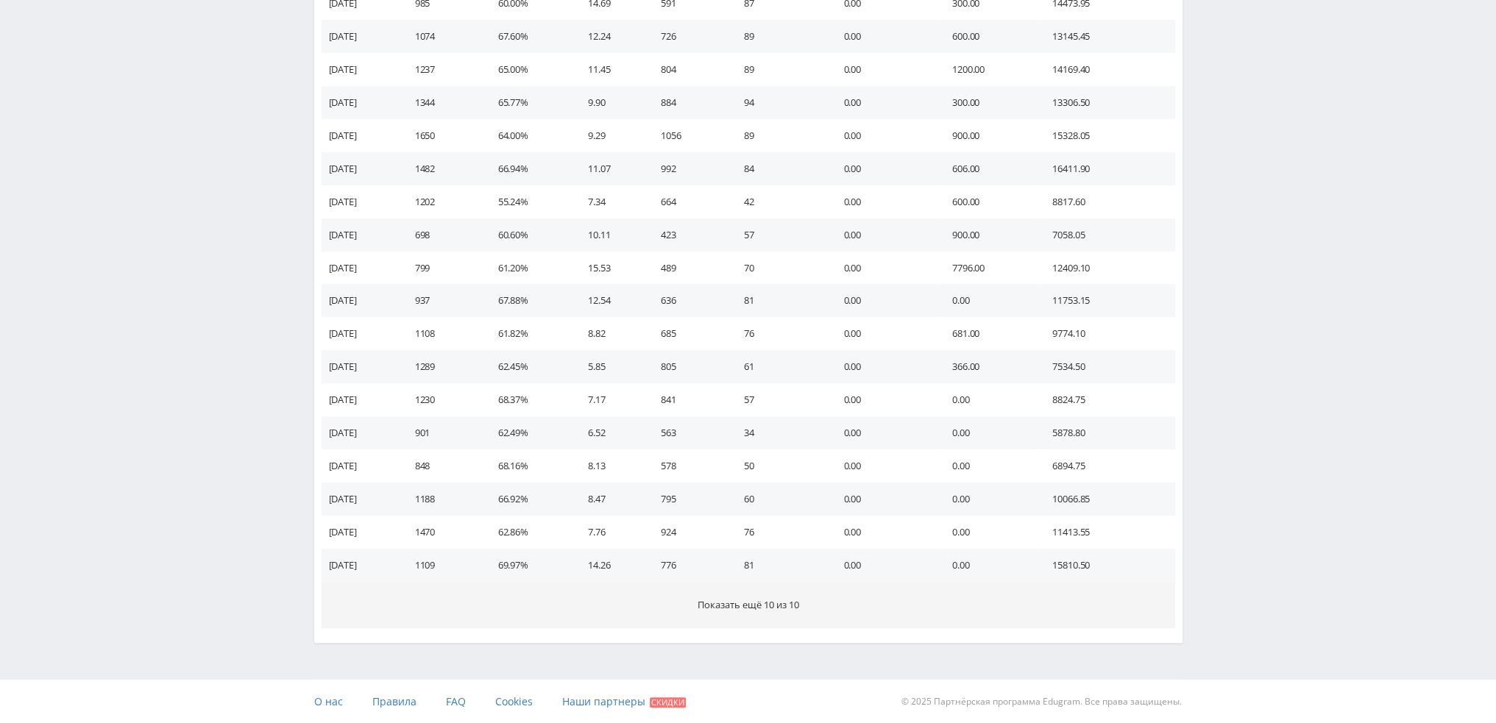
click at [868, 620] on button "Показать ещё 10 из 10" at bounding box center [749, 605] width 854 height 46
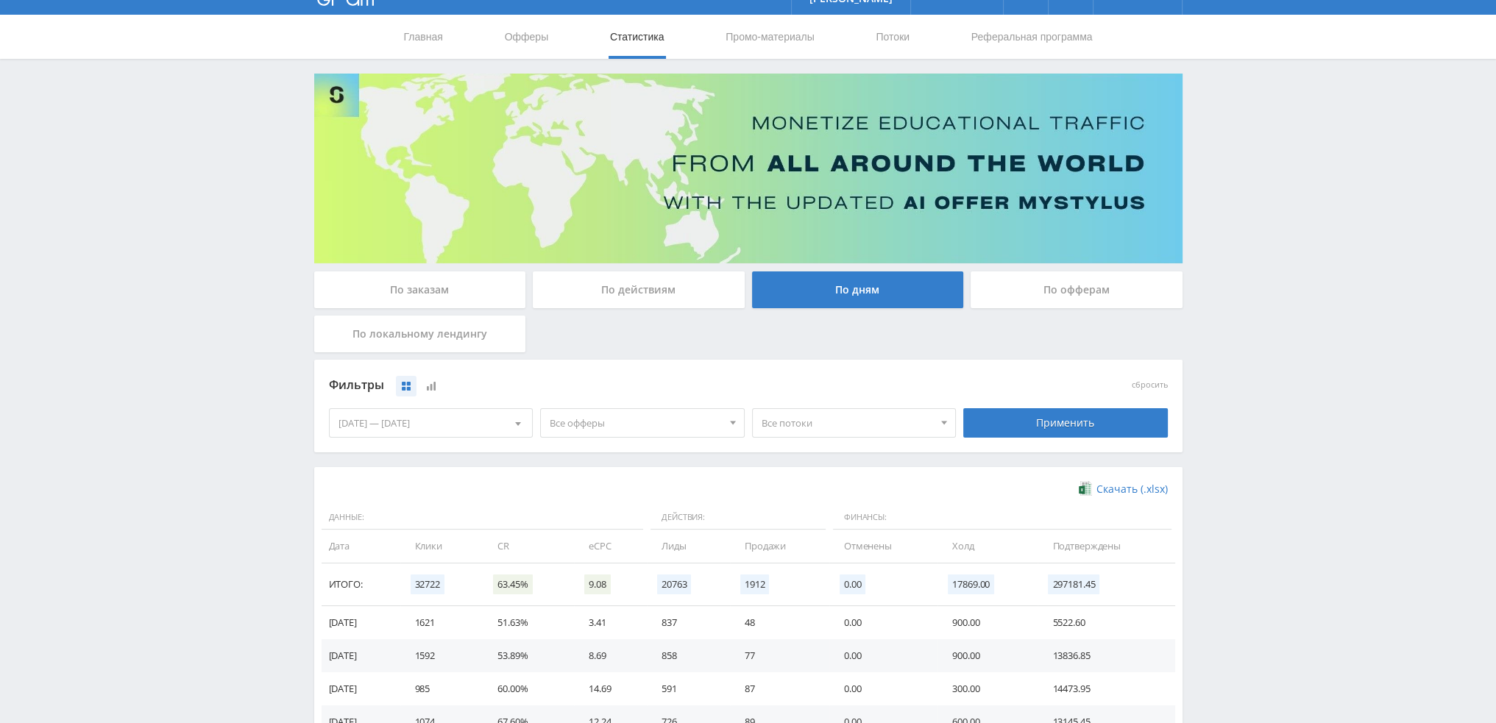
scroll to position [0, 0]
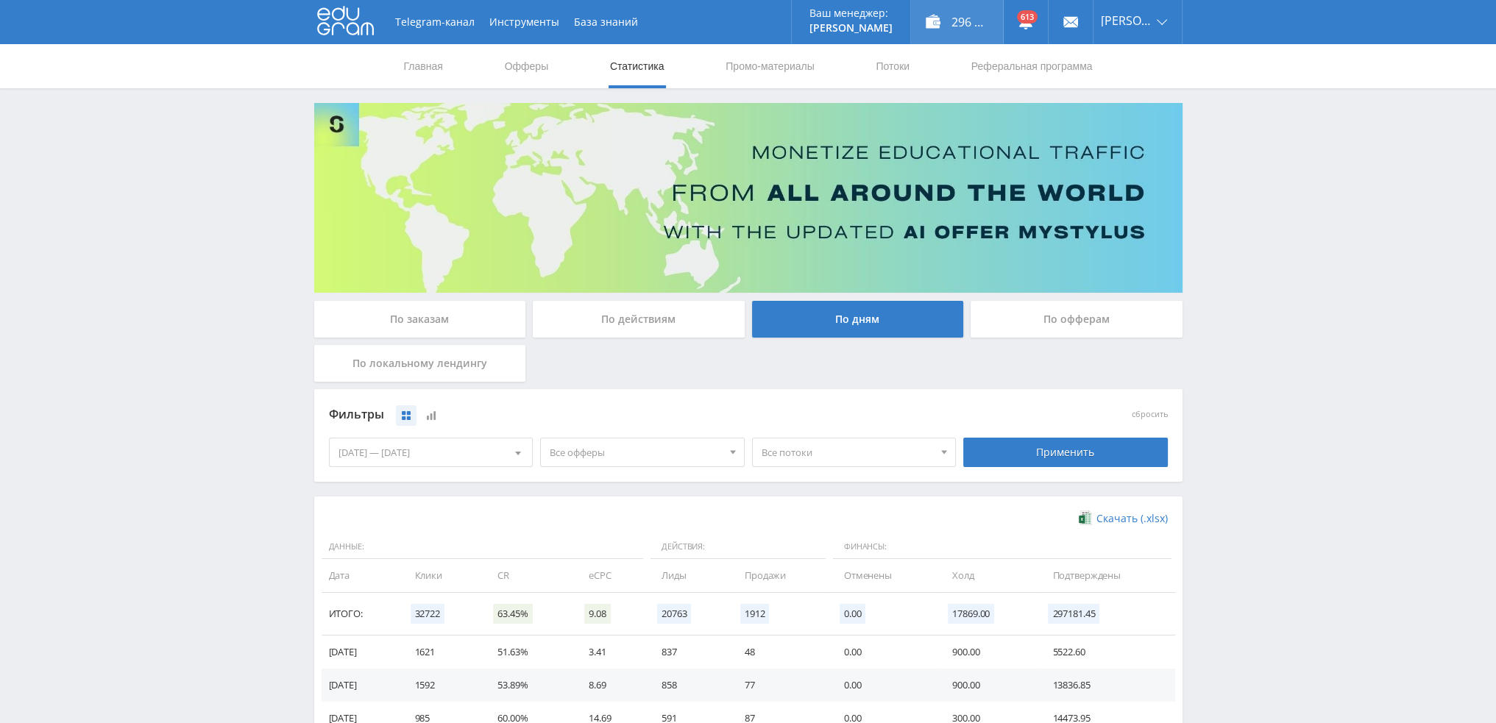
click at [963, 26] on div "296 848,00 ₽" at bounding box center [957, 22] width 92 height 44
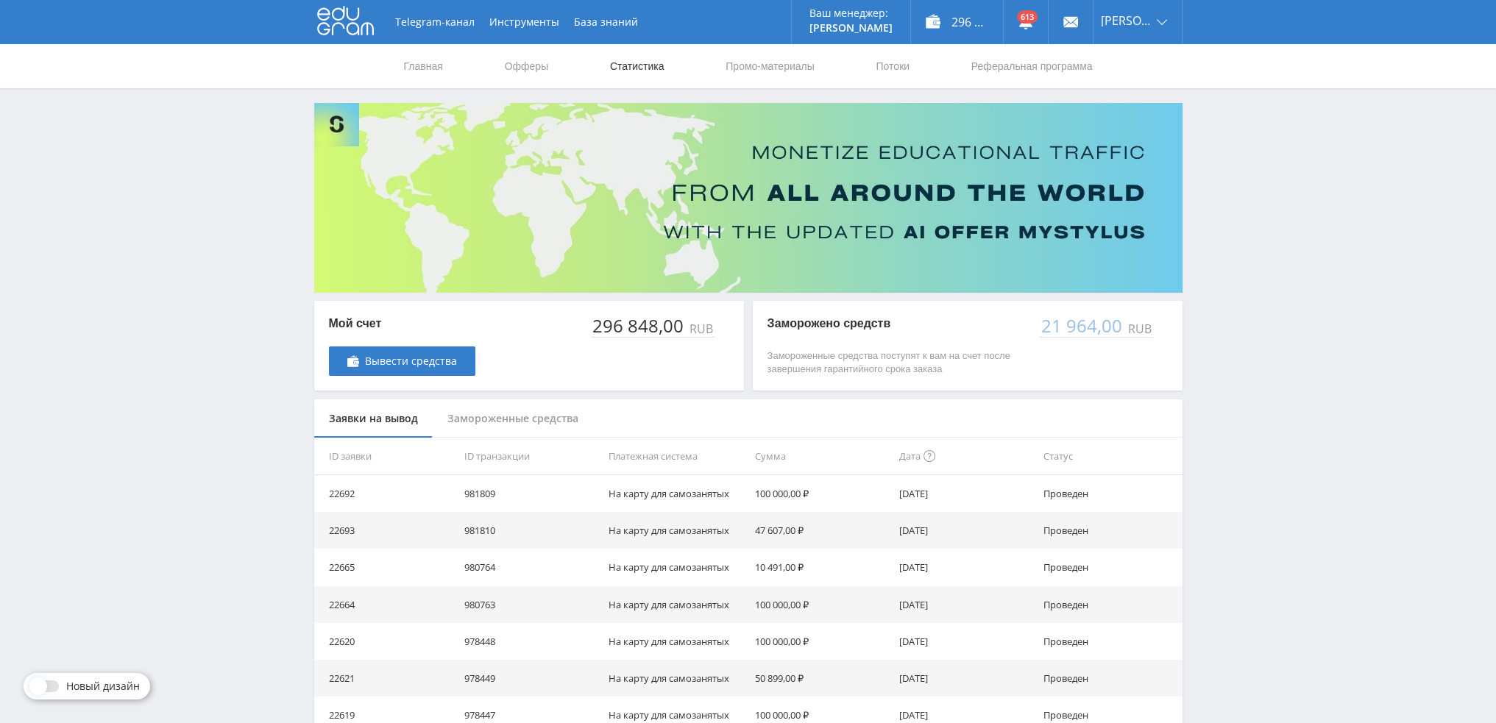
click at [609, 62] on link "Статистика" at bounding box center [637, 66] width 57 height 44
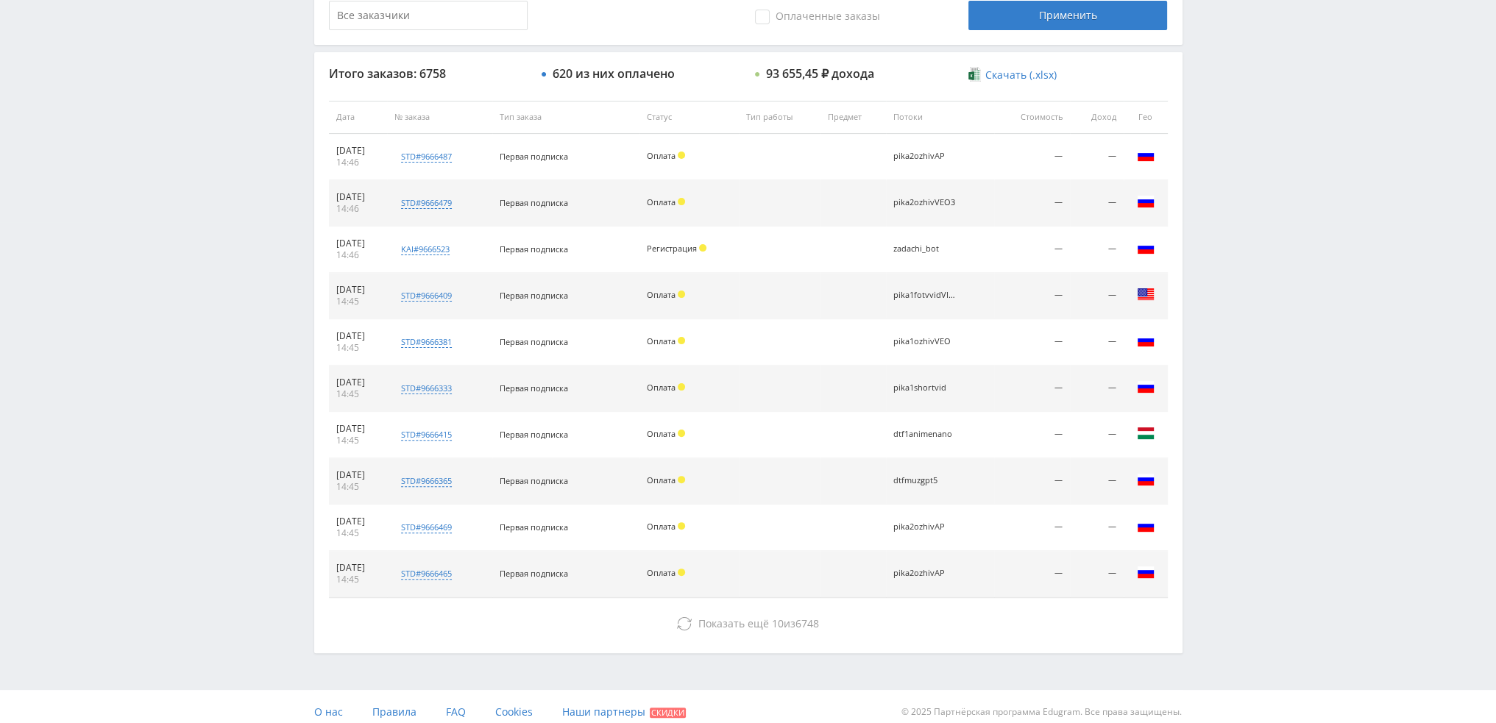
scroll to position [509, 0]
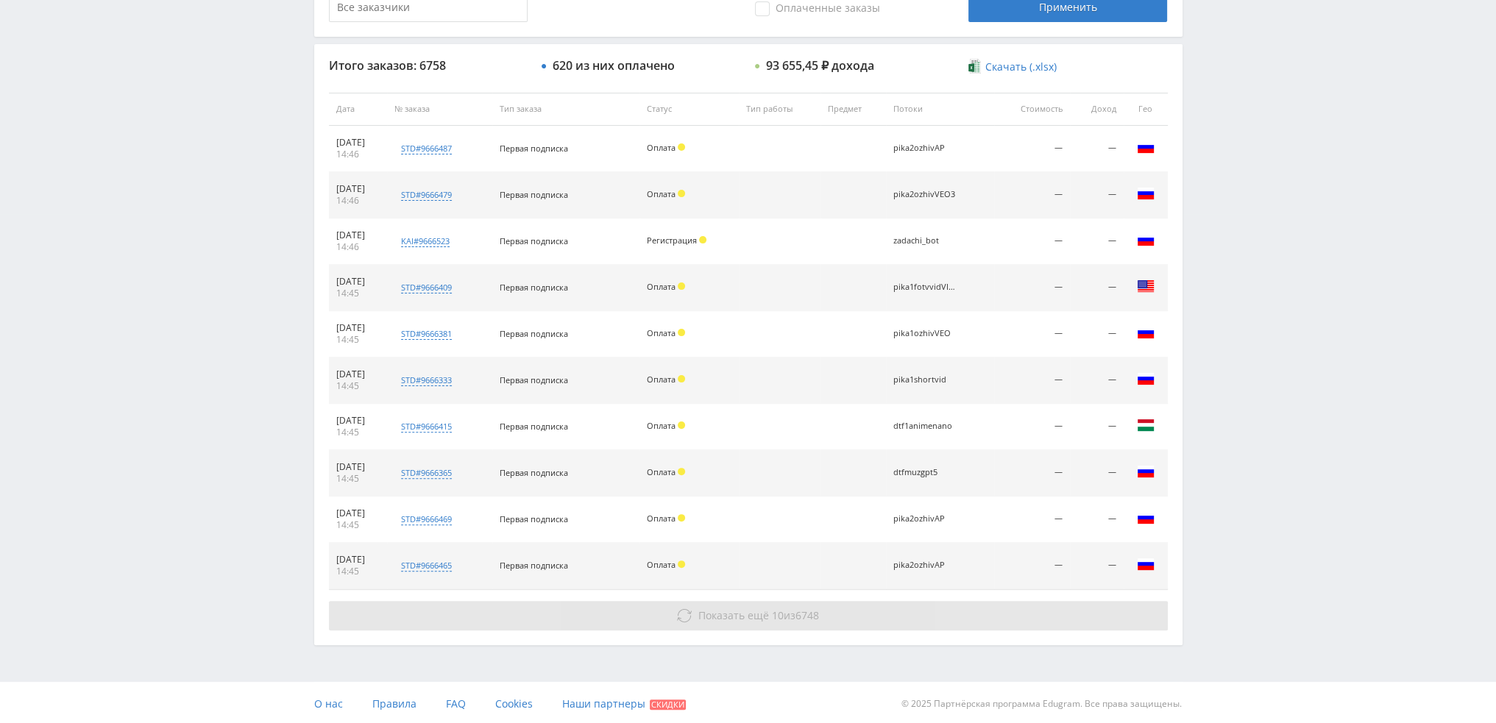
click at [818, 620] on span "6748" at bounding box center [808, 616] width 24 height 14
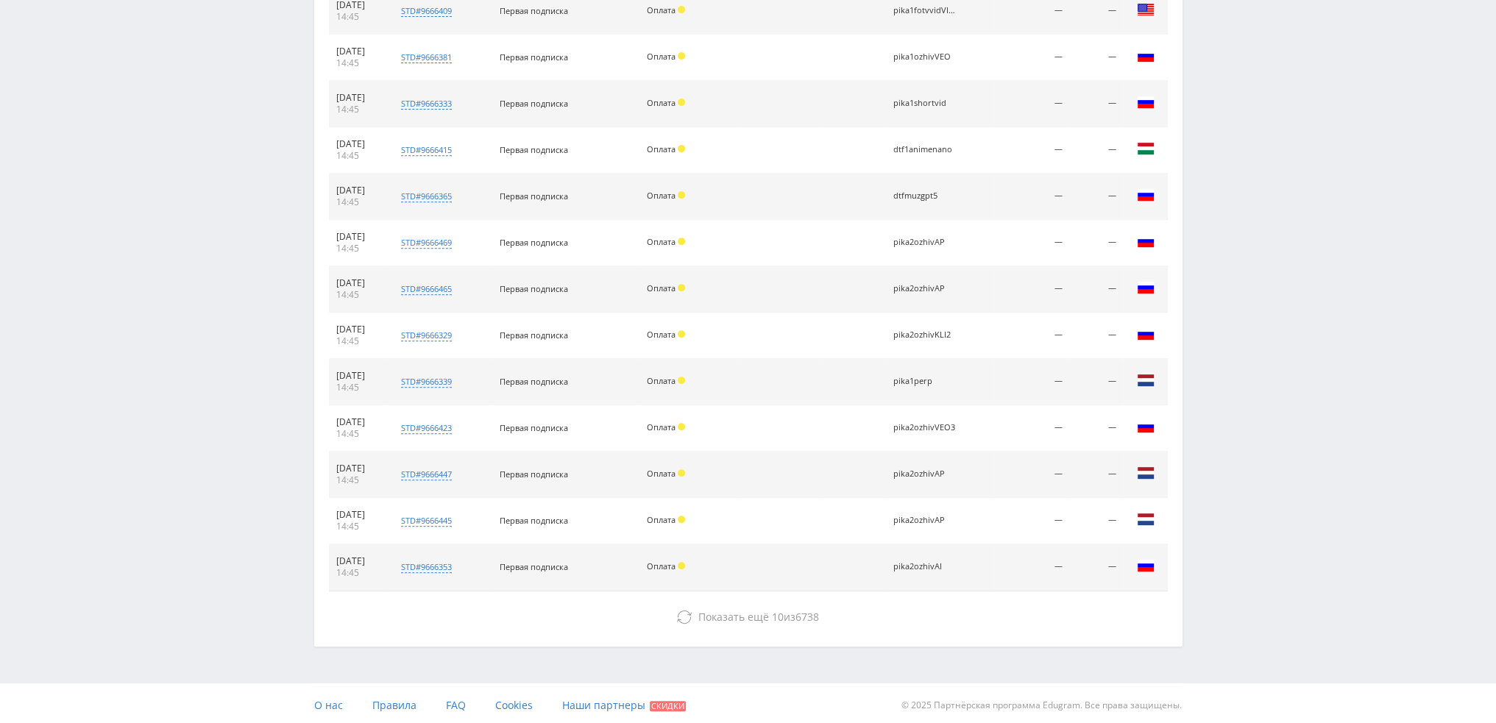
scroll to position [787, 0]
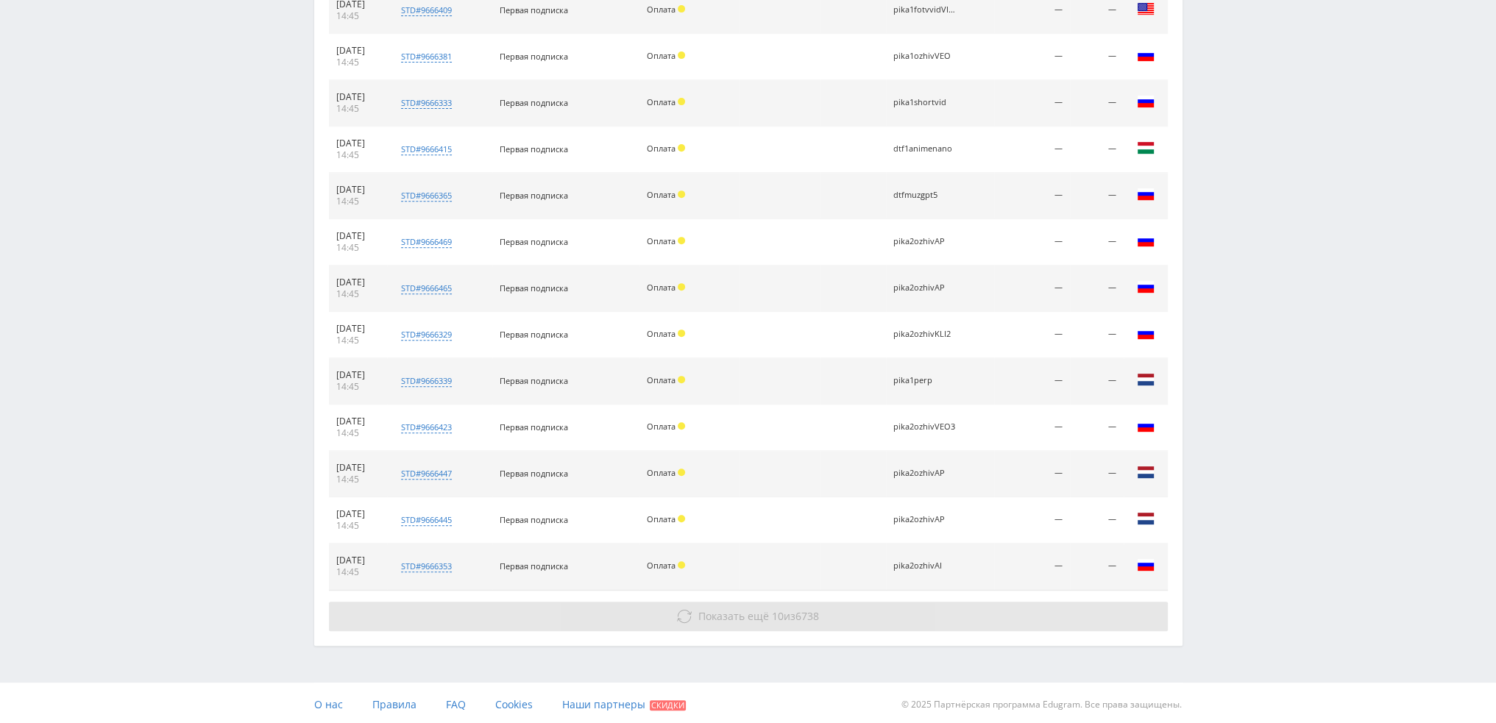
click at [807, 615] on span "6738" at bounding box center [808, 616] width 24 height 14
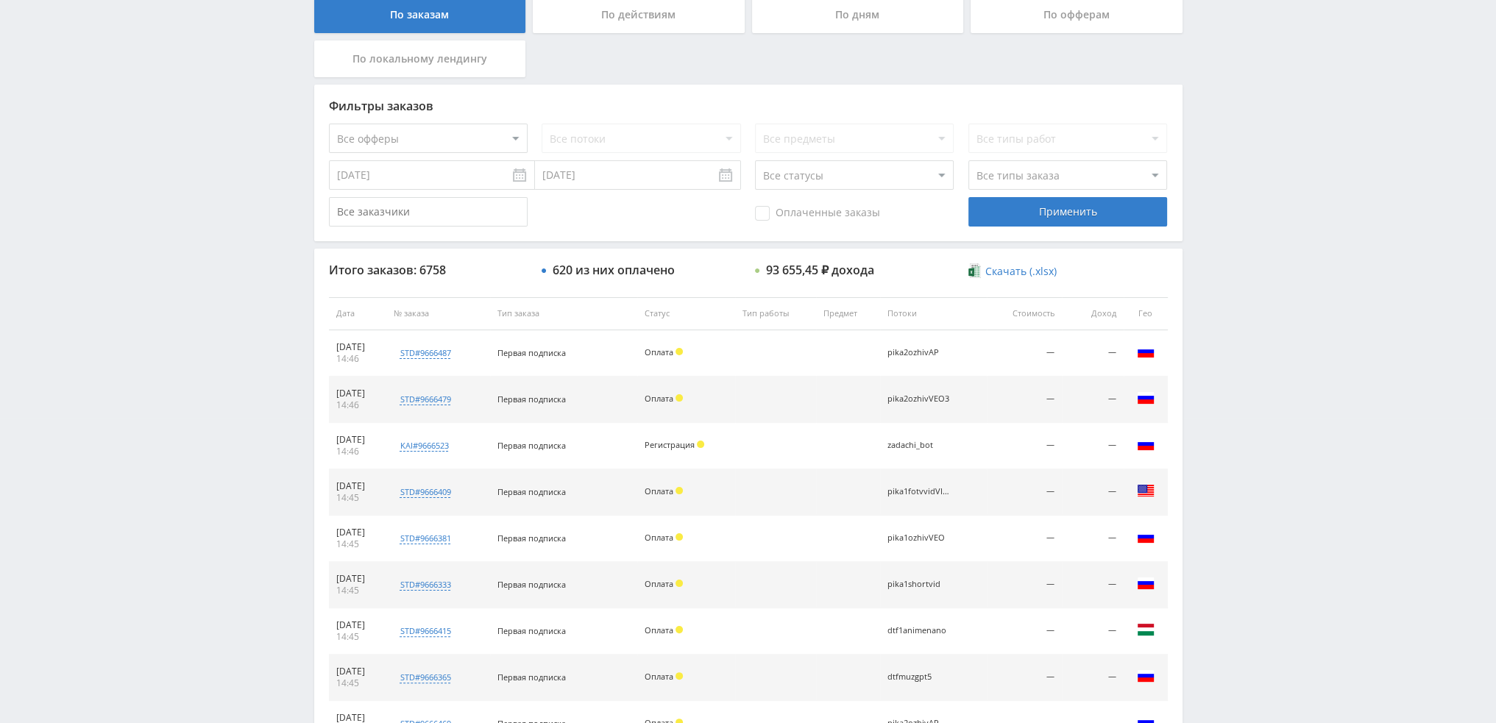
scroll to position [26, 0]
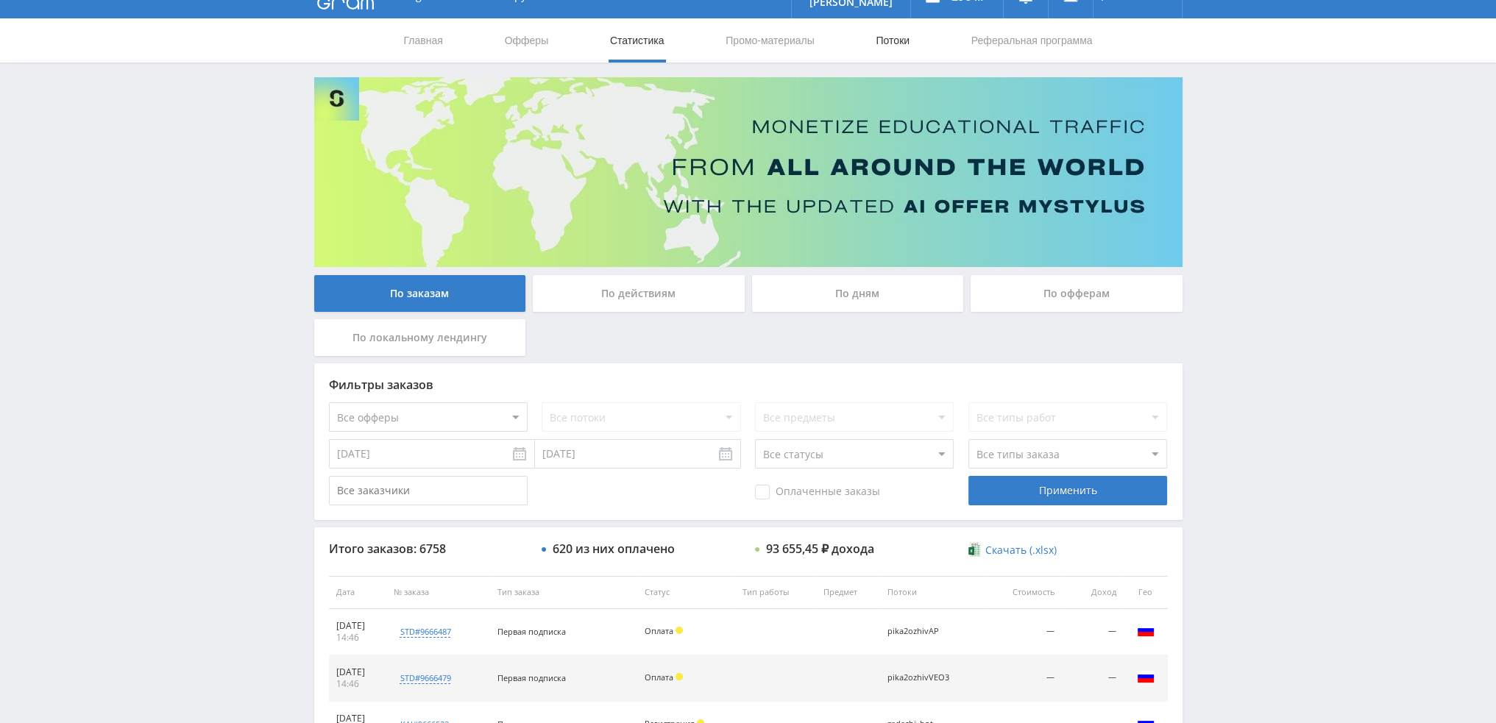
click at [892, 43] on link "Потоки" at bounding box center [892, 40] width 37 height 44
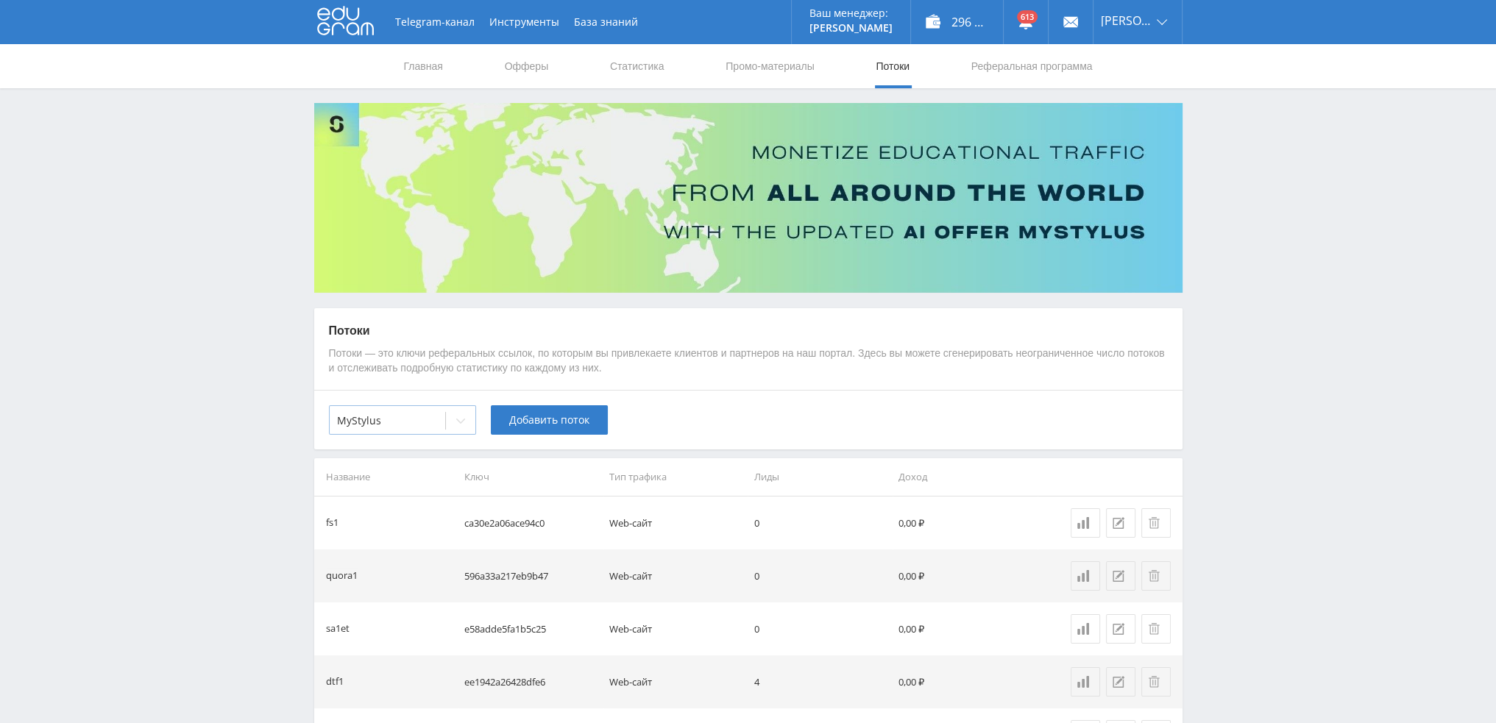
click at [433, 420] on div at bounding box center [387, 421] width 101 height 15
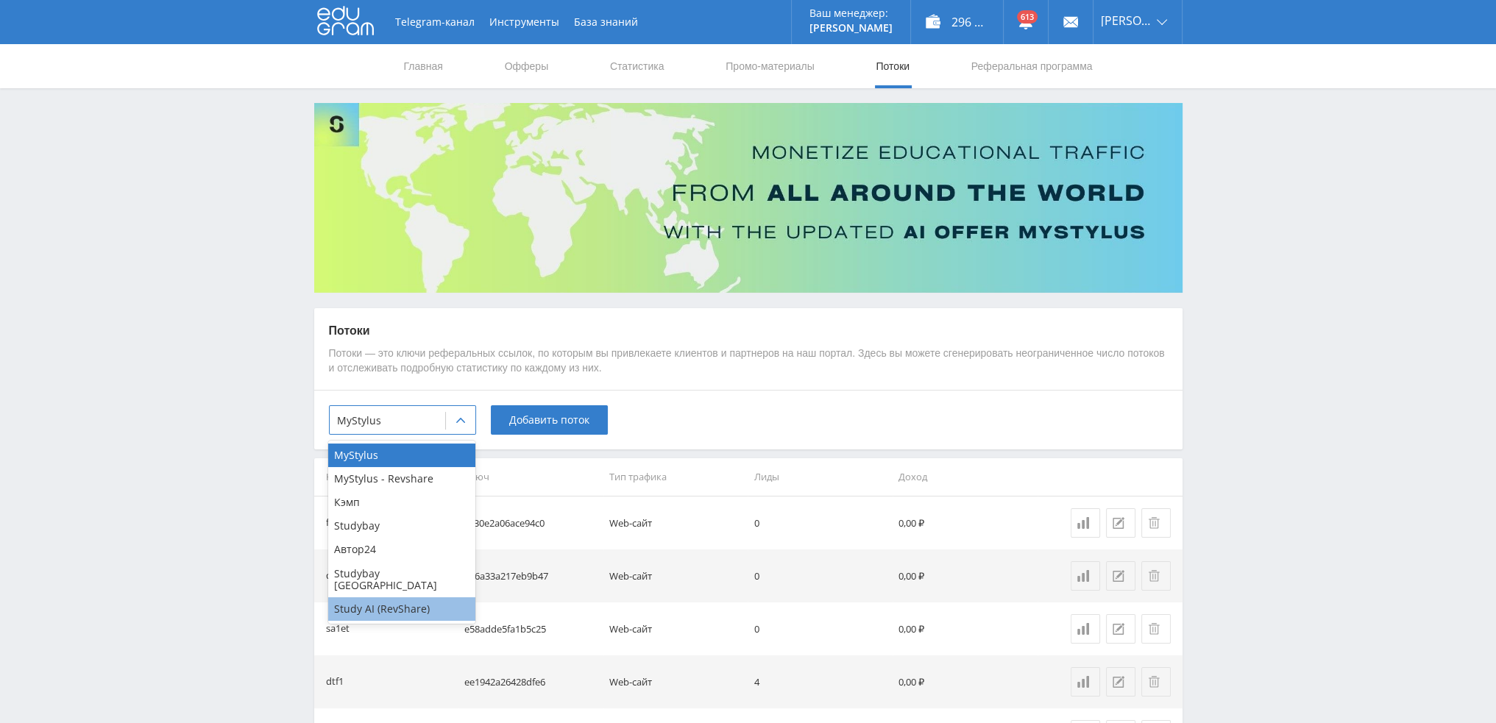
click at [392, 598] on div "Study AI (RevShare)" at bounding box center [401, 610] width 147 height 24
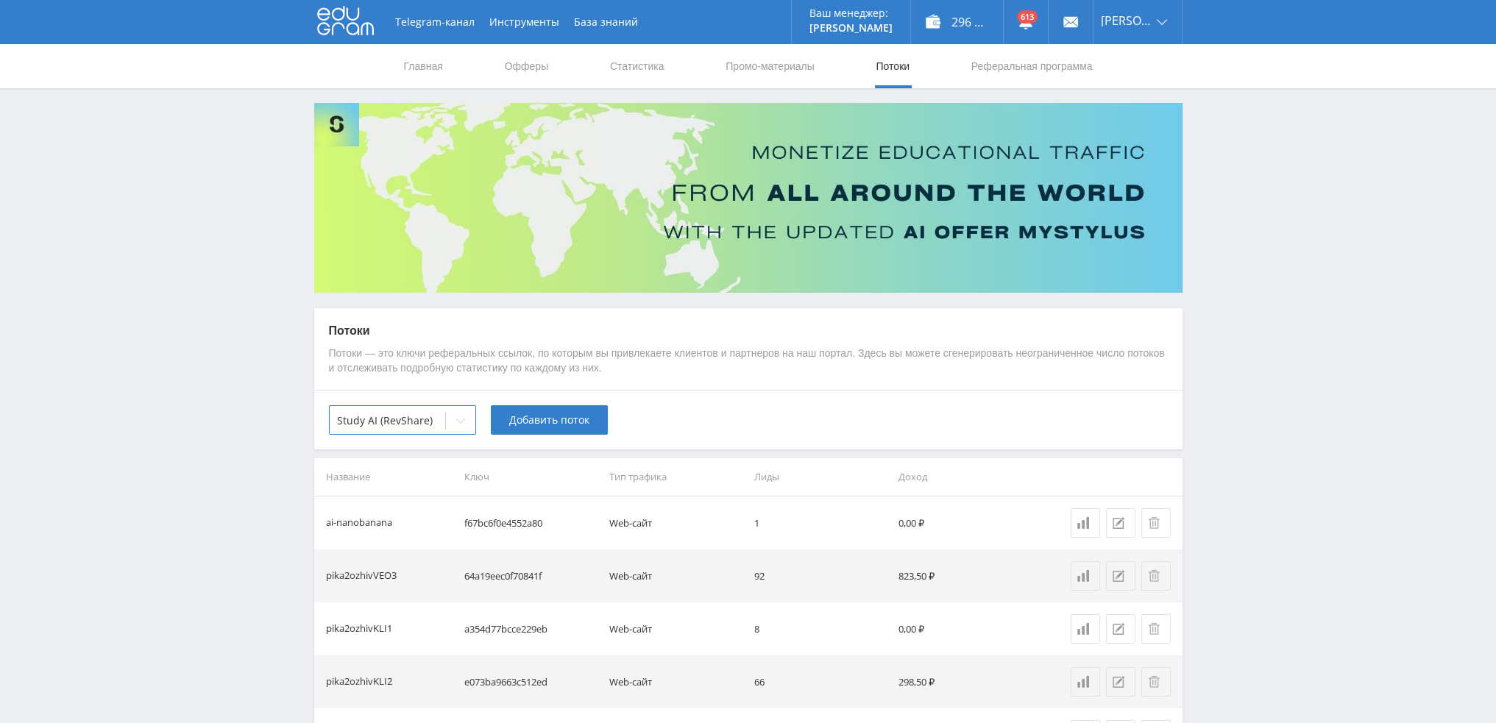
click at [754, 394] on div "option Study AI (RevShare), selected. Study AI (RevShare) Добавить поток" at bounding box center [748, 420] width 868 height 60
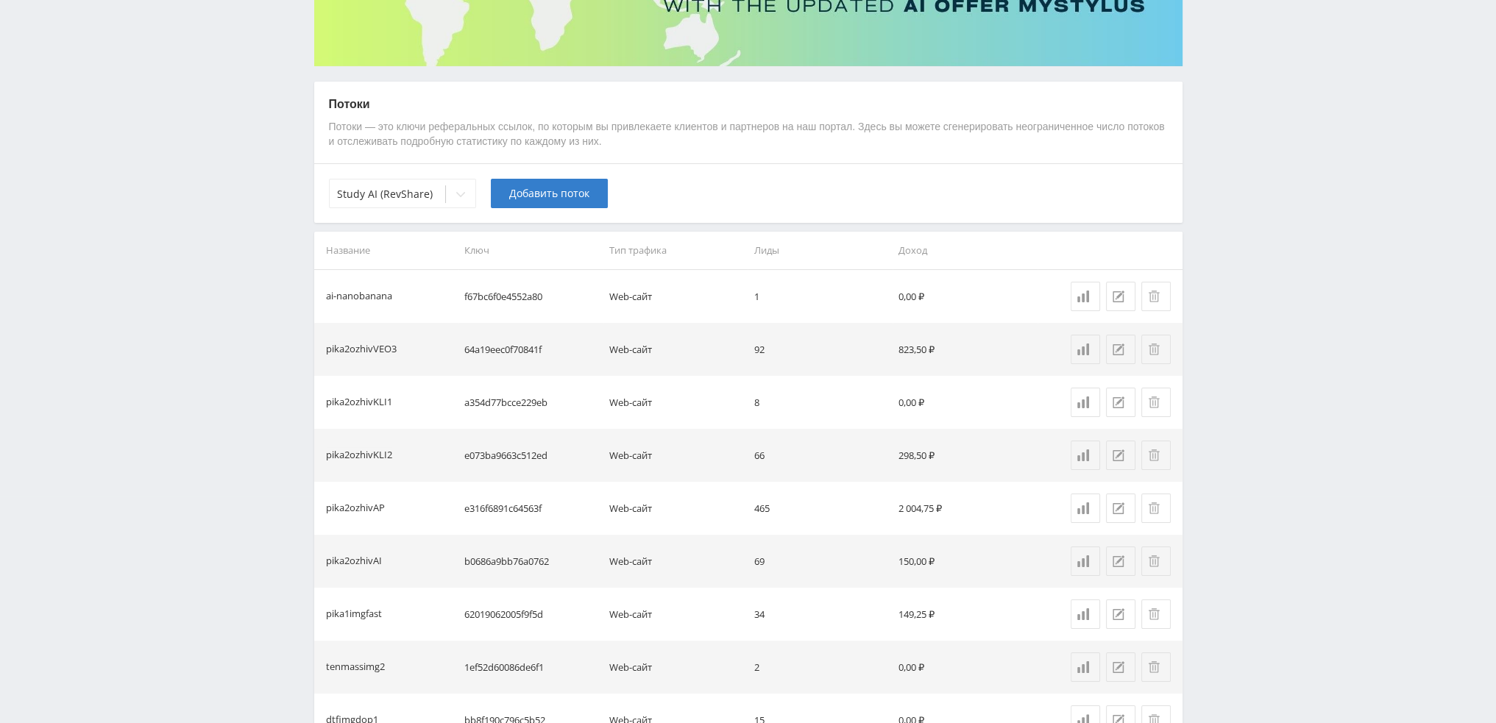
scroll to position [294, 0]
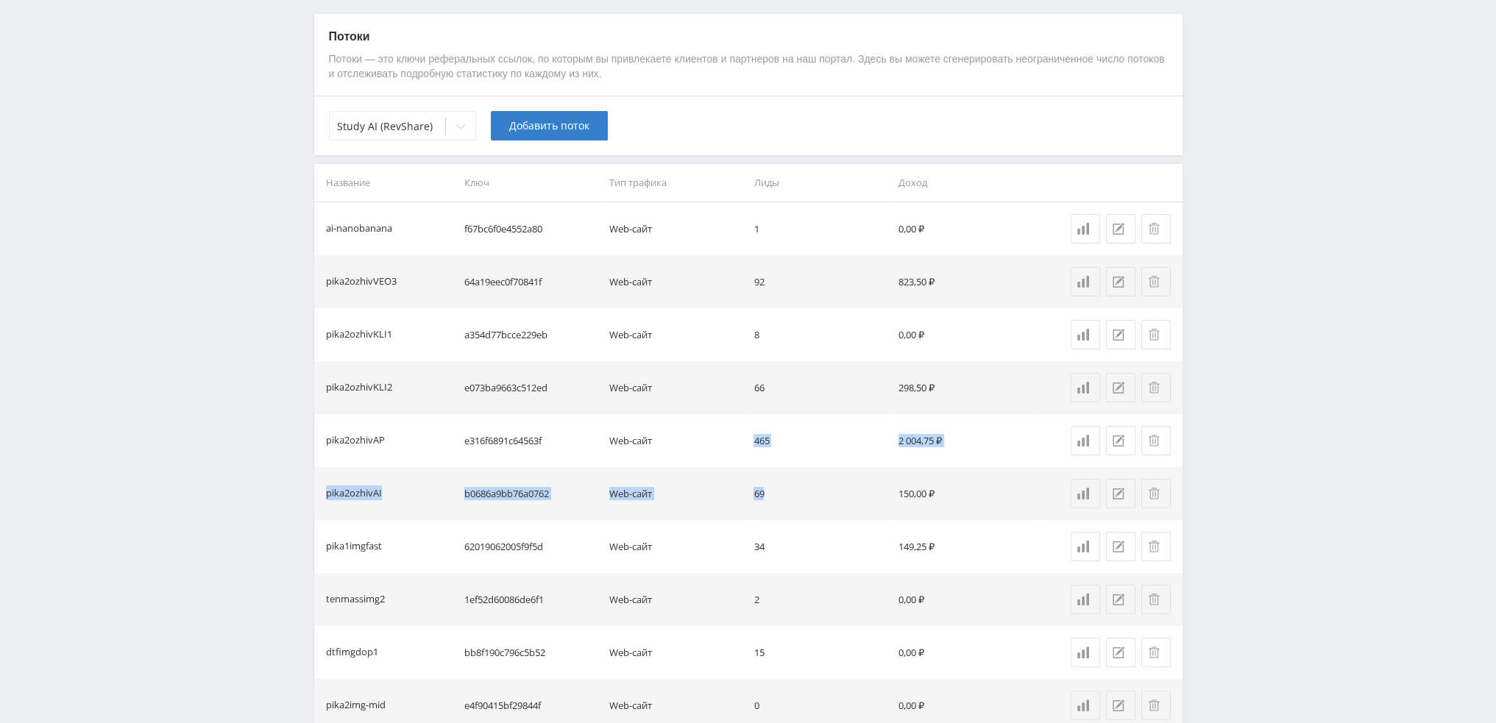
drag, startPoint x: 773, startPoint y: 497, endPoint x: 746, endPoint y: 435, distance: 67.6
click at [746, 435] on tbody "ai-nanobanana f67bc6f0e4552a80 Web-сайт 1 0,00 ₽ pika2ozhivVEO3 64a19eec0f70841…" at bounding box center [748, 732] width 868 height 1060
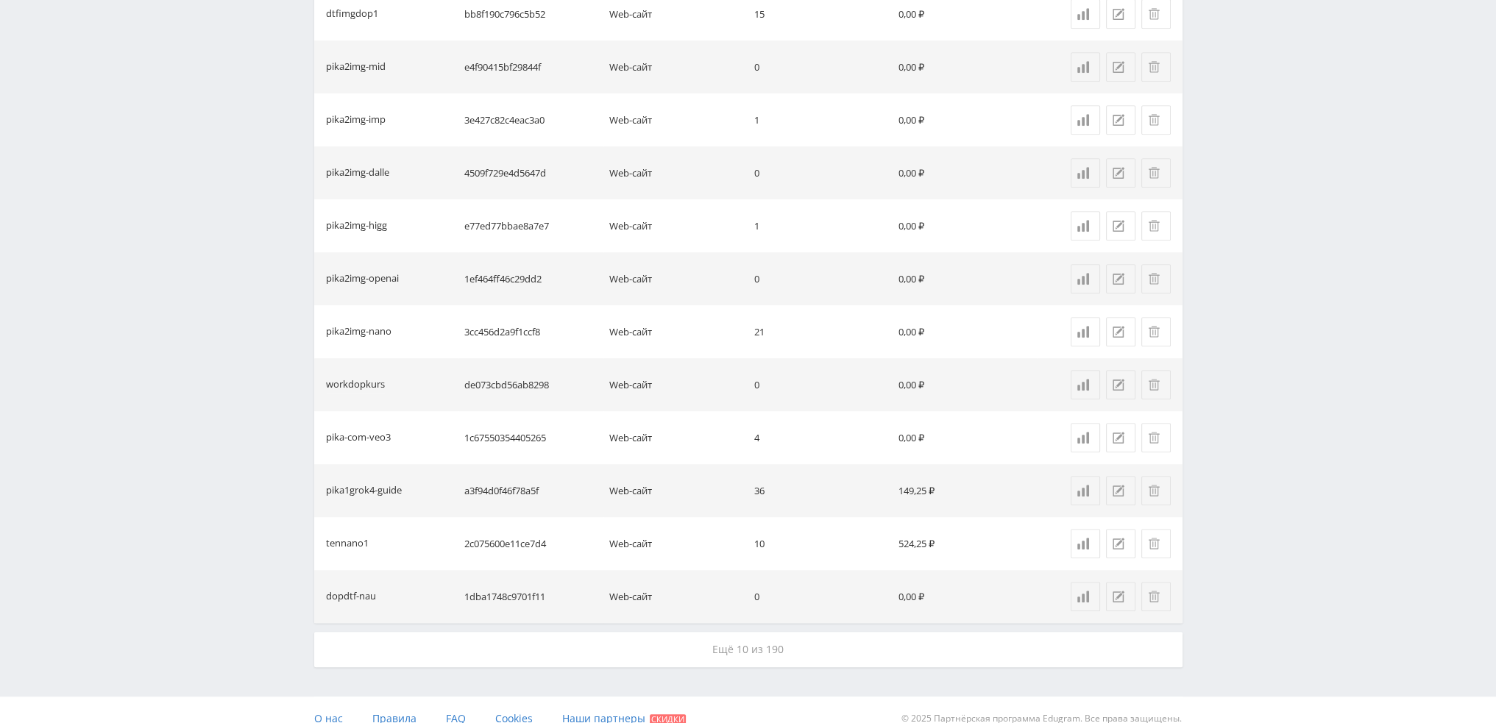
scroll to position [950, 0]
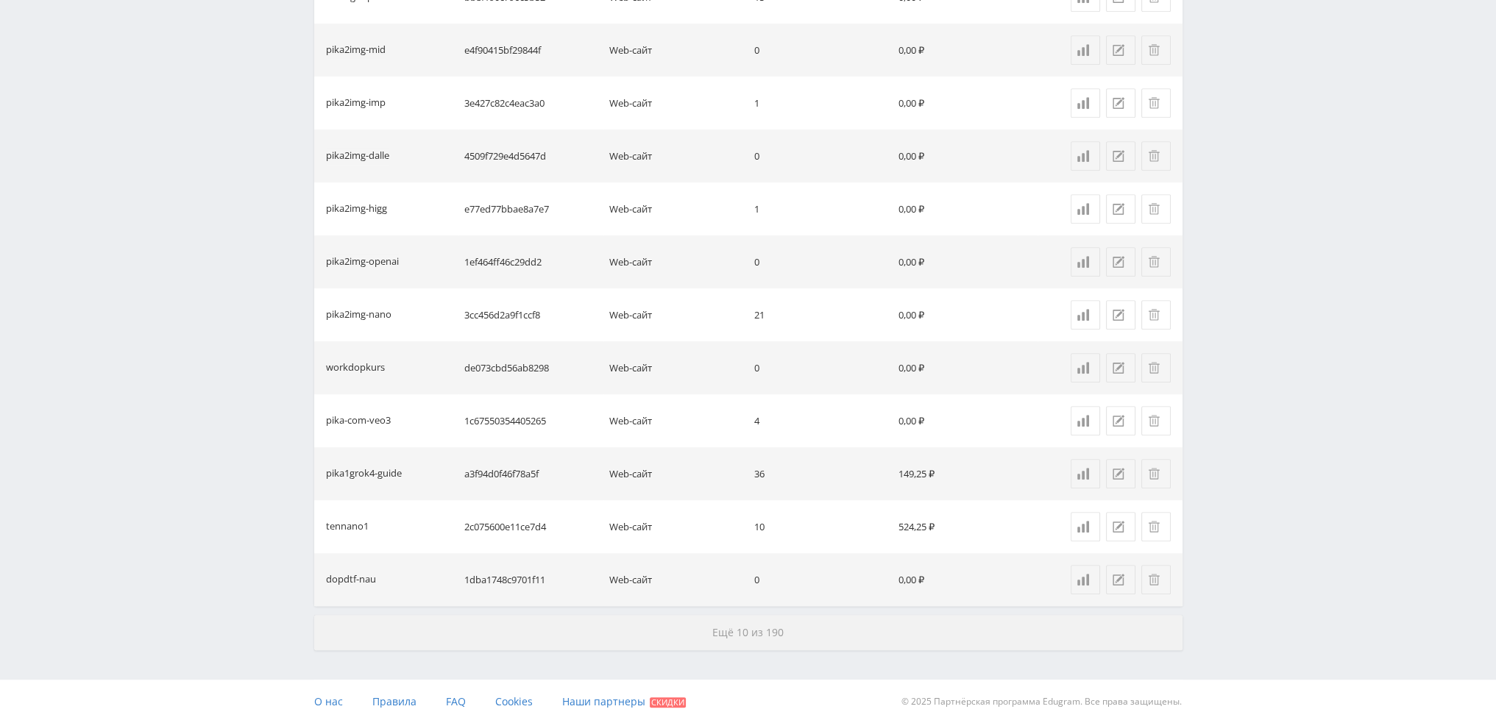
click at [760, 629] on span "Ещё 10 из 190" at bounding box center [747, 633] width 71 height 14
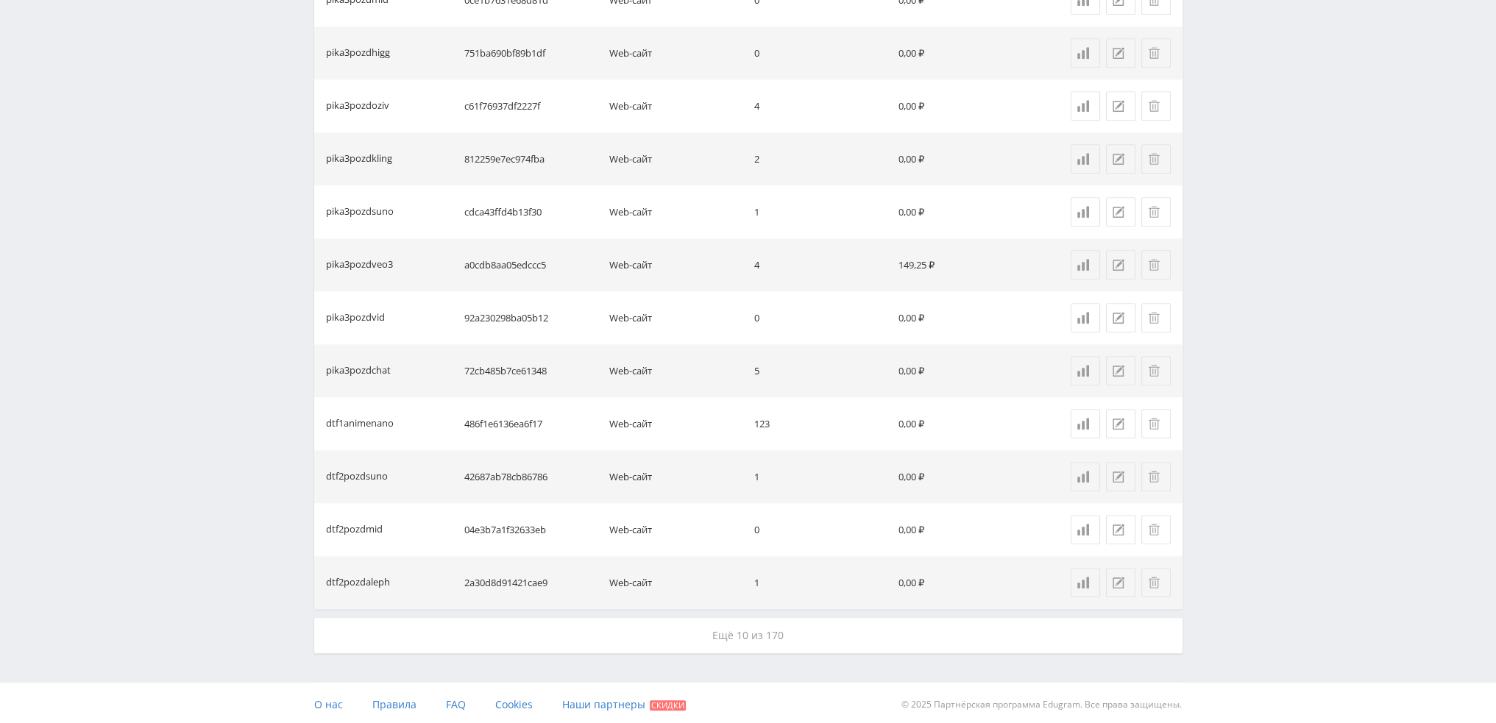
scroll to position [2010, 0]
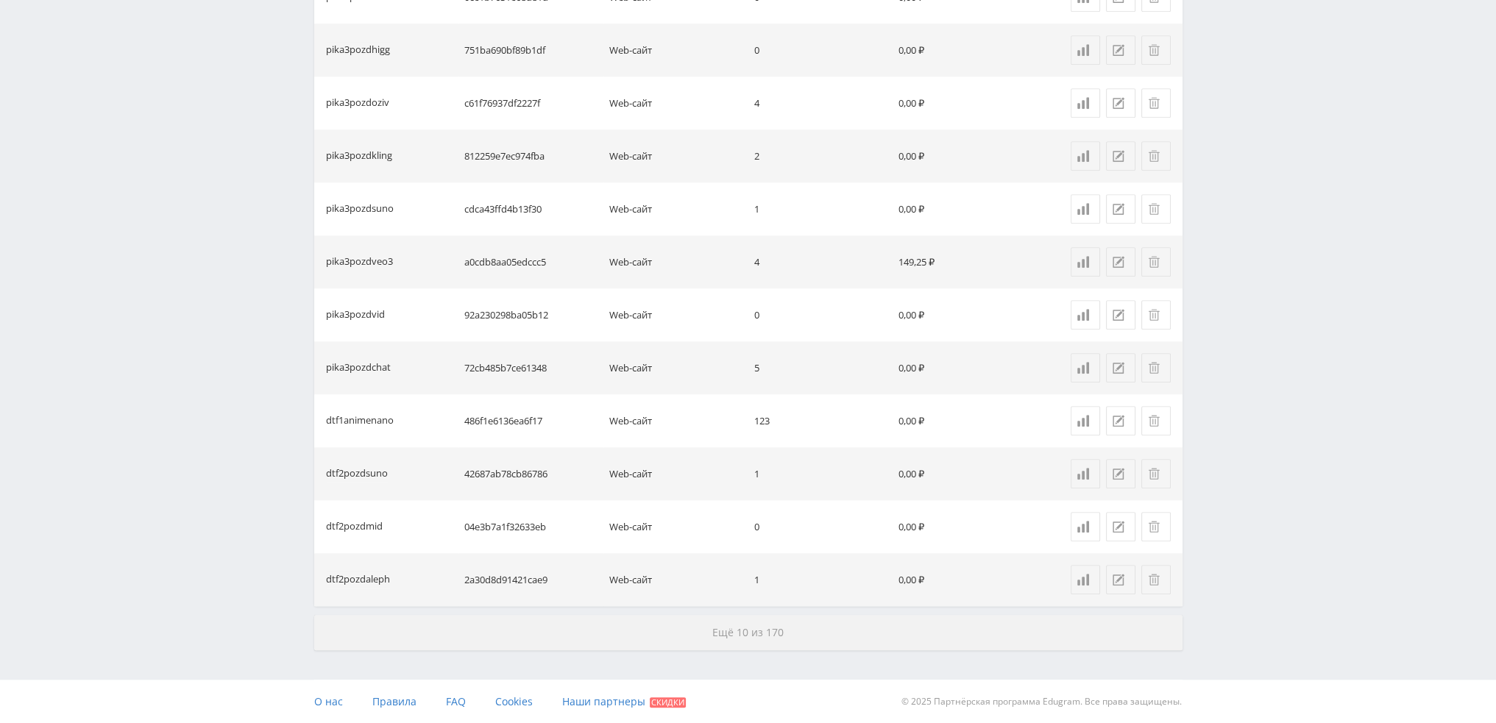
click at [709, 642] on button "Ещё 10 из 170" at bounding box center [748, 632] width 868 height 35
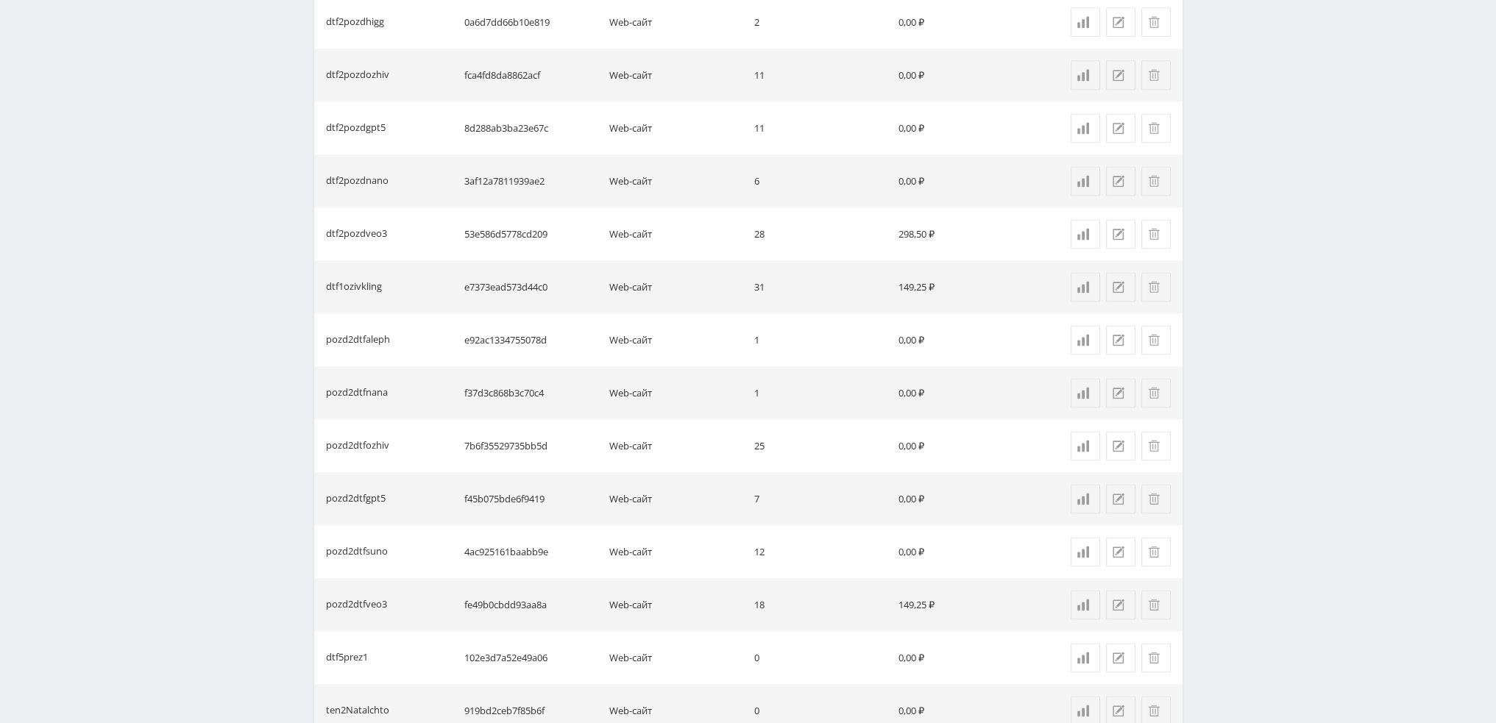
scroll to position [2820, 0]
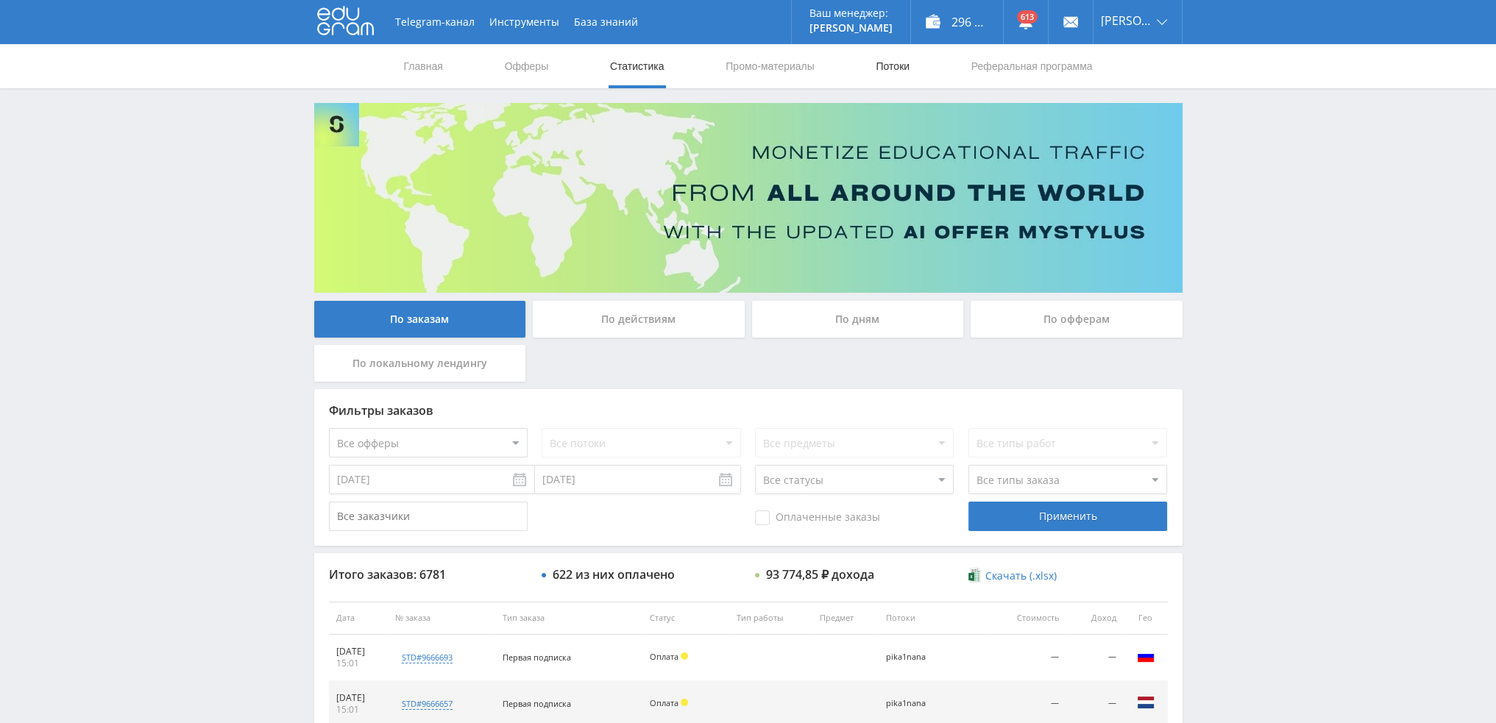
drag, startPoint x: 0, startPoint y: 0, endPoint x: 893, endPoint y: 71, distance: 895.5
click at [893, 71] on link "Потоки" at bounding box center [892, 66] width 37 height 44
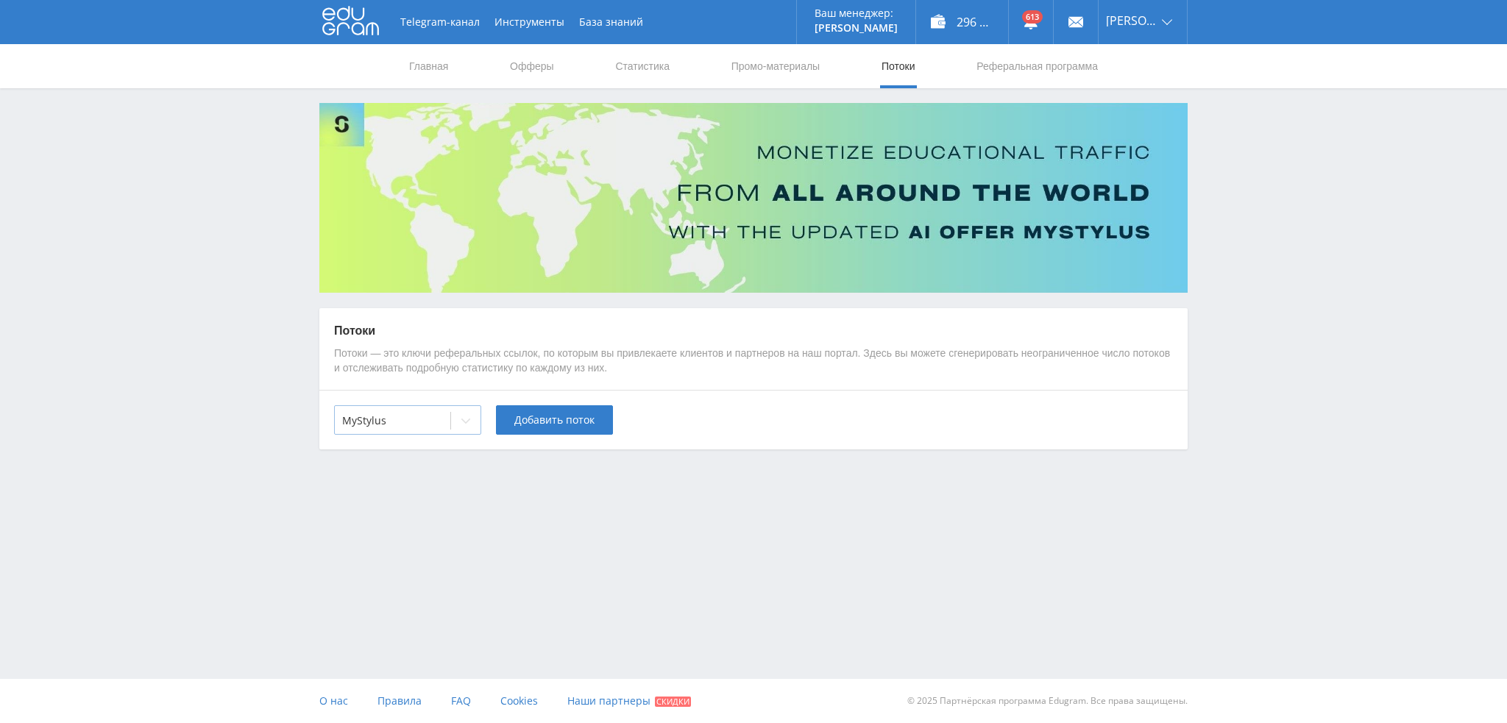
click at [413, 433] on div "MyStylus" at bounding box center [407, 420] width 147 height 29
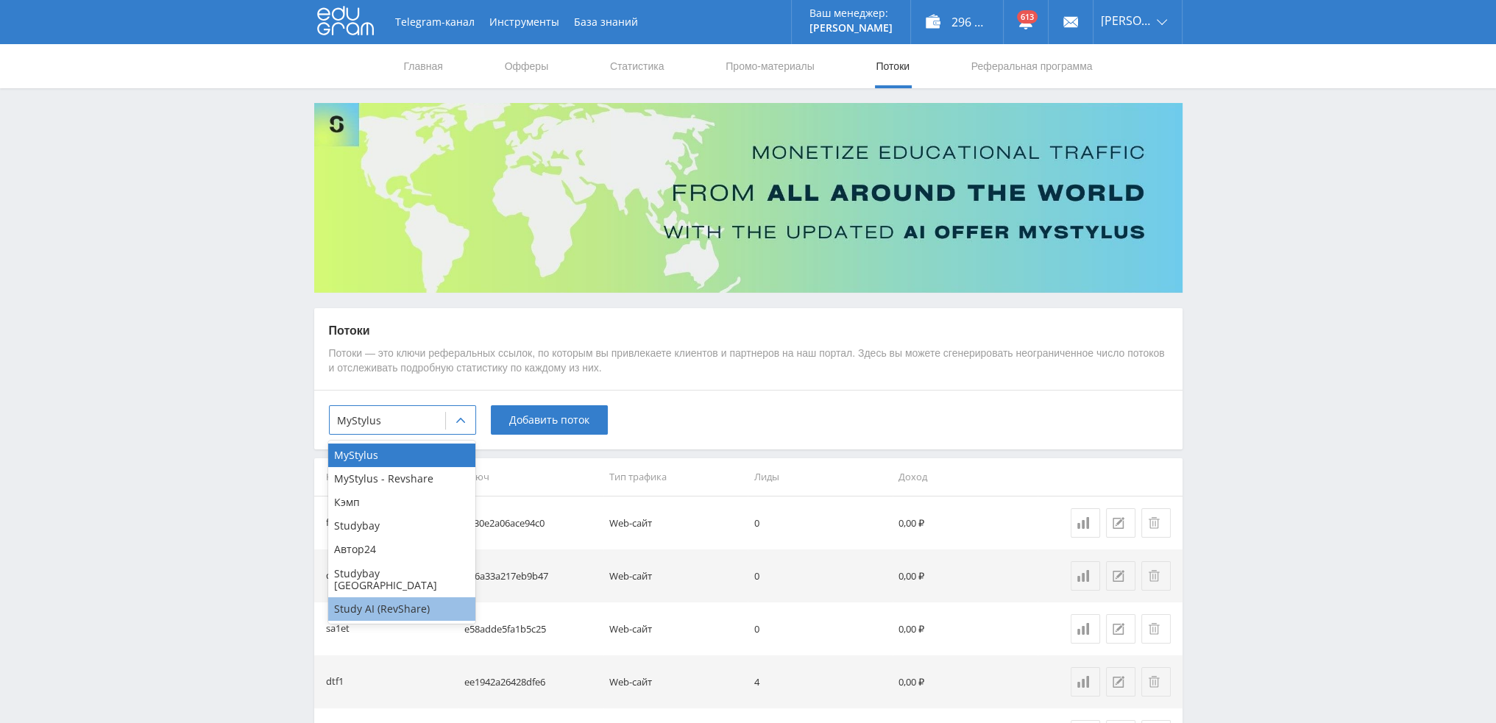
click at [386, 606] on div "Study AI (RevShare)" at bounding box center [401, 610] width 147 height 24
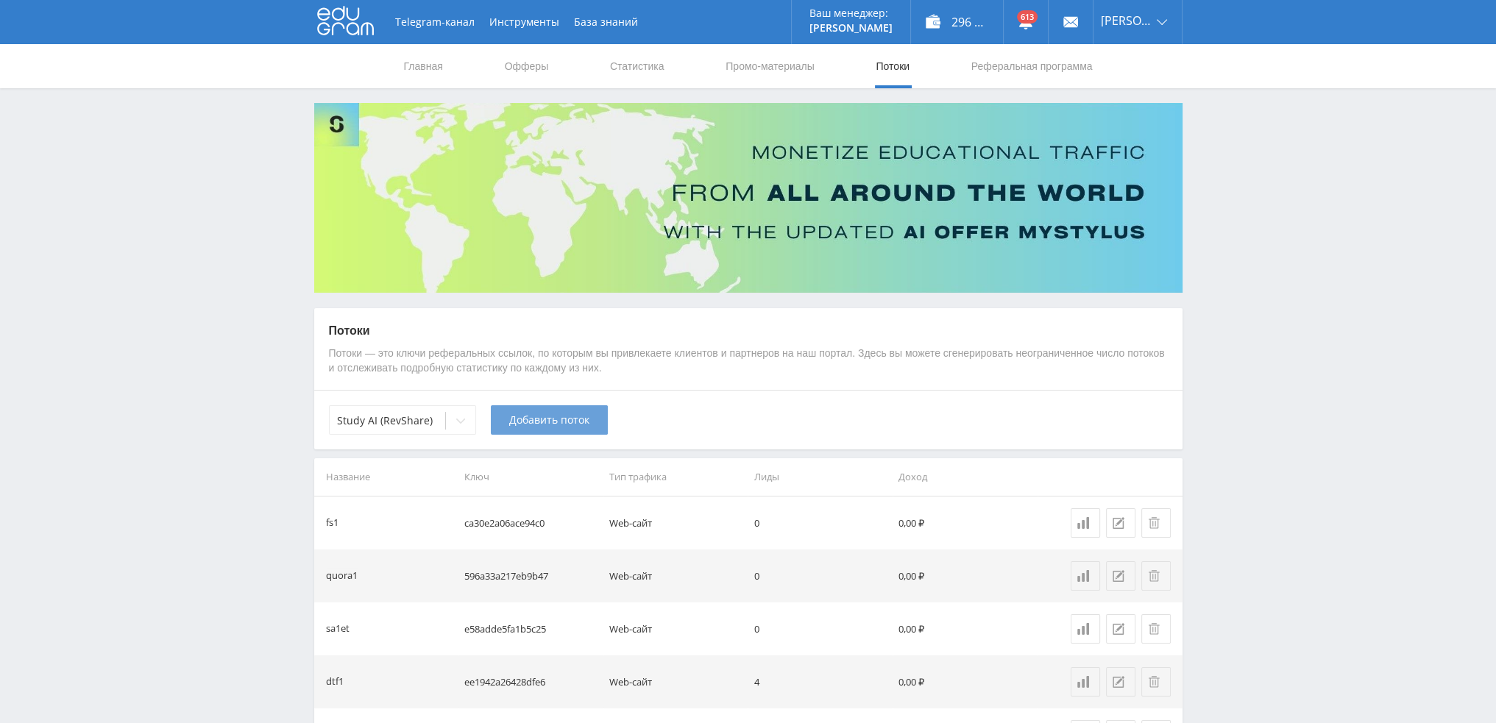
click at [536, 431] on button "Добавить поток" at bounding box center [549, 420] width 117 height 29
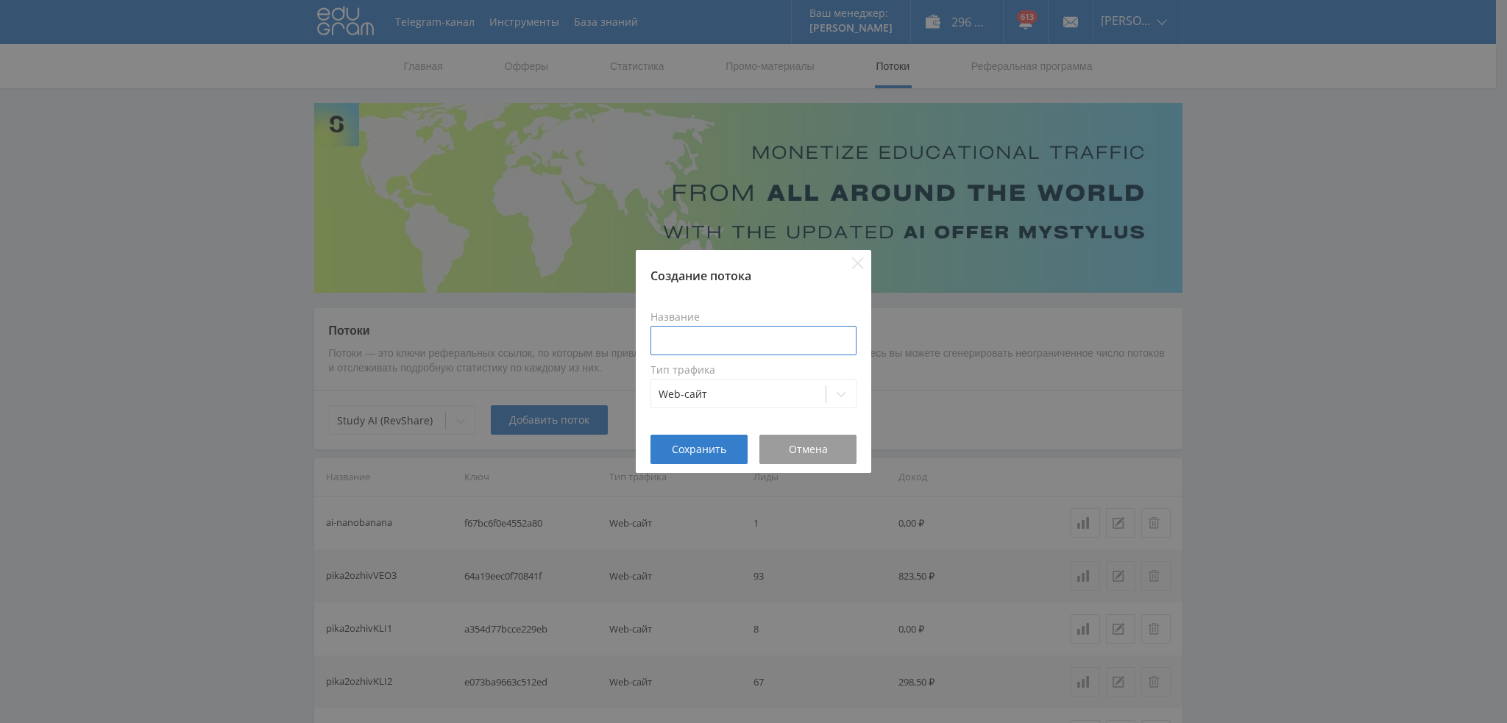
click at [688, 336] on input at bounding box center [754, 340] width 206 height 29
type input "p"
type input "tennano2"
click at [700, 447] on span "Сохранить" at bounding box center [699, 450] width 54 height 12
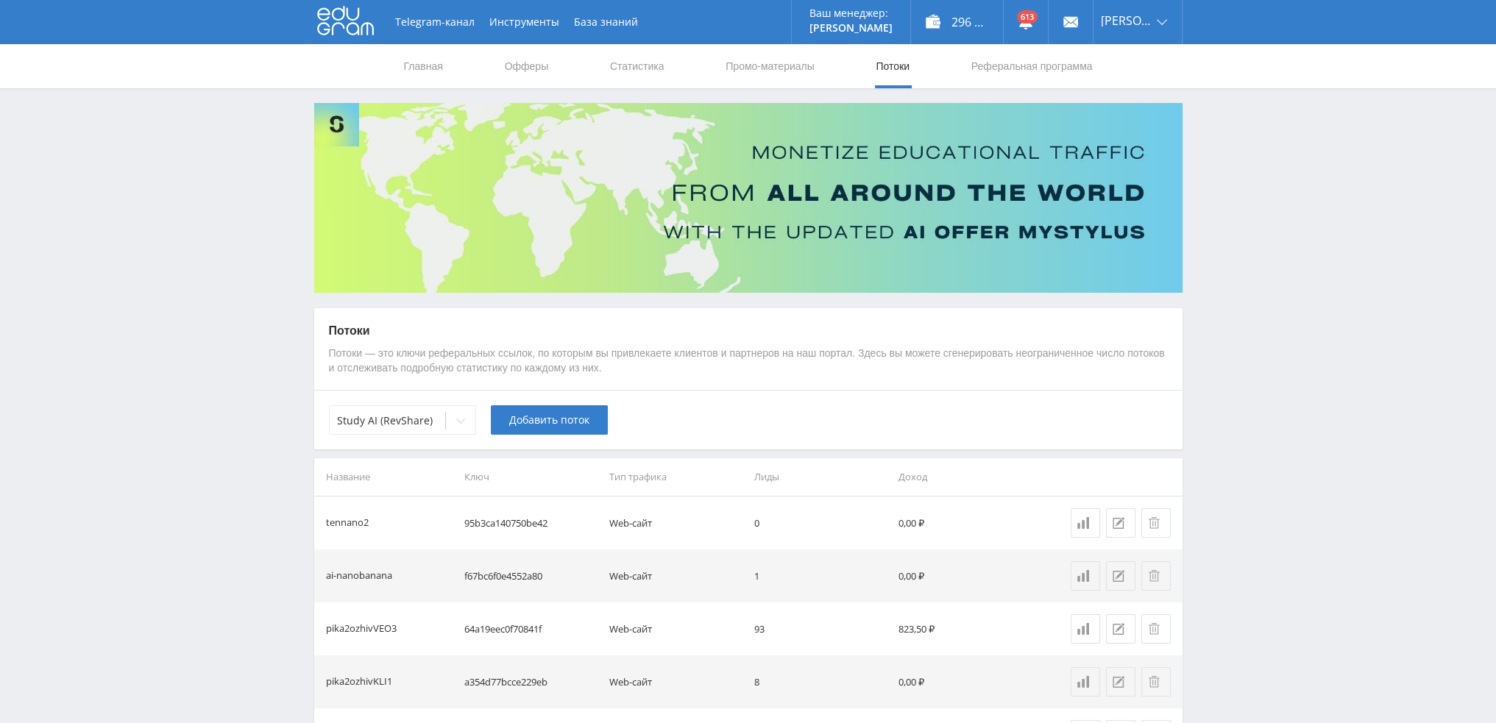
click at [520, 520] on td "95b3ca140750be42" at bounding box center [531, 523] width 145 height 53
click at [770, 67] on link "Промо-материалы" at bounding box center [769, 66] width 91 height 44
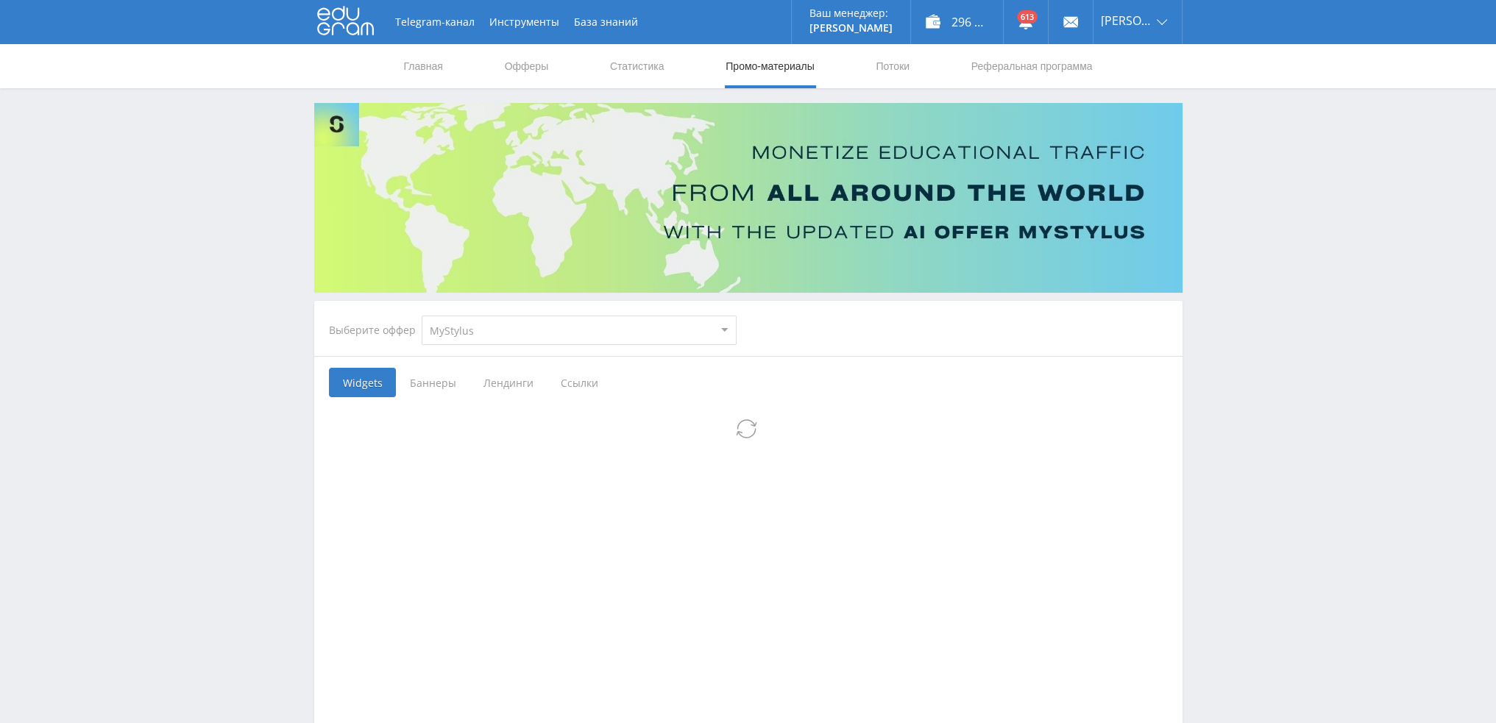
drag, startPoint x: 437, startPoint y: 341, endPoint x: 468, endPoint y: 338, distance: 31.1
click at [468, 331] on select "MyStylus MyStylus - Revshare Кэмп Studybay Автор24 Studybay Brazil Study AI (Re…" at bounding box center [579, 330] width 315 height 29
select select "376"
click at [422, 316] on select "MyStylus MyStylus - Revshare Кэмп Studybay Автор24 Studybay Brazil Study AI (Re…" at bounding box center [579, 330] width 315 height 29
select select "376"
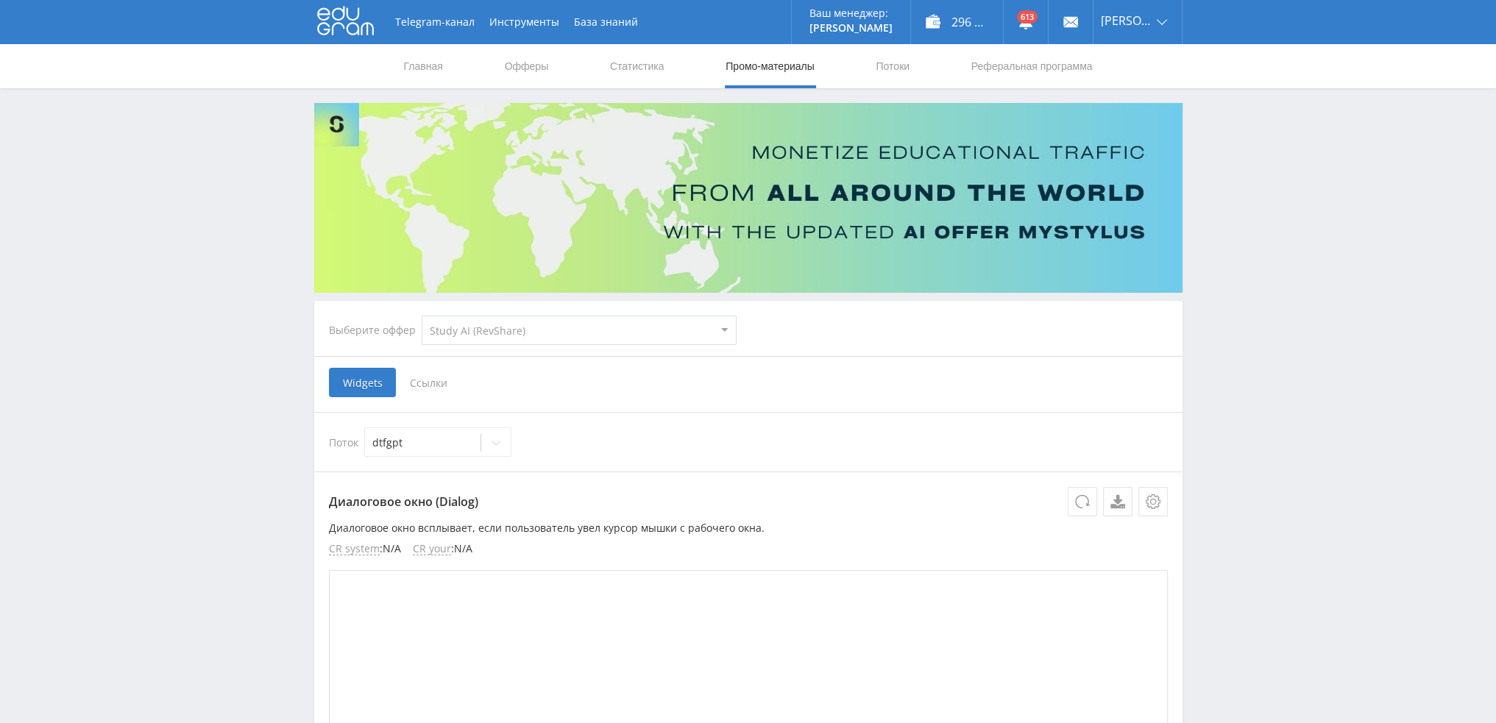
drag, startPoint x: 442, startPoint y: 384, endPoint x: 442, endPoint y: 392, distance: 7.4
click at [442, 384] on span "Ссылки" at bounding box center [429, 382] width 66 height 29
click at [0, 0] on input "Ссылки" at bounding box center [0, 0] width 0 height 0
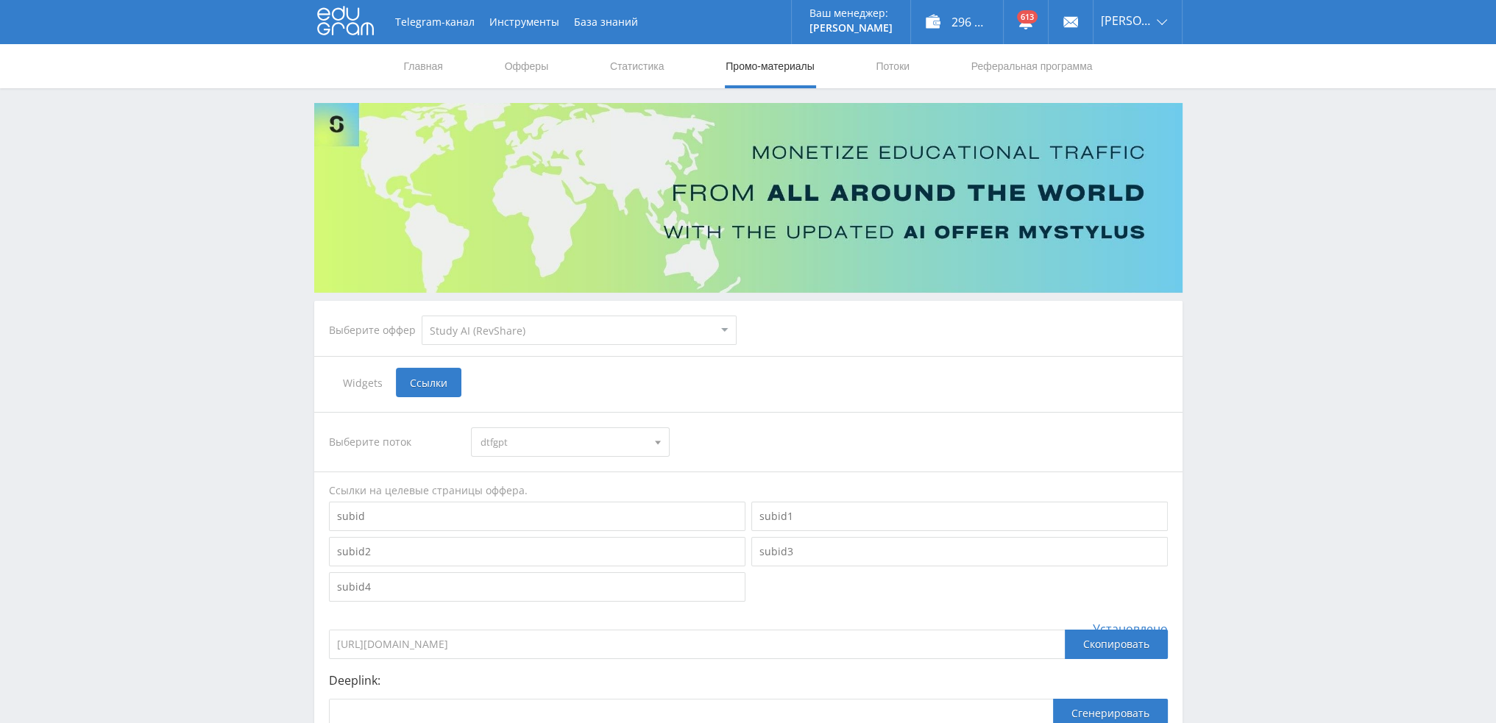
click at [563, 439] on span "dtfgpt" at bounding box center [564, 442] width 166 height 28
click at [523, 573] on button "tennano2" at bounding box center [570, 576] width 197 height 21
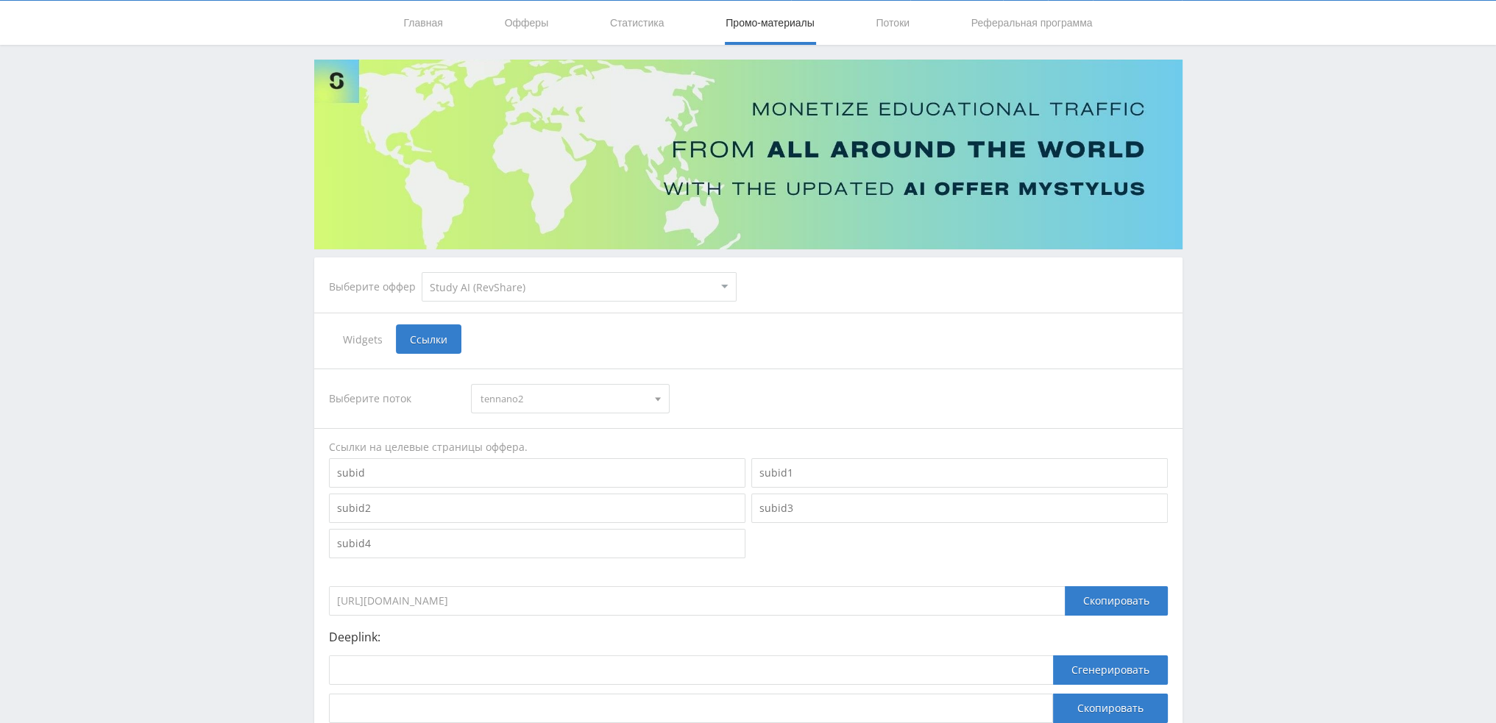
scroll to position [160, 0]
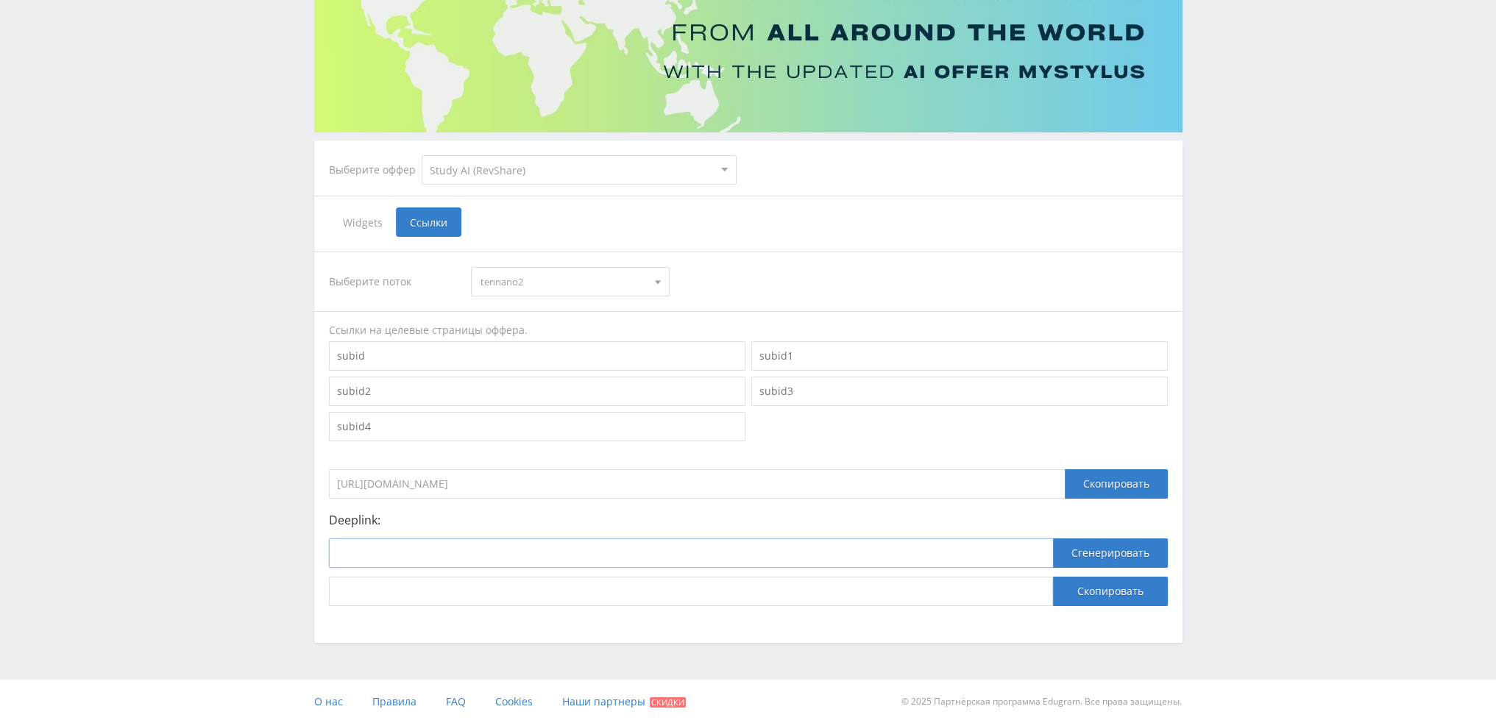
click at [559, 559] on input at bounding box center [691, 553] width 724 height 29
paste input "https://study24.ai/chat/google_image"
type input "https://study24.ai/chat/google_image"
click at [1086, 555] on button "Сгенерировать" at bounding box center [1110, 553] width 115 height 29
click at [1098, 601] on button "Скопировать" at bounding box center [1110, 591] width 115 height 29
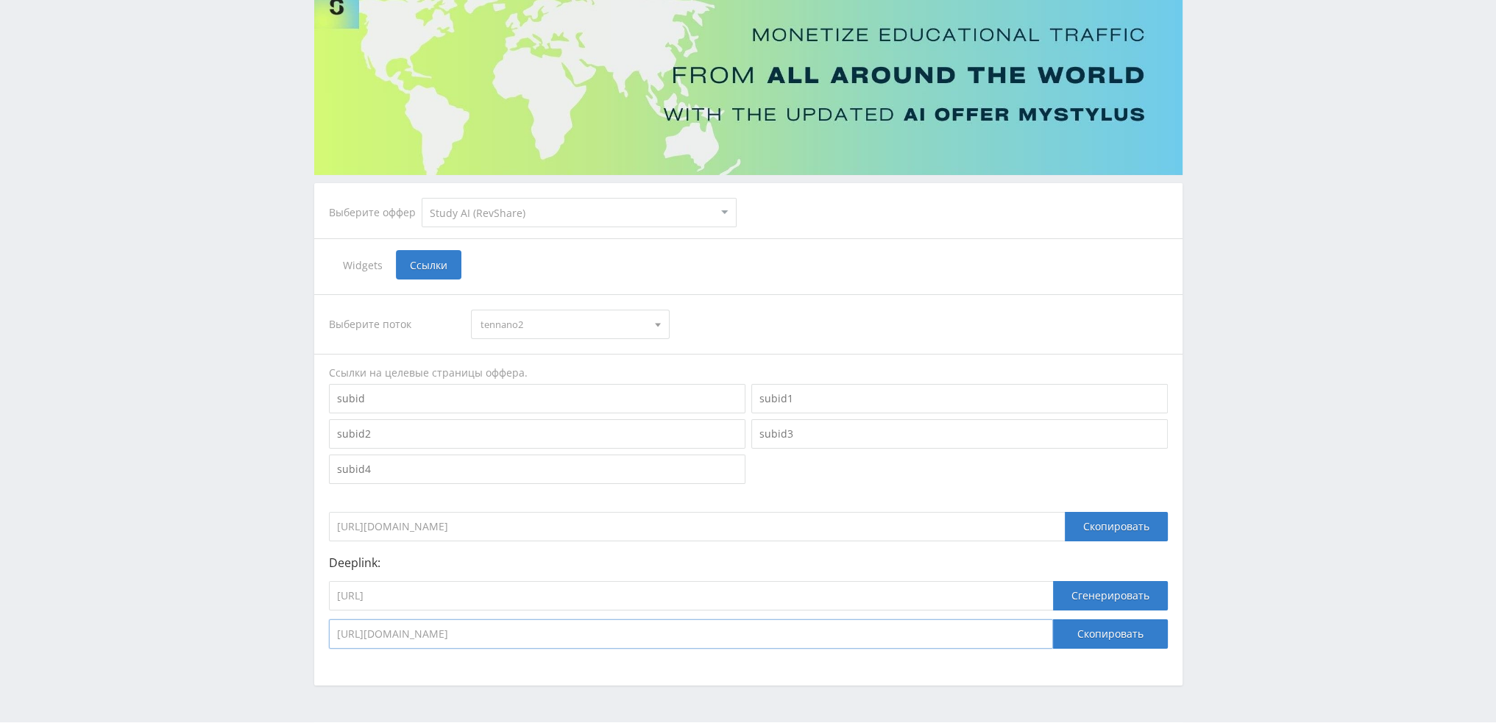
scroll to position [0, 0]
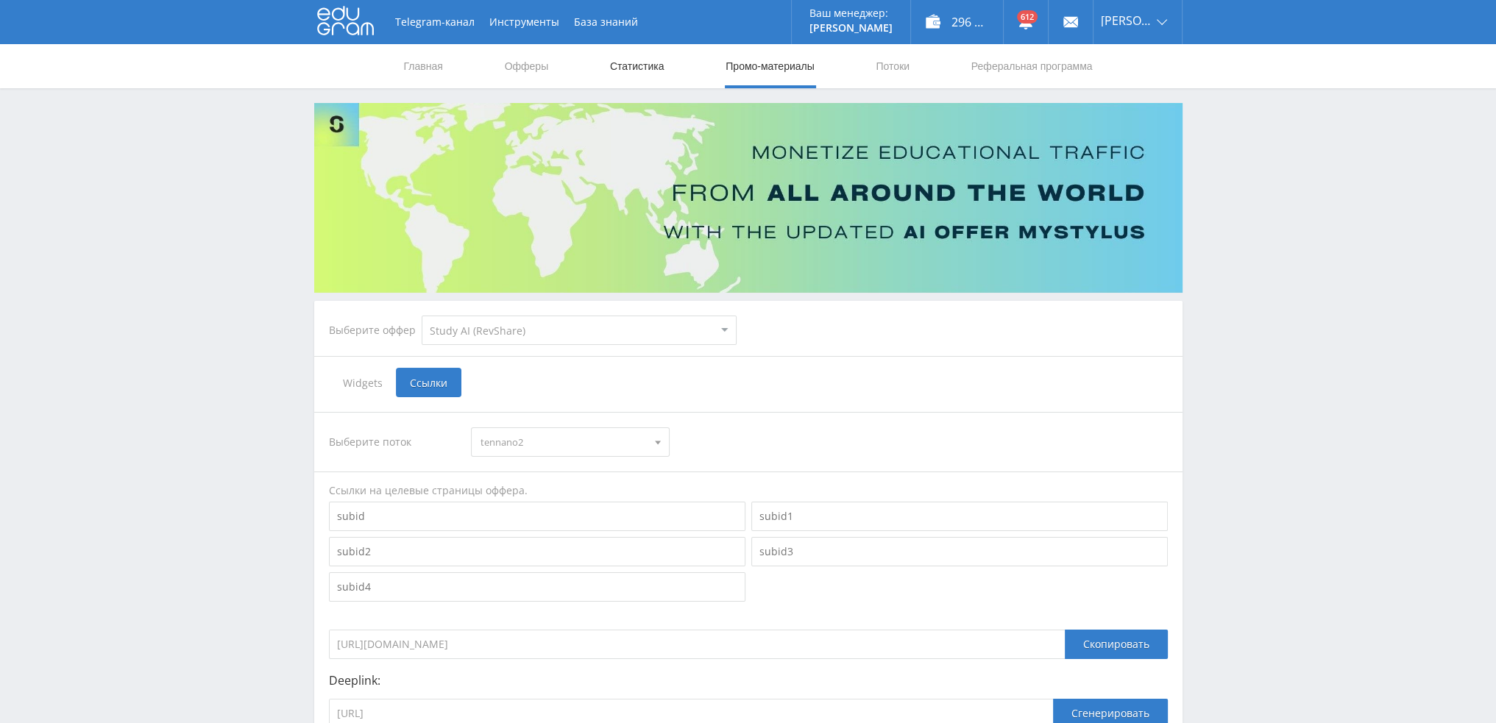
click at [630, 57] on link "Статистика" at bounding box center [637, 66] width 57 height 44
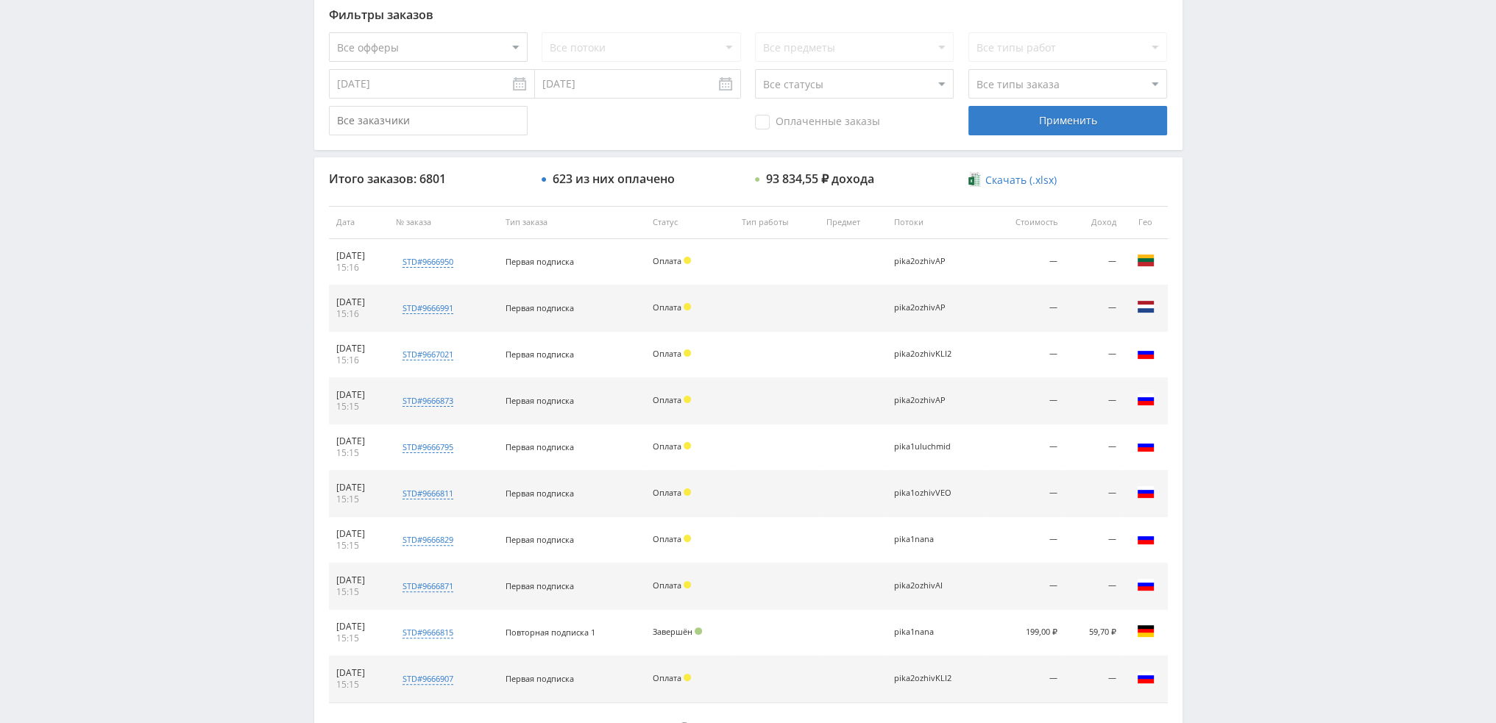
scroll to position [509, 0]
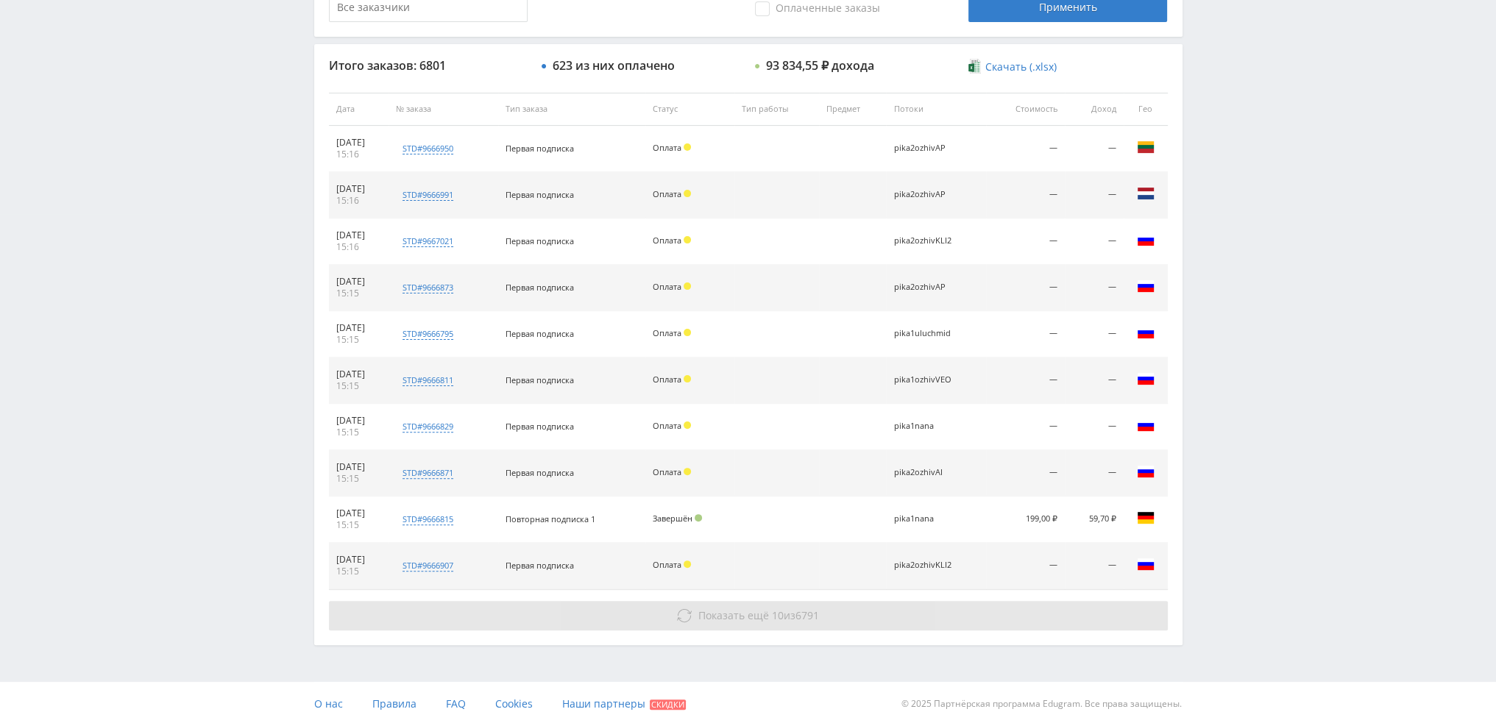
click at [761, 609] on span "Показать ещё" at bounding box center [733, 616] width 71 height 14
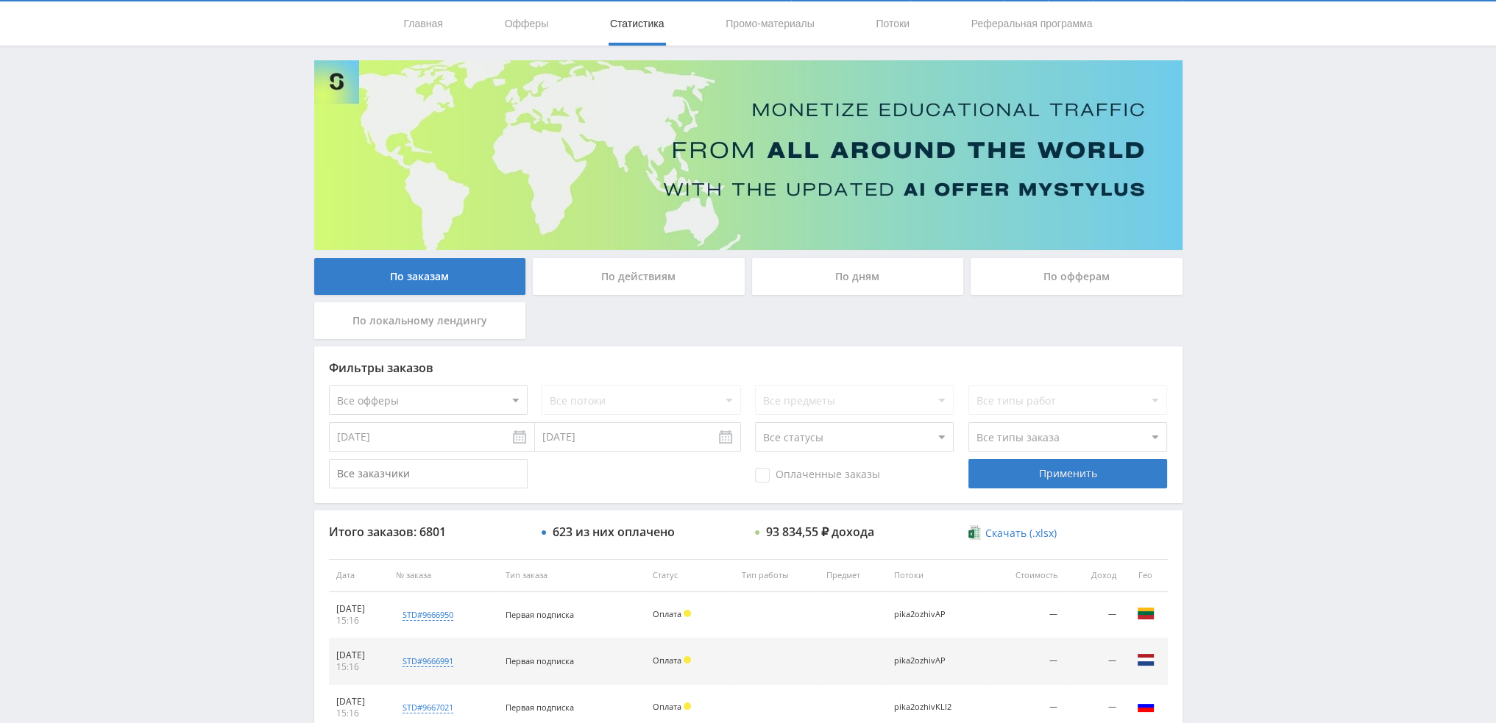
scroll to position [0, 0]
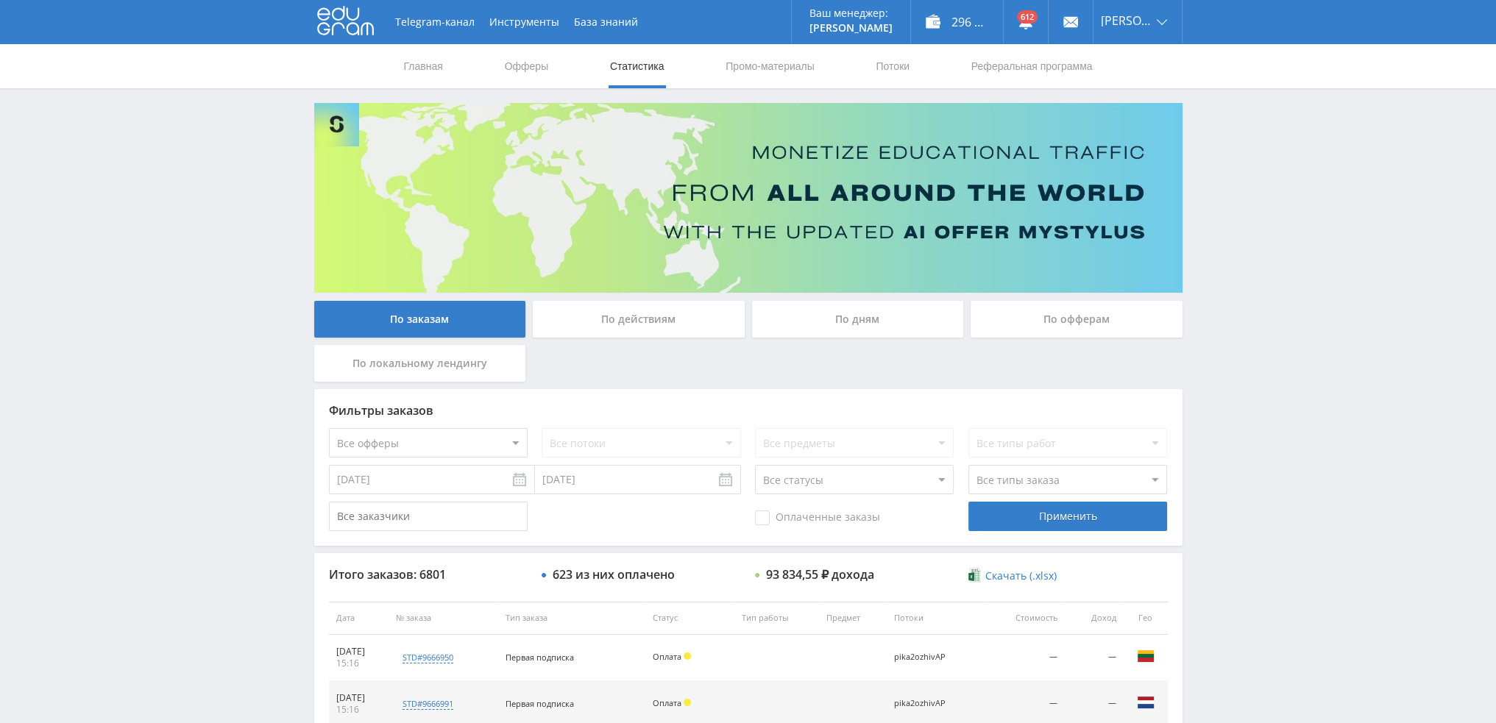
click at [826, 315] on div "По дням" at bounding box center [858, 319] width 212 height 37
click at [0, 0] on input "По дням" at bounding box center [0, 0] width 0 height 0
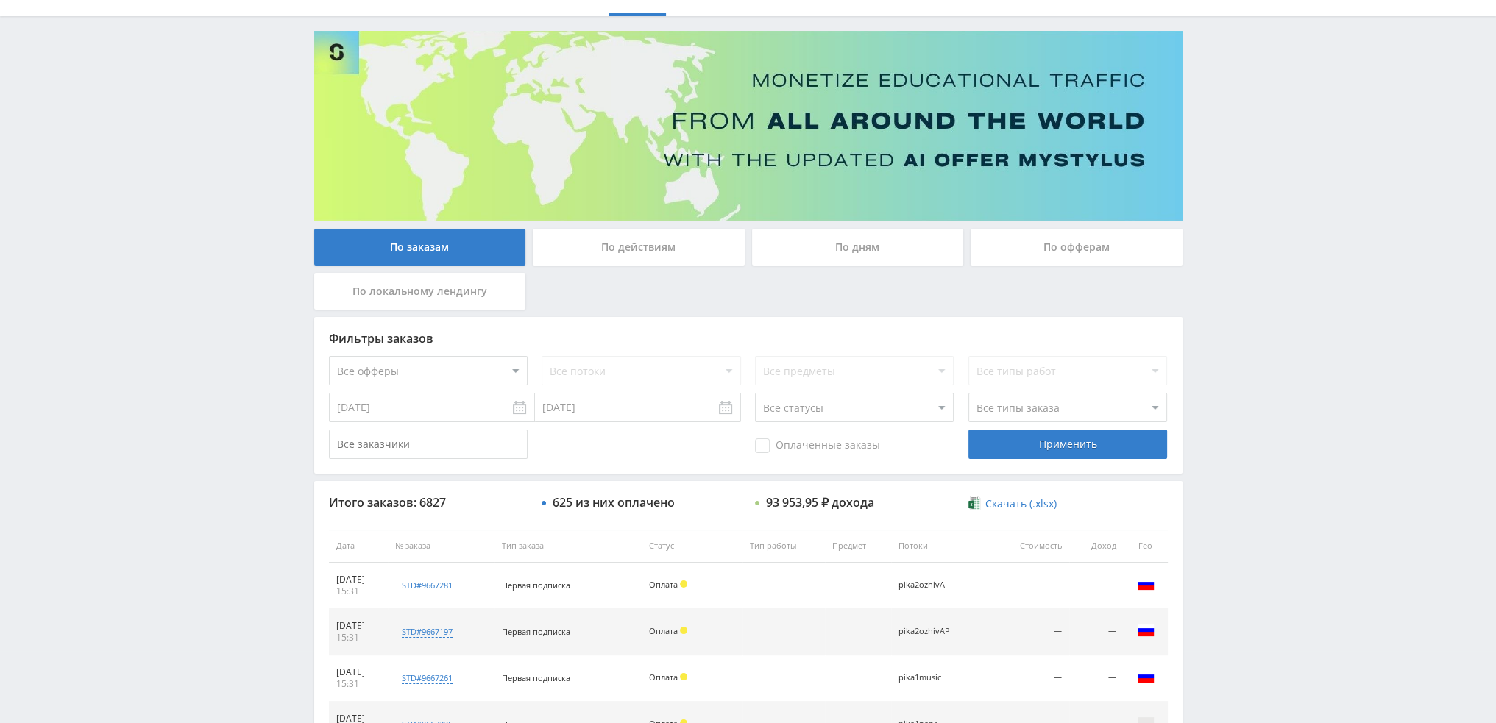
scroll to position [509, 0]
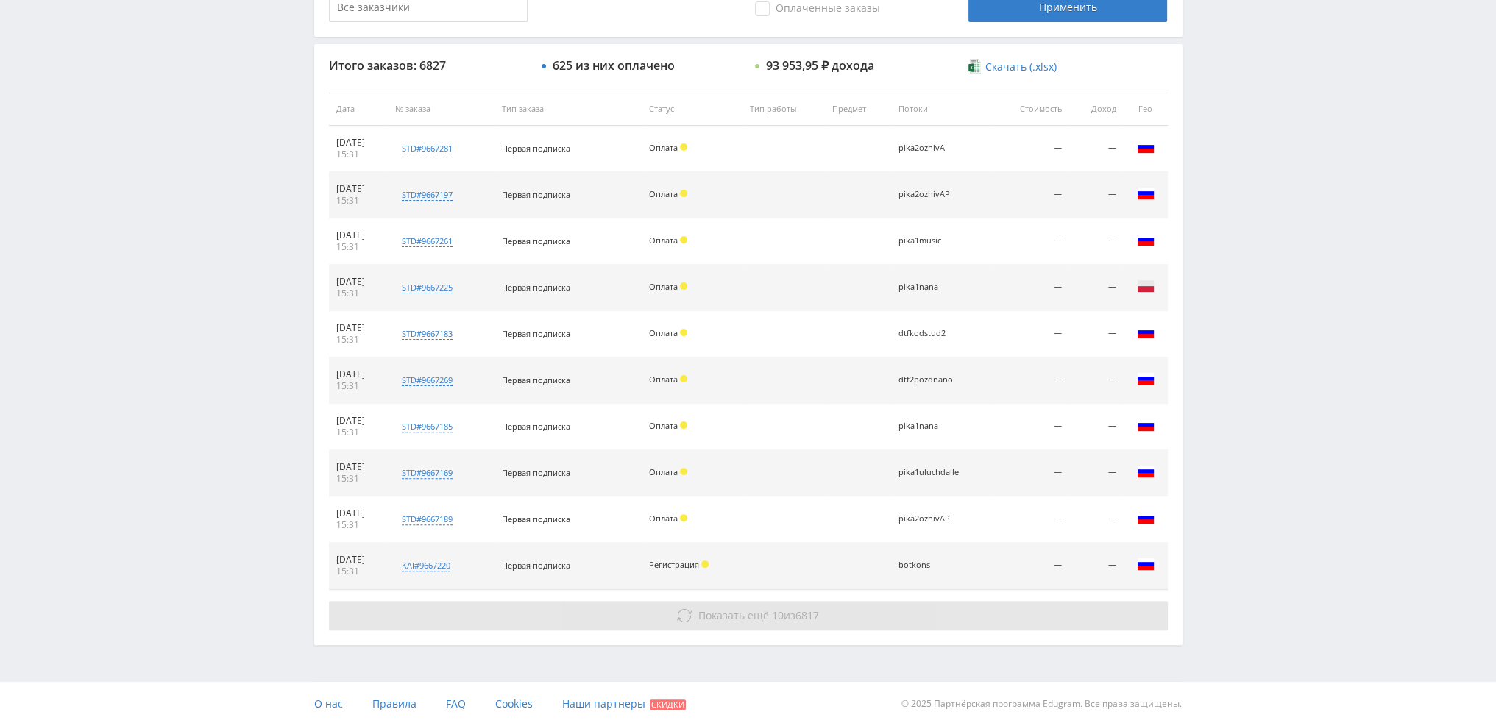
click at [740, 601] on div "Показать ещё 10 из 6817" at bounding box center [748, 615] width 839 height 29
click at [759, 611] on span "Показать ещё" at bounding box center [733, 616] width 71 height 14
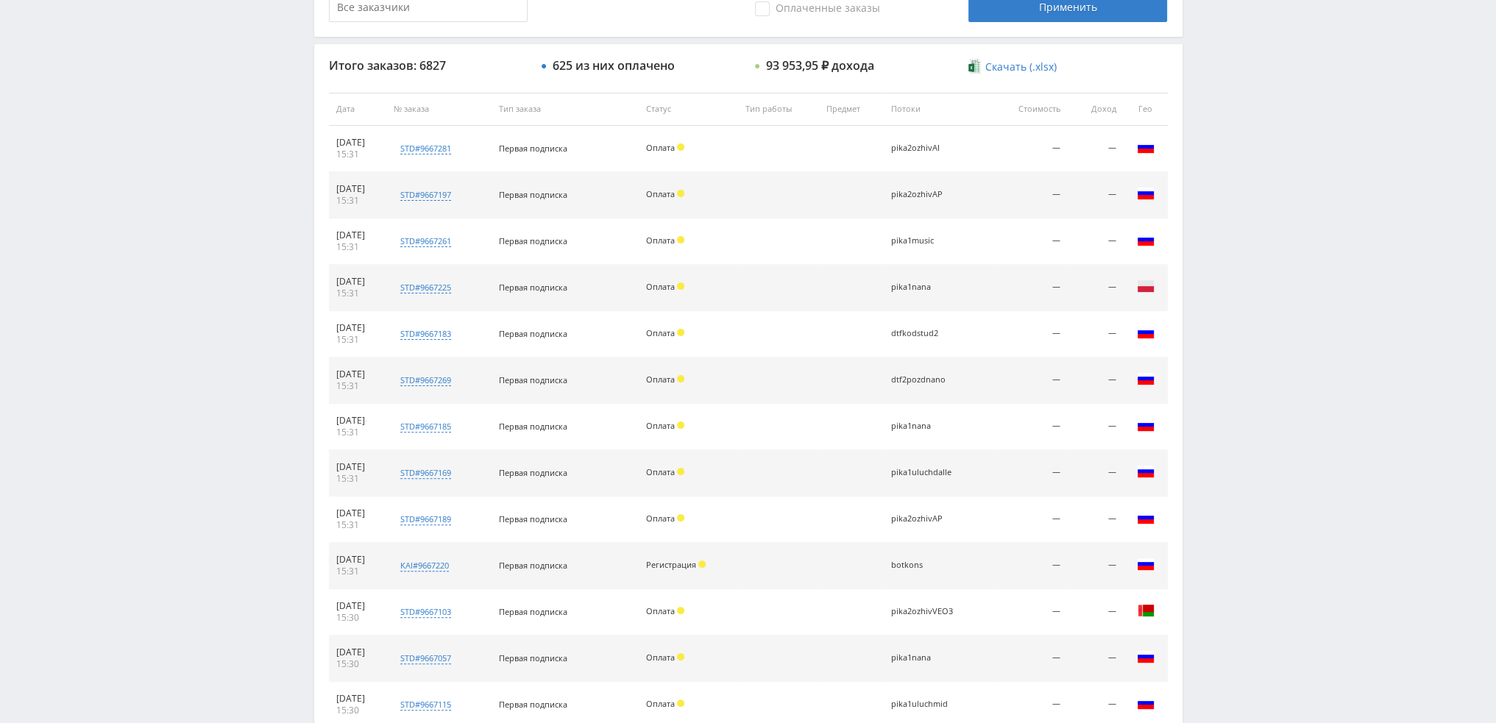
scroll to position [951, 0]
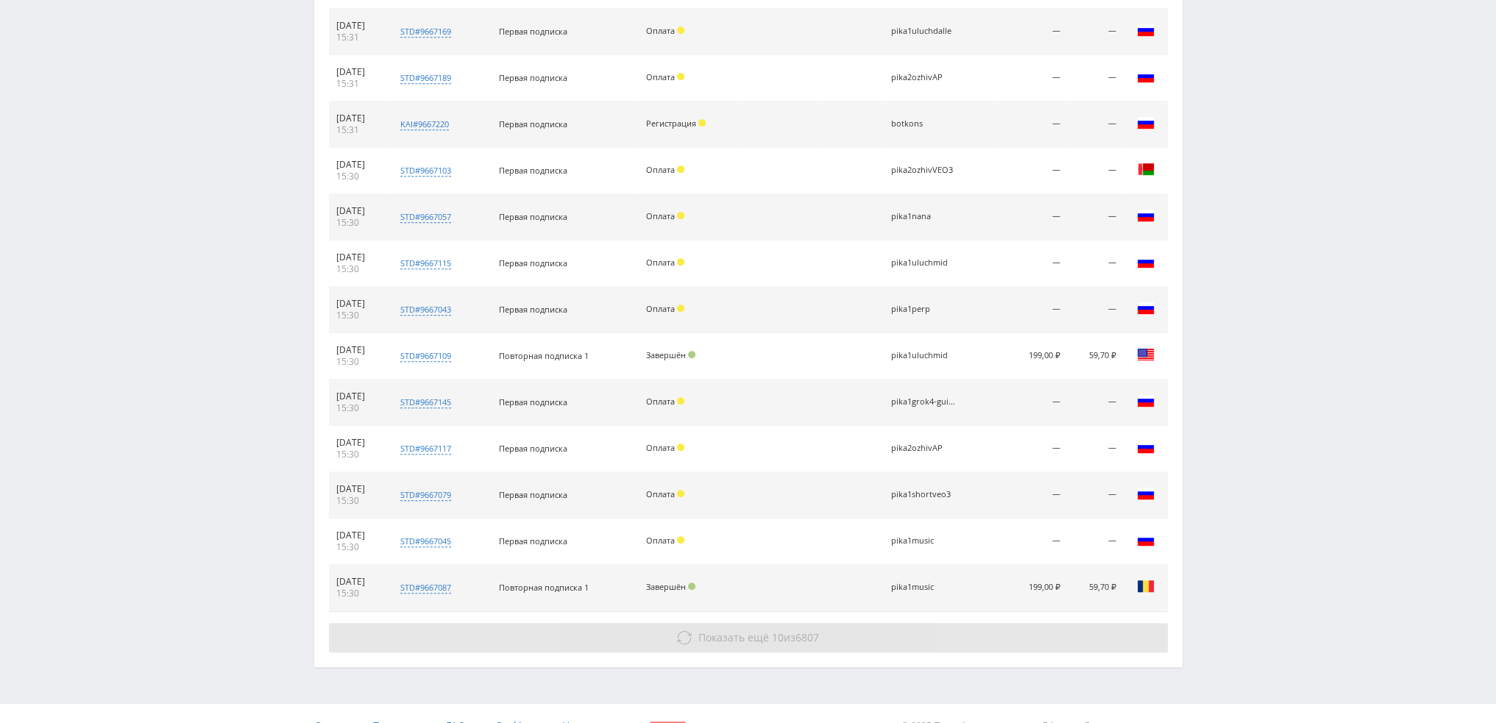
click at [824, 641] on button "Показать ещё 10 из 6807" at bounding box center [748, 637] width 839 height 29
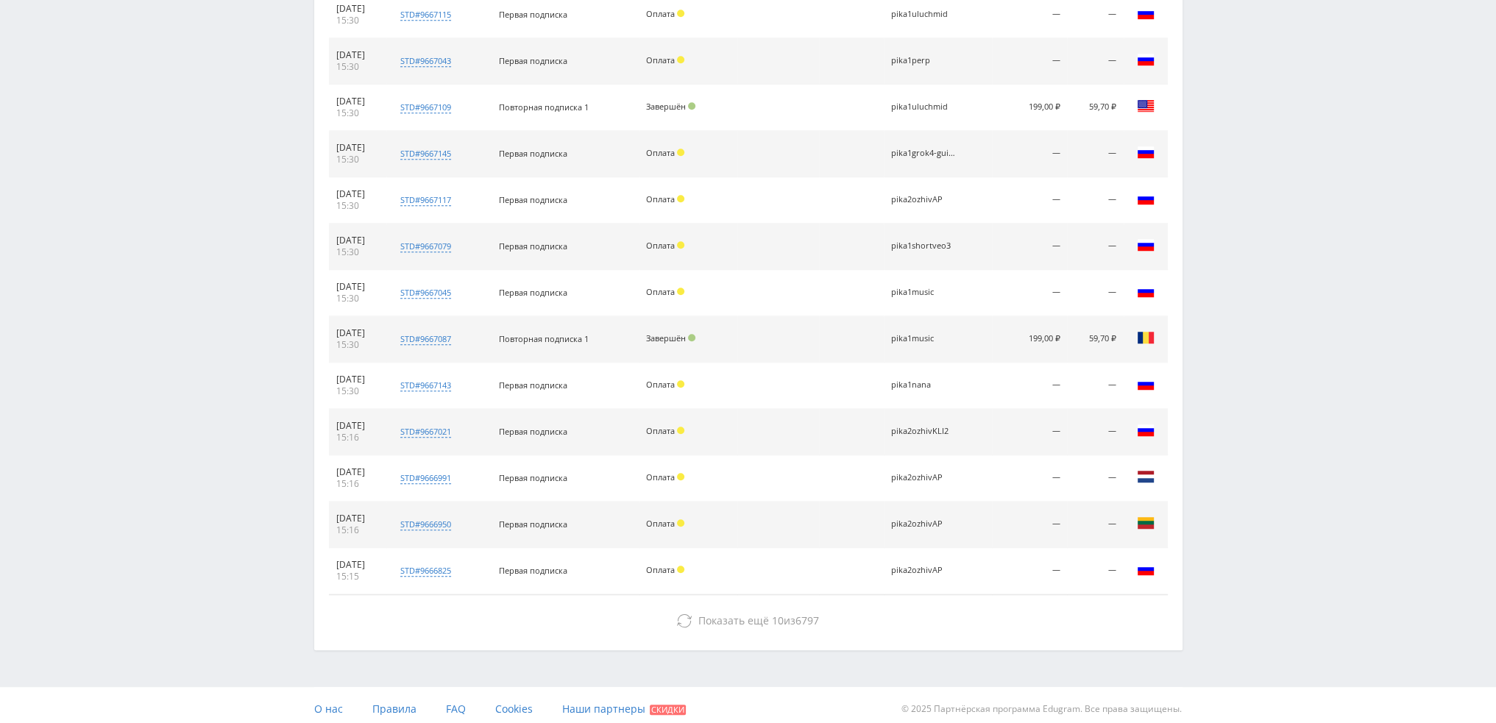
scroll to position [1203, 0]
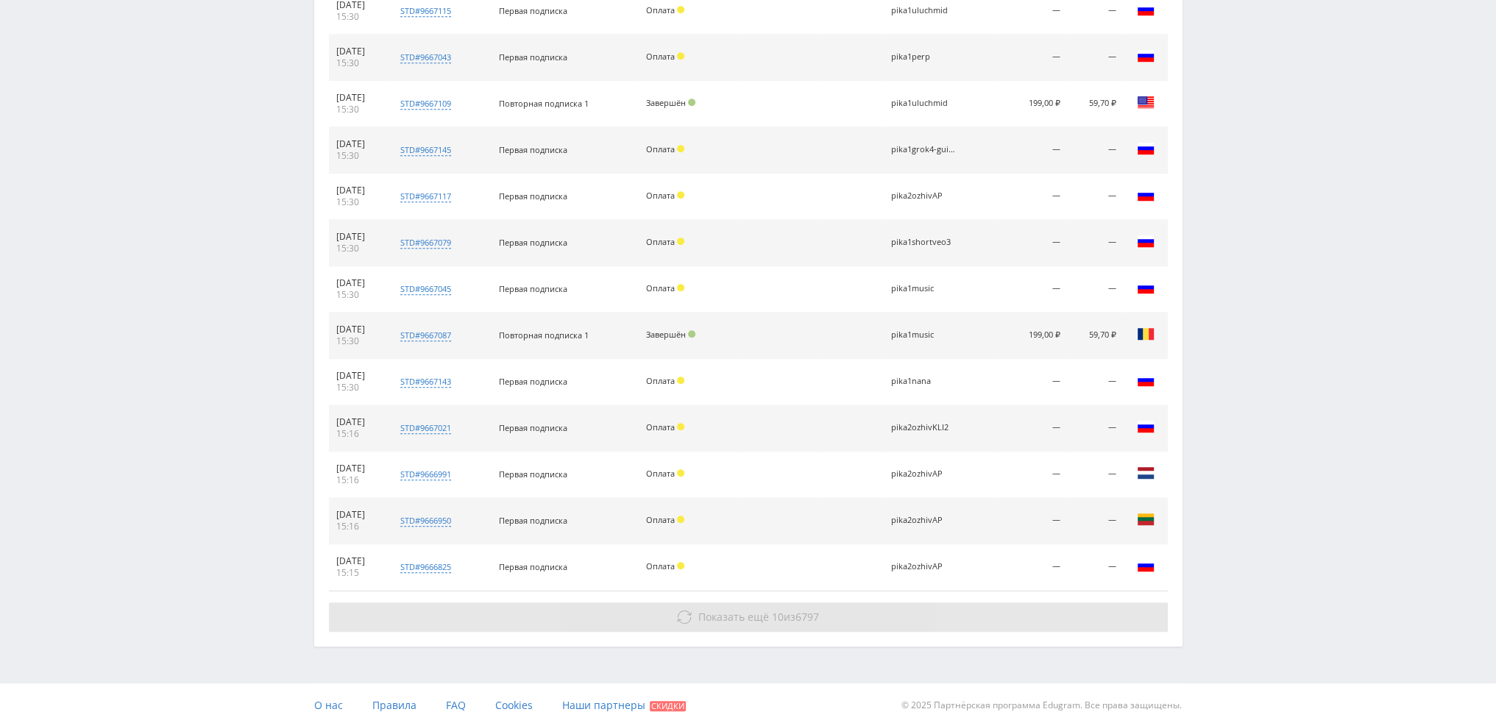
click at [854, 610] on button "Показать ещё 10 из 6797" at bounding box center [748, 617] width 839 height 29
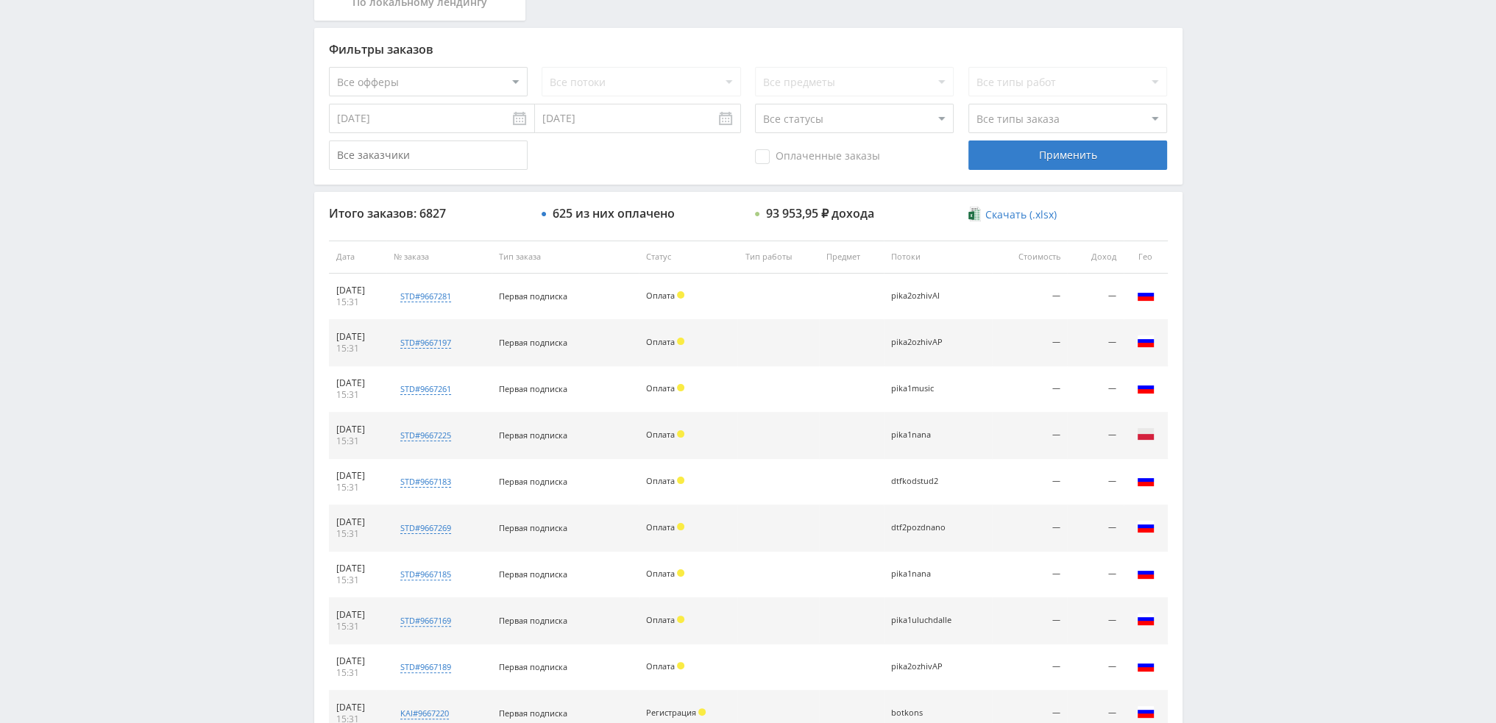
scroll to position [0, 0]
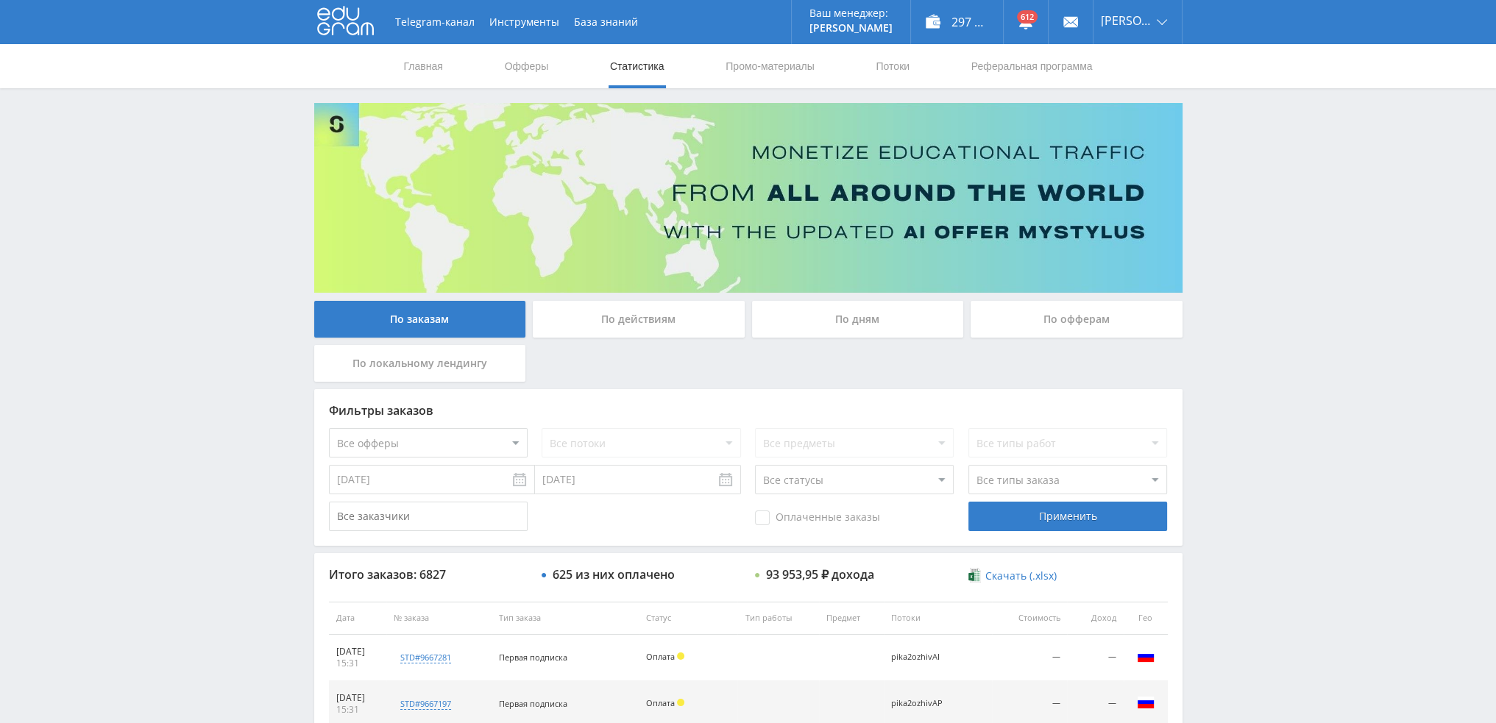
click at [834, 319] on div "По дням" at bounding box center [858, 319] width 212 height 37
click at [0, 0] on input "По дням" at bounding box center [0, 0] width 0 height 0
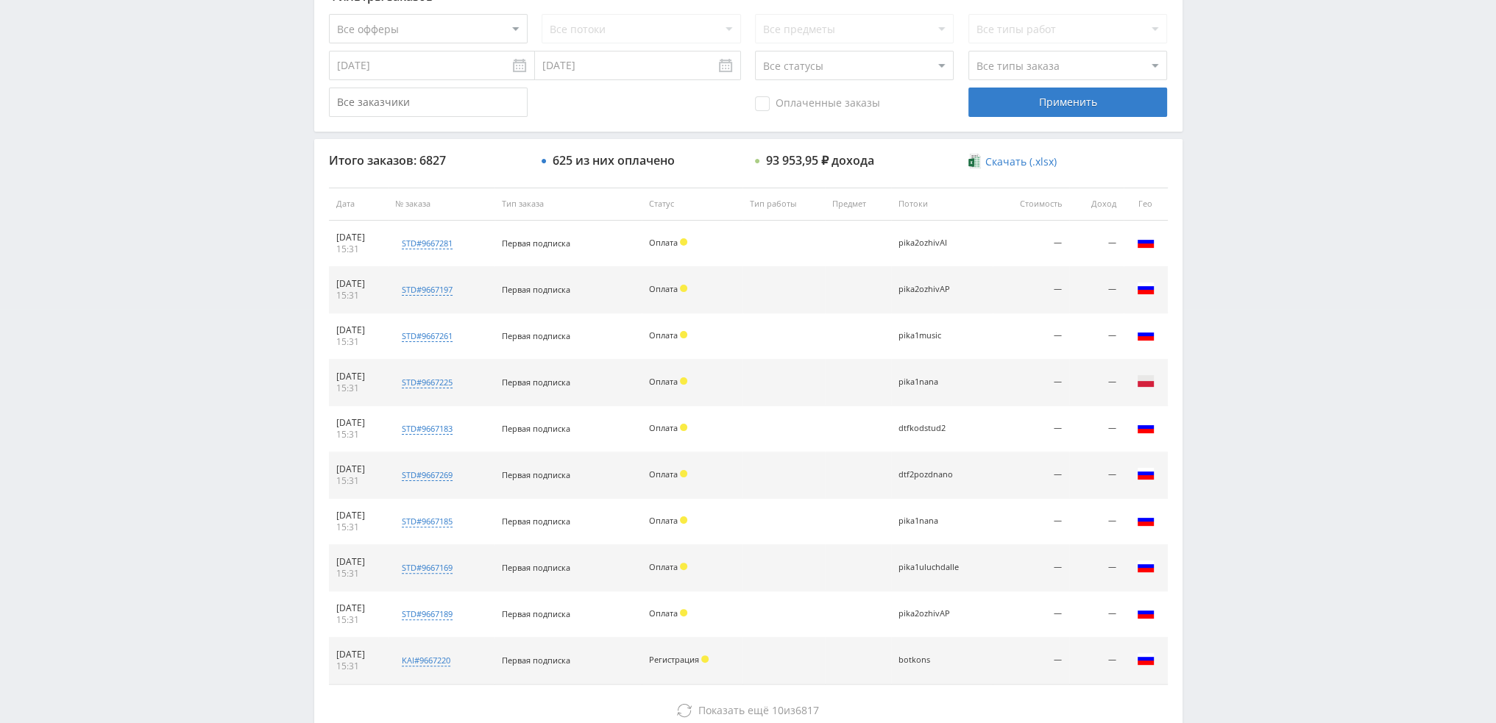
scroll to position [509, 0]
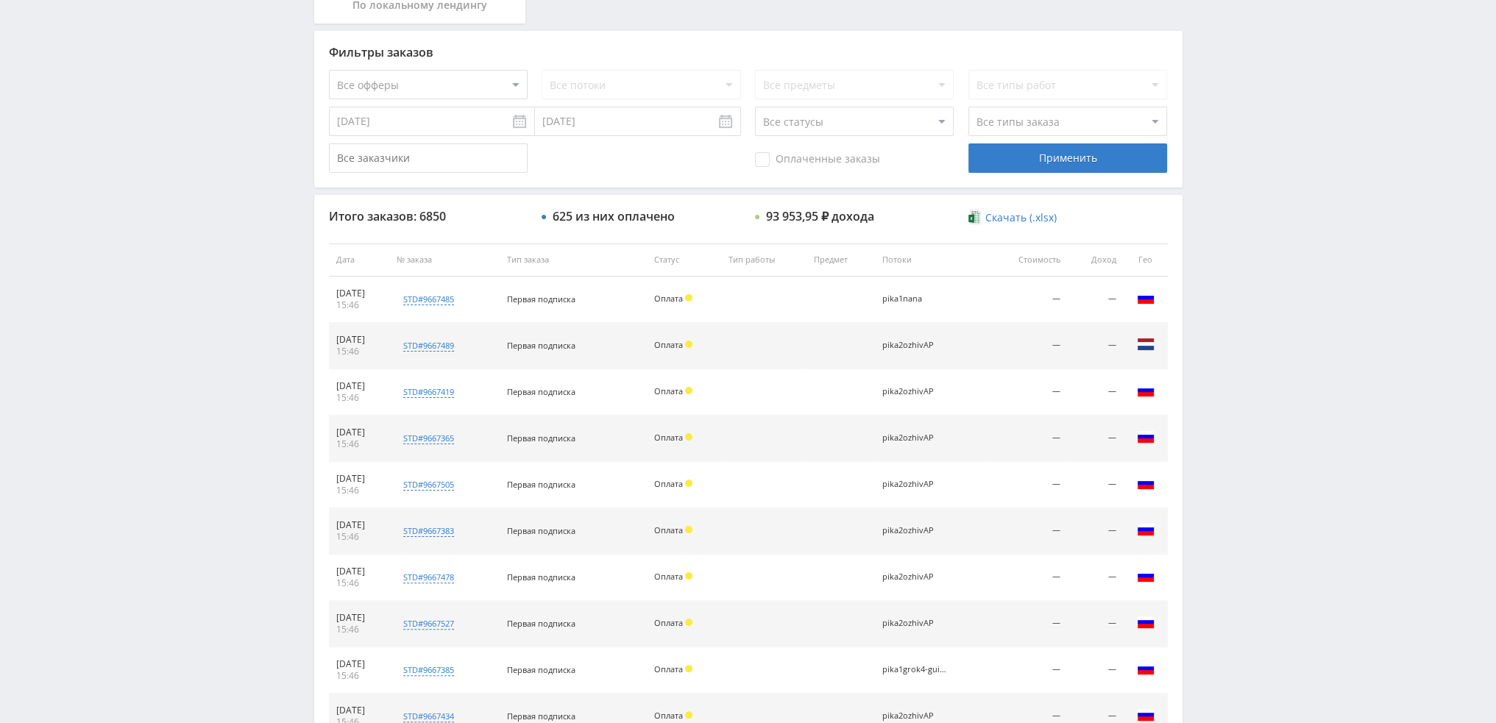
scroll to position [442, 0]
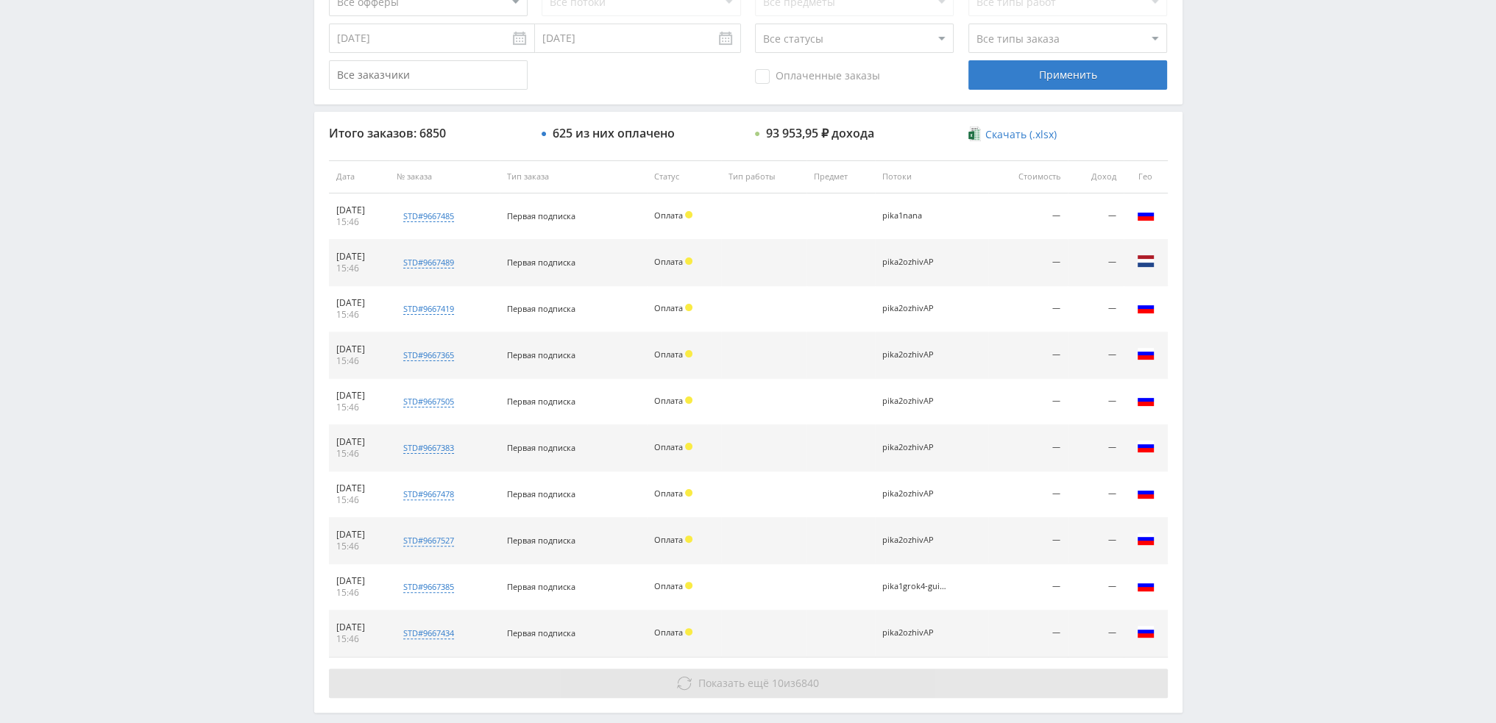
click at [726, 671] on button "Показать ещё 10 из 6840" at bounding box center [748, 683] width 839 height 29
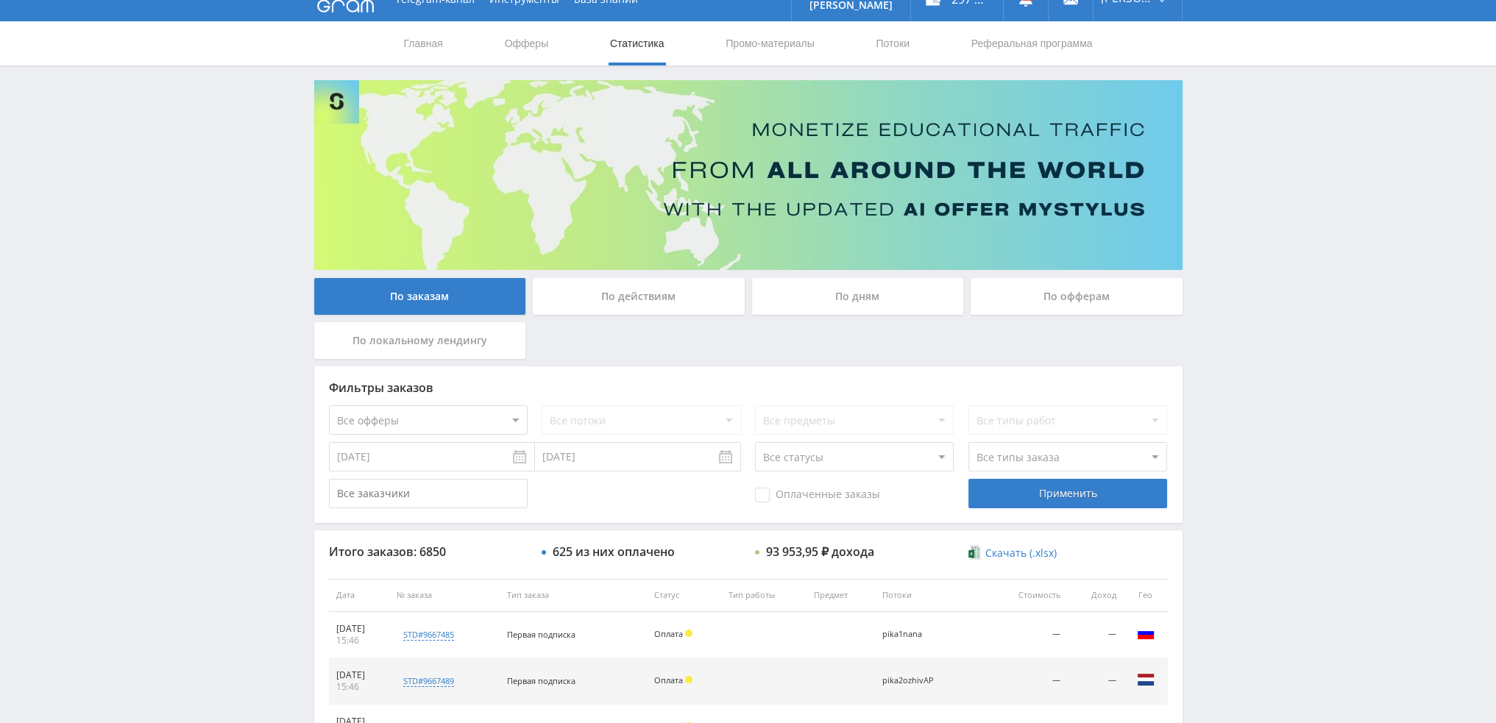
scroll to position [0, 0]
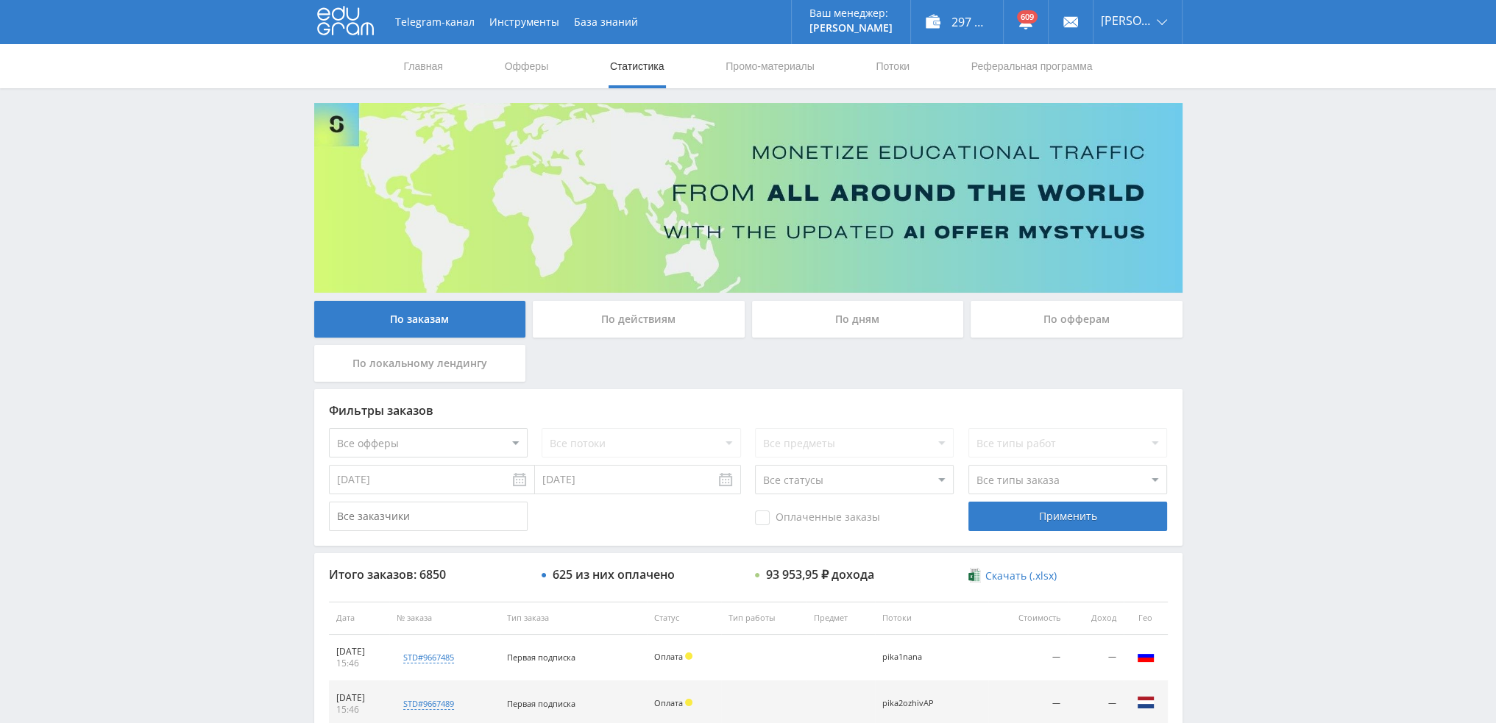
click at [875, 315] on div "По дням" at bounding box center [858, 319] width 212 height 37
click at [0, 0] on input "По дням" at bounding box center [0, 0] width 0 height 0
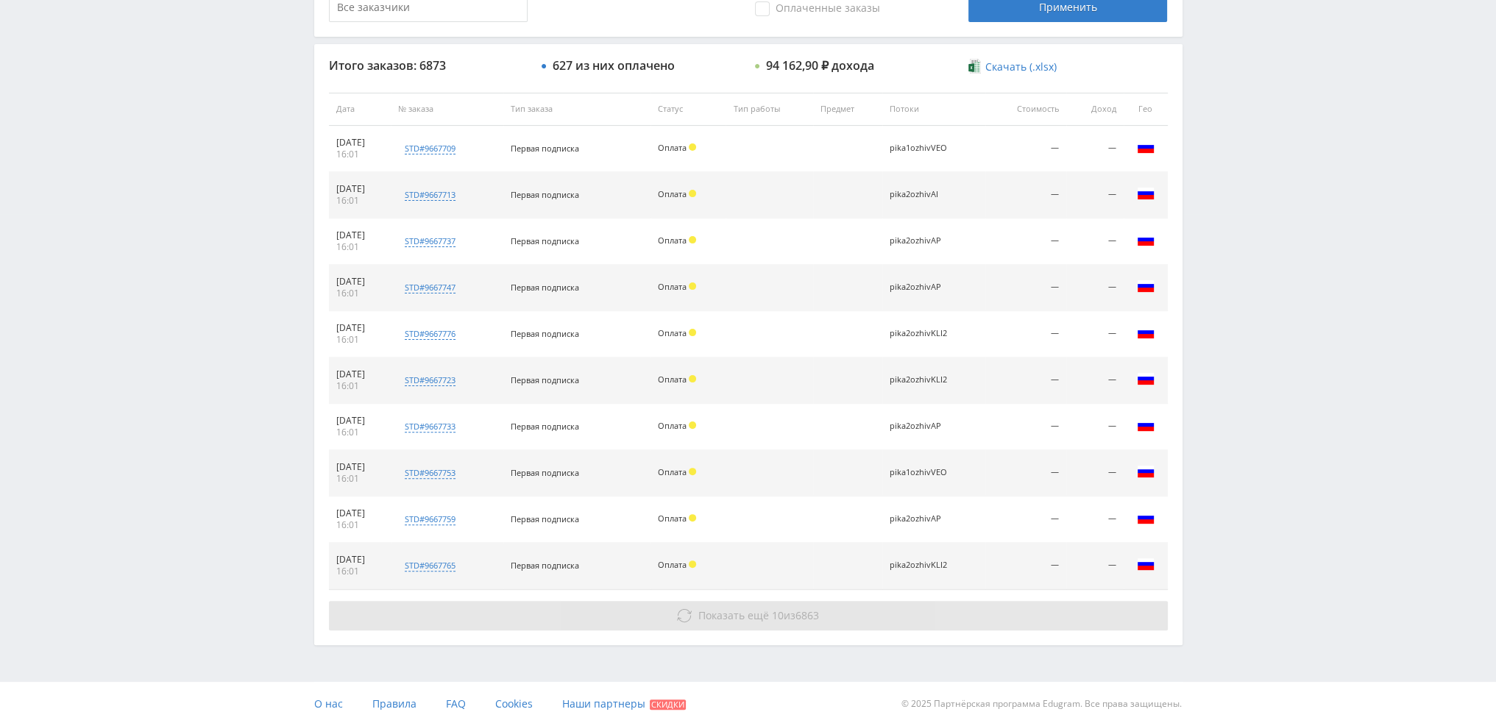
click at [764, 601] on button "Показать ещё 10 из 6863" at bounding box center [748, 615] width 839 height 29
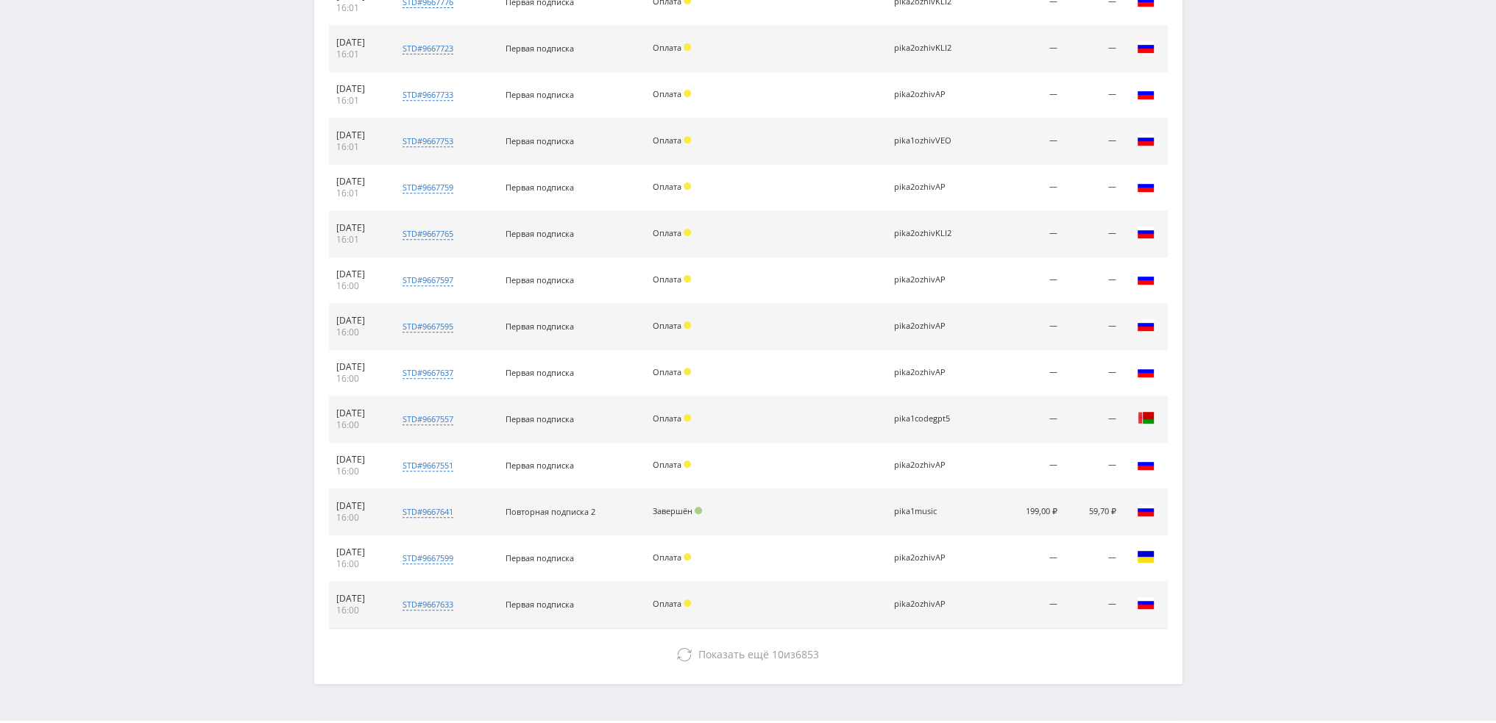
scroll to position [880, 0]
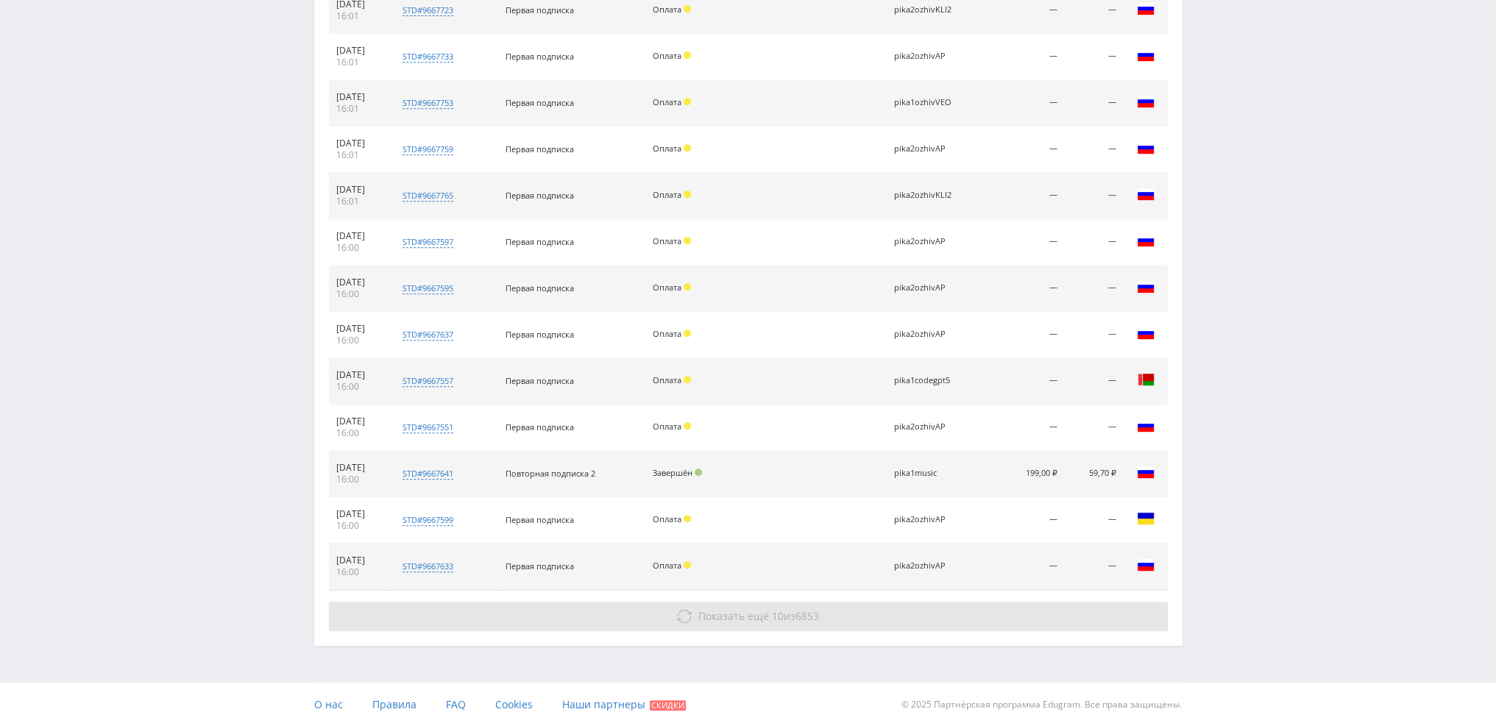
click at [757, 617] on span "Показать ещё" at bounding box center [733, 616] width 71 height 14
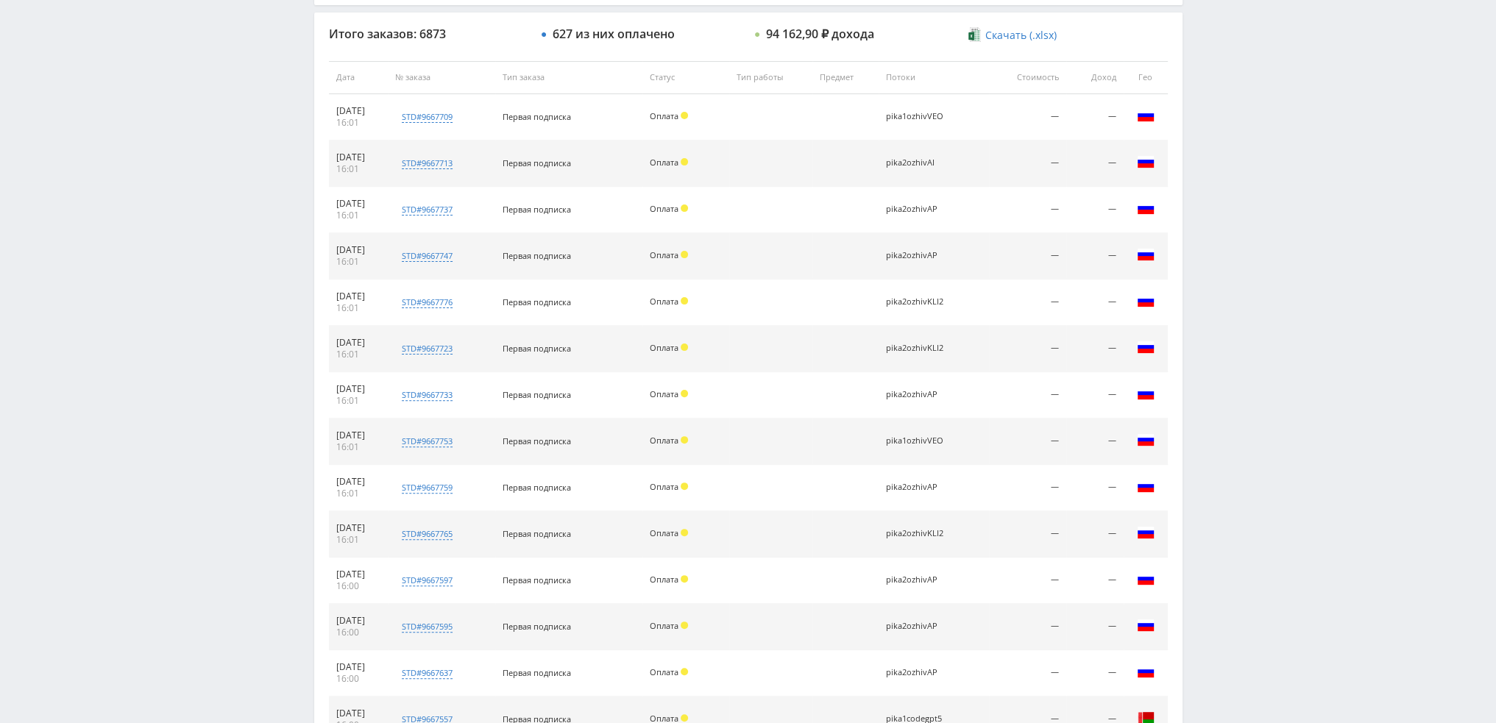
scroll to position [118, 0]
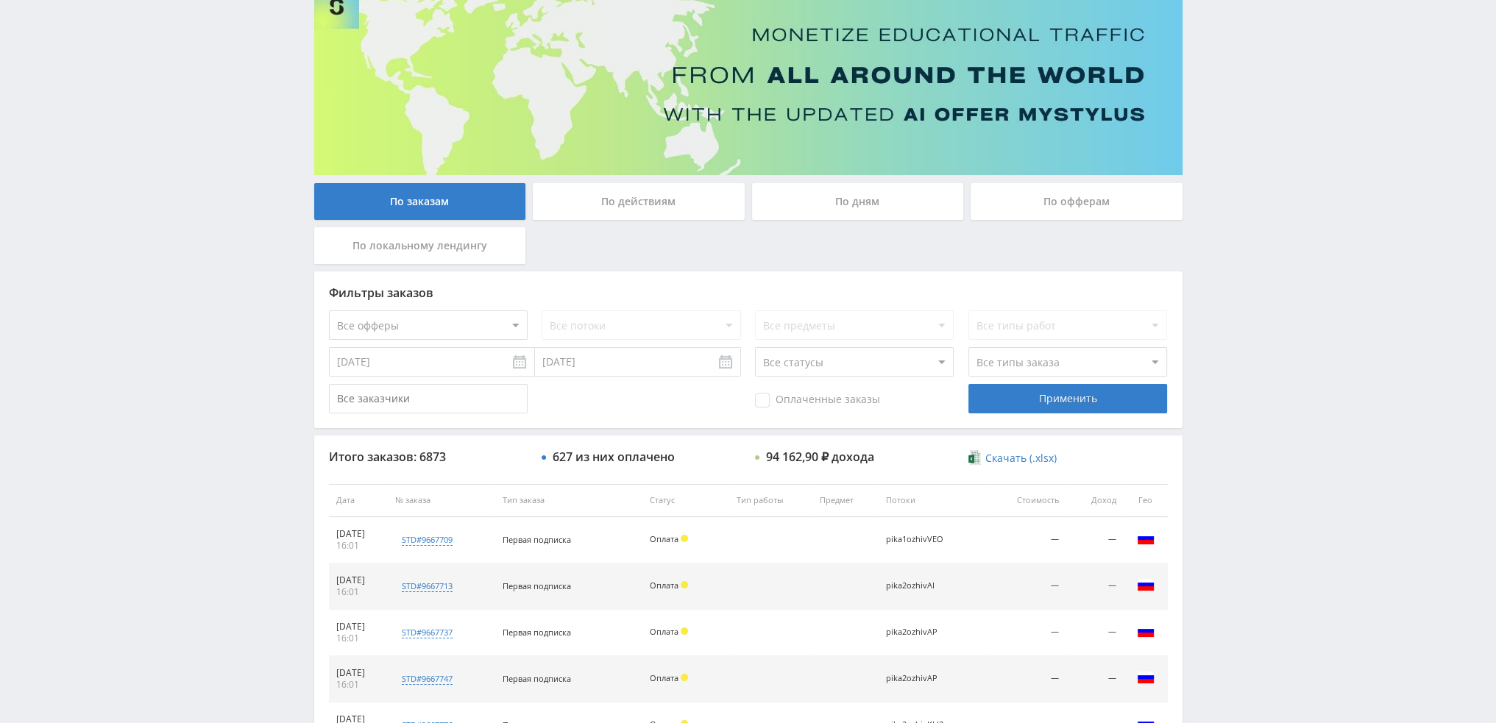
click at [824, 213] on div "По дням" at bounding box center [858, 201] width 212 height 37
click at [0, 0] on input "По дням" at bounding box center [0, 0] width 0 height 0
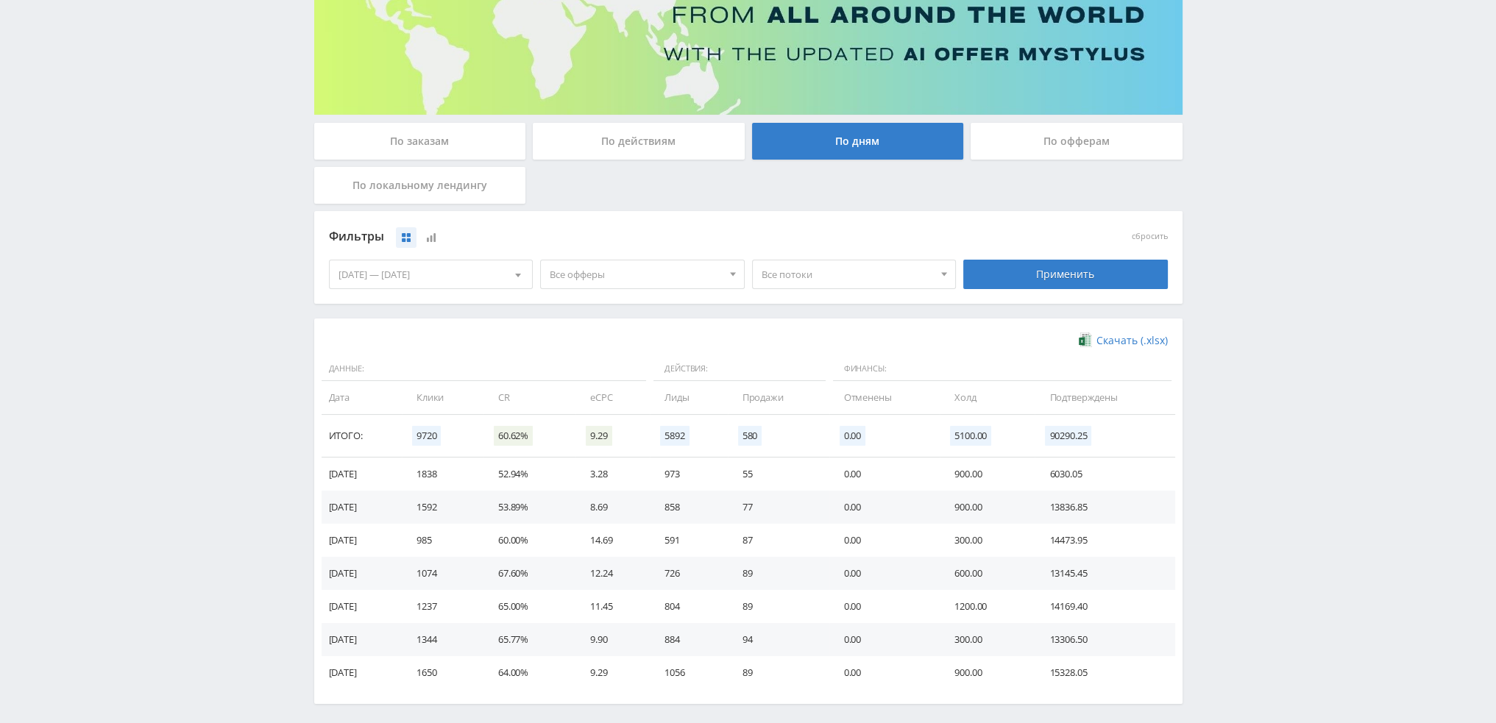
scroll to position [221, 0]
